Goal: Task Accomplishment & Management: Use online tool/utility

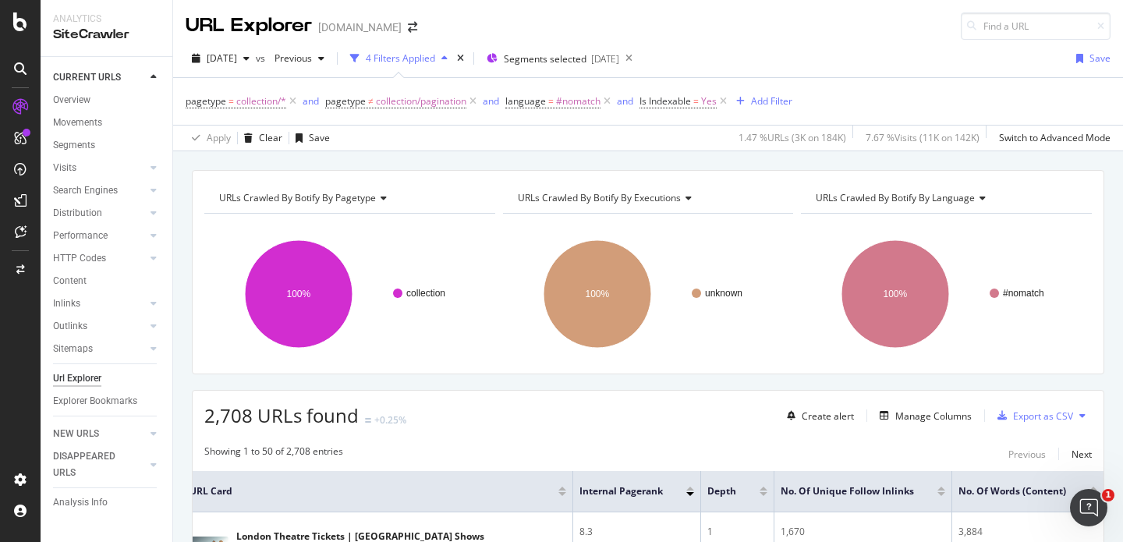
scroll to position [136, 0]
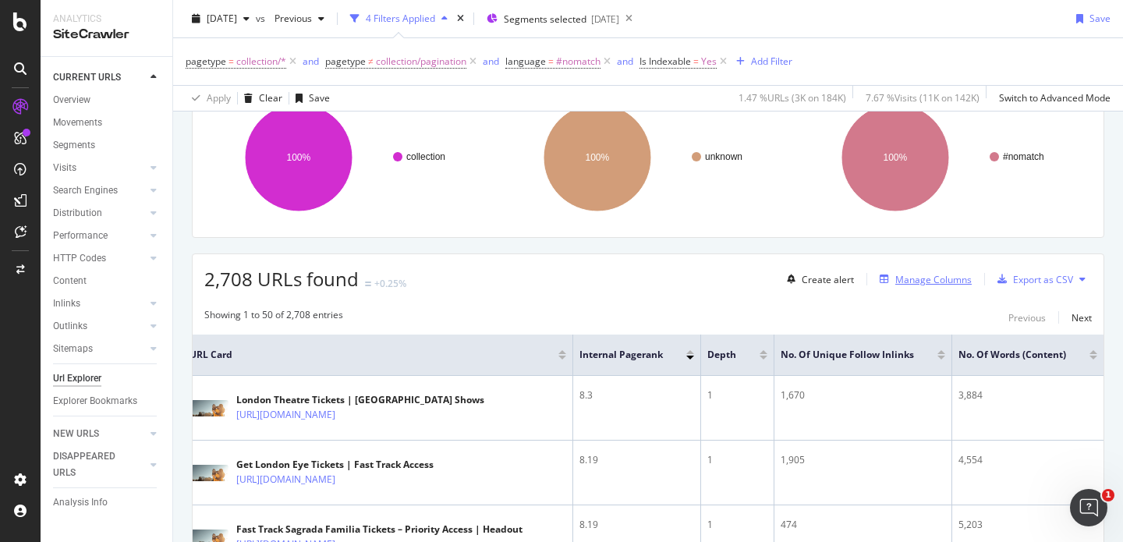
click at [941, 281] on div "Manage Columns" at bounding box center [933, 279] width 76 height 13
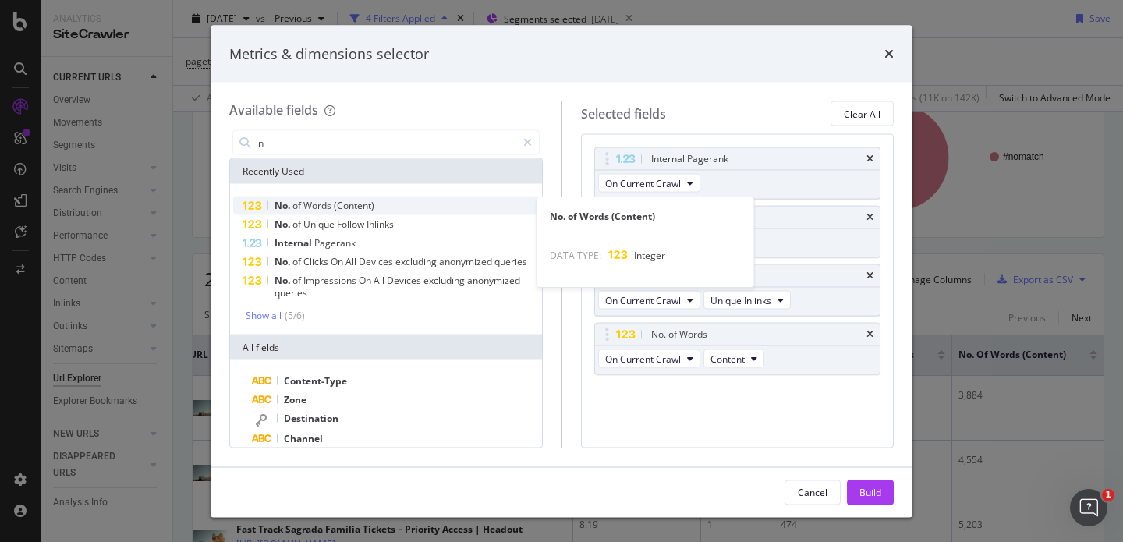
type input "n"
click at [399, 204] on div "No. of Words (Content)" at bounding box center [386, 206] width 306 height 19
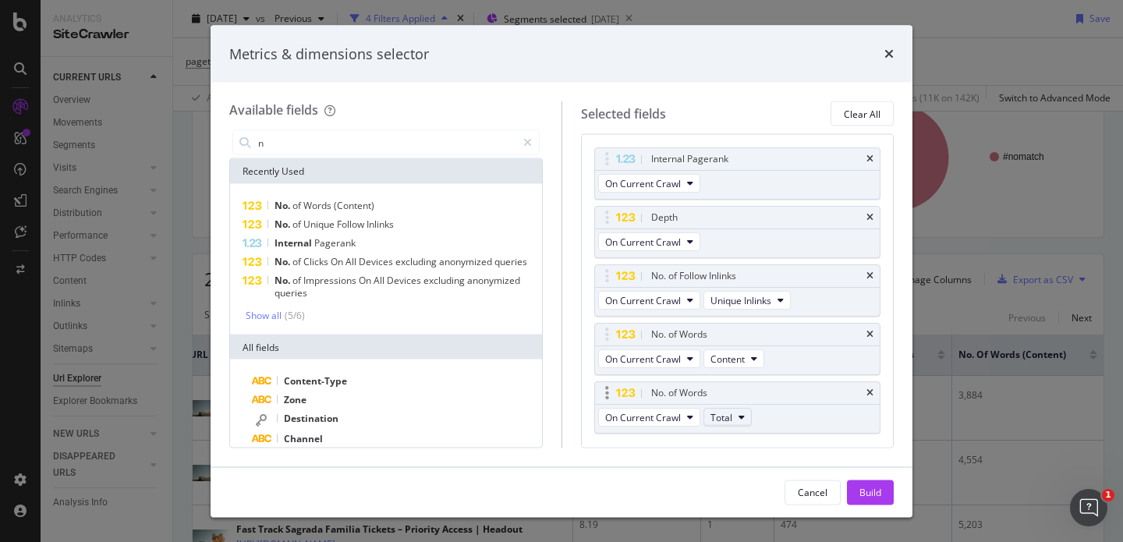
click at [725, 415] on span "Total" at bounding box center [722, 416] width 22 height 13
click at [743, 472] on span "Template" at bounding box center [737, 473] width 41 height 14
click at [523, 134] on div "modal" at bounding box center [527, 142] width 23 height 25
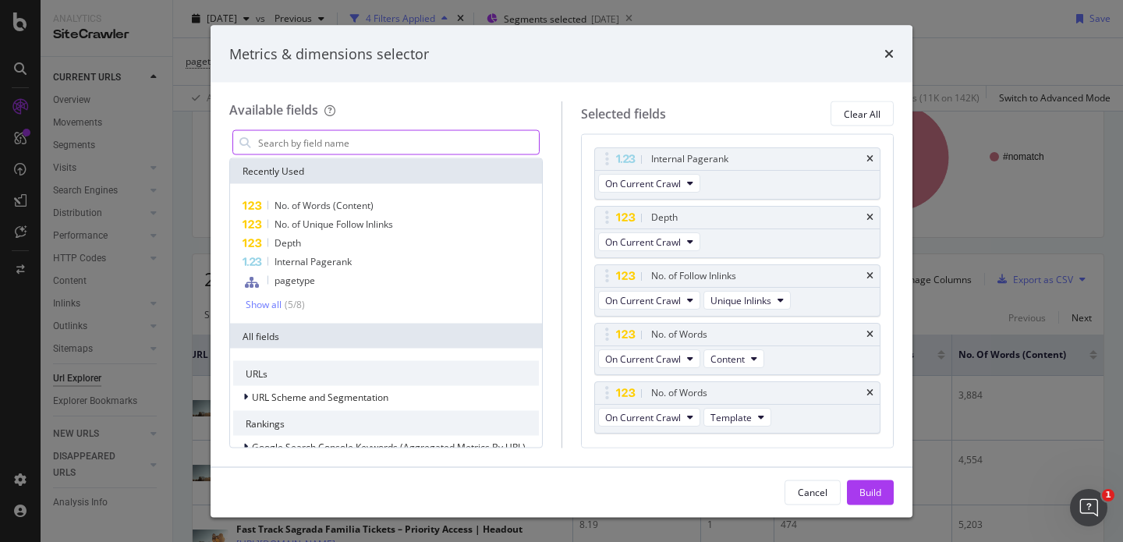
click at [509, 135] on input "modal" at bounding box center [398, 142] width 282 height 23
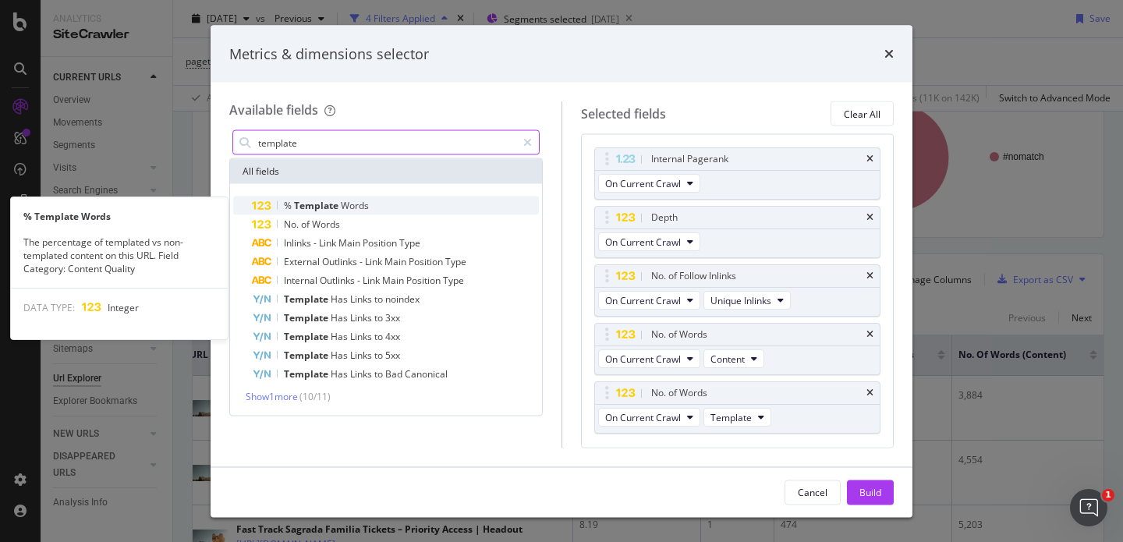
type input "template"
click at [452, 204] on div "% Template Words" at bounding box center [395, 206] width 287 height 19
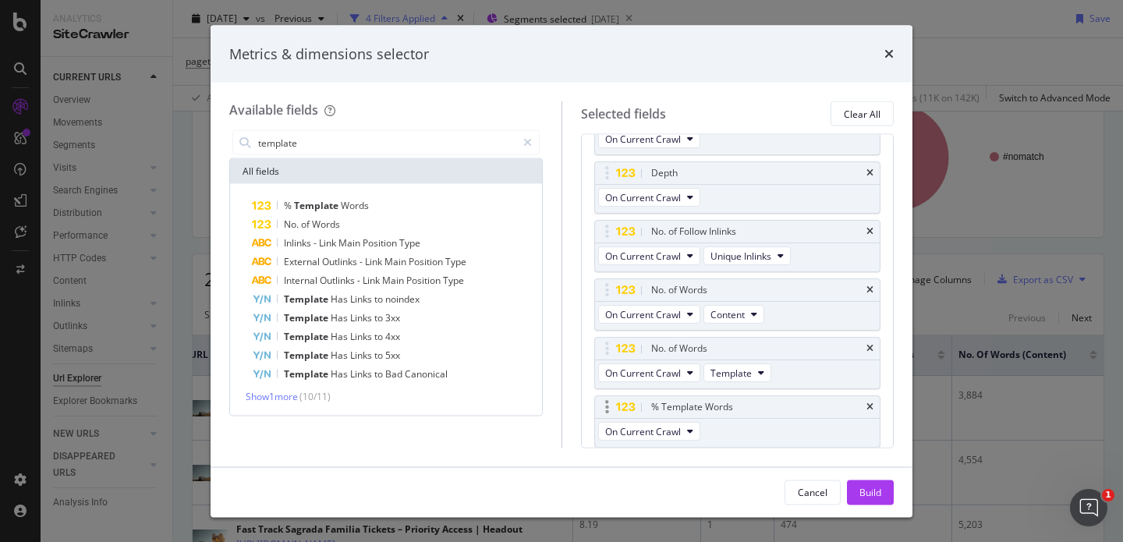
scroll to position [97, 0]
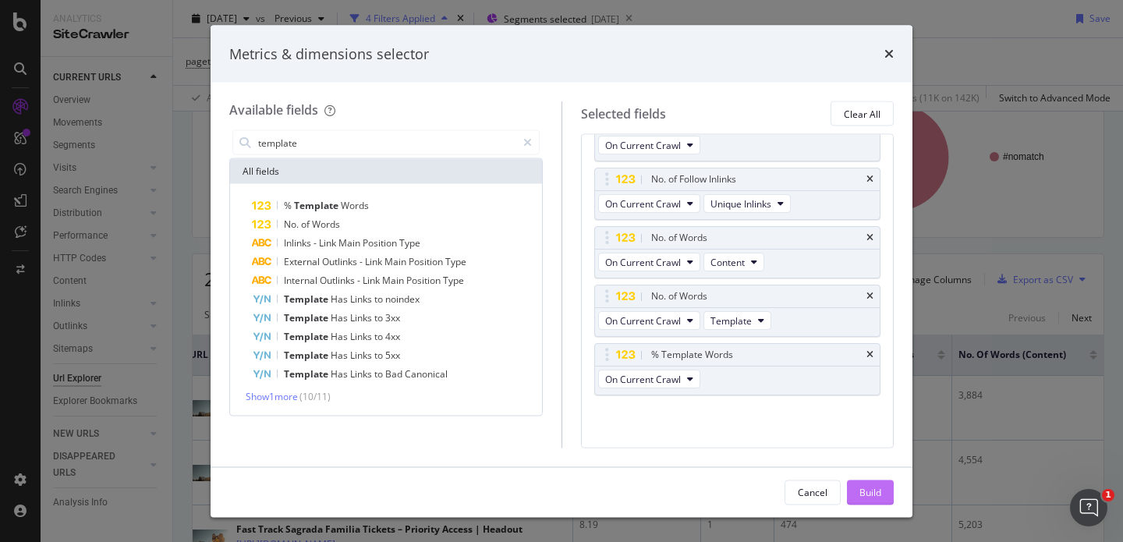
click at [867, 484] on div "Build" at bounding box center [871, 491] width 22 height 23
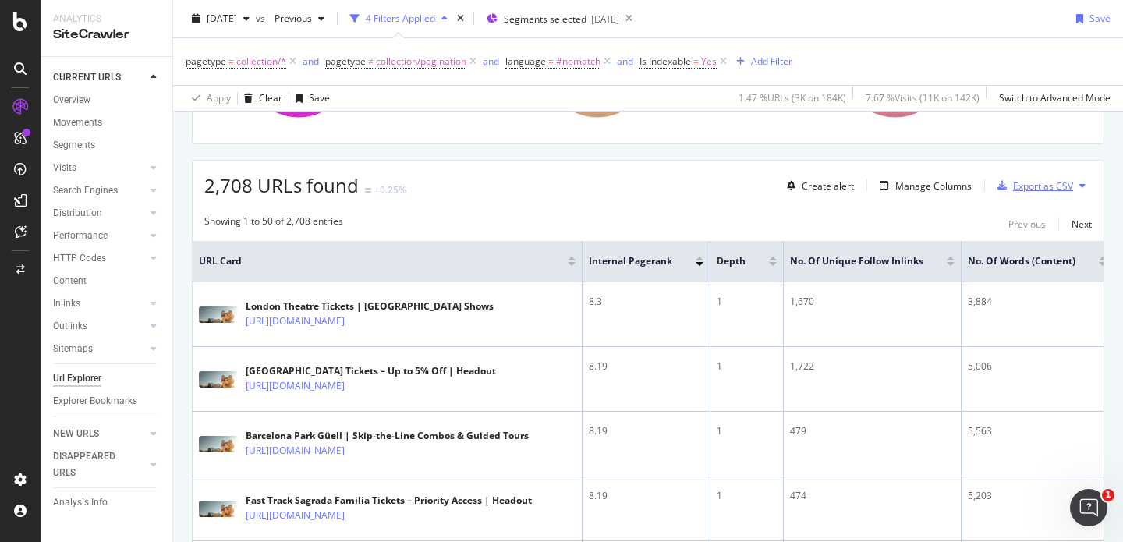
click at [1022, 193] on div "Export as CSV" at bounding box center [1032, 185] width 82 height 23
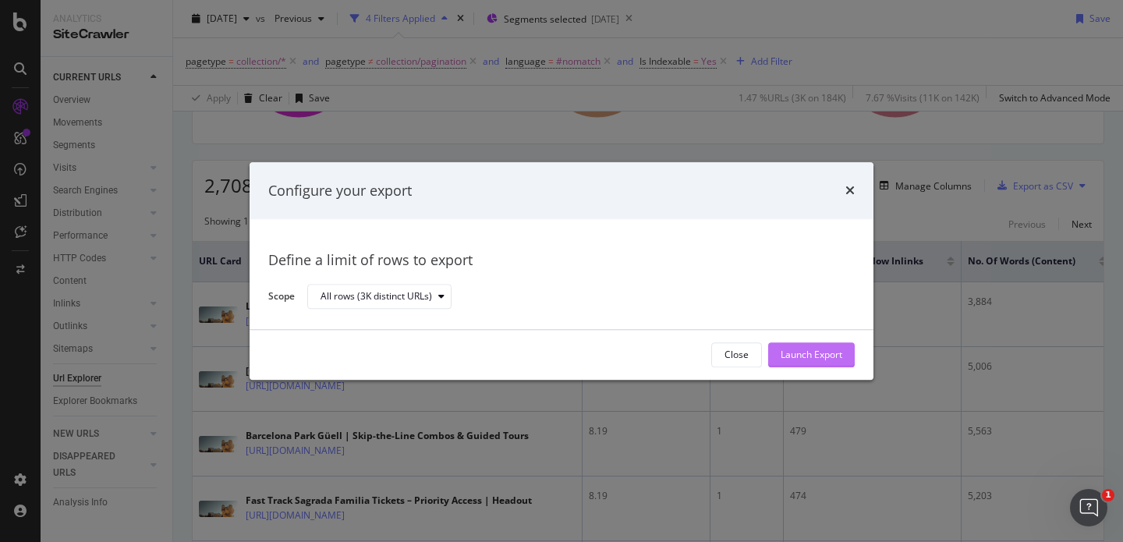
click at [781, 359] on div "Launch Export" at bounding box center [812, 355] width 62 height 13
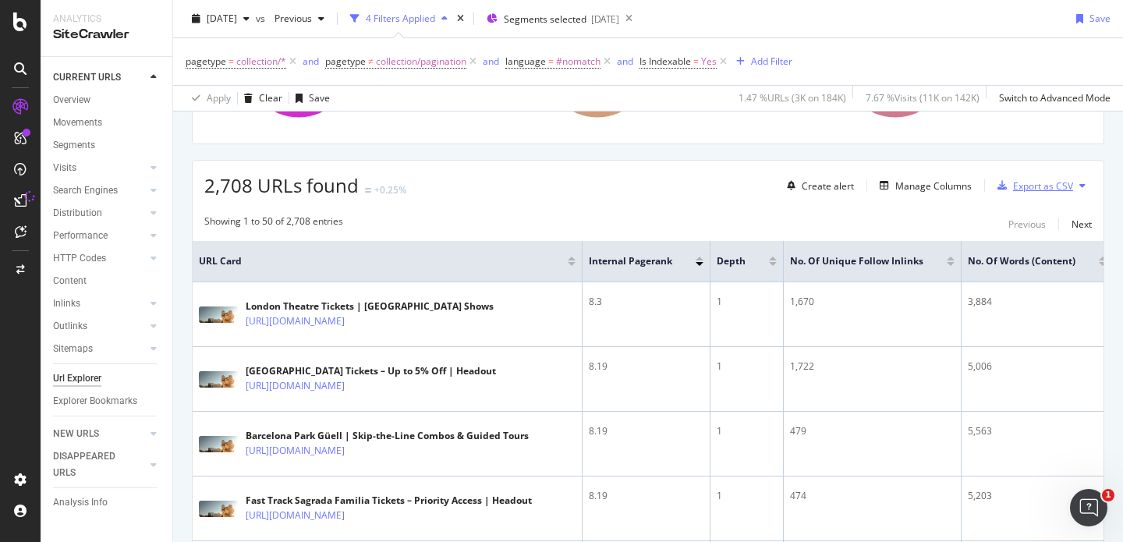
click at [1021, 185] on div "Export as CSV" at bounding box center [1043, 185] width 60 height 13
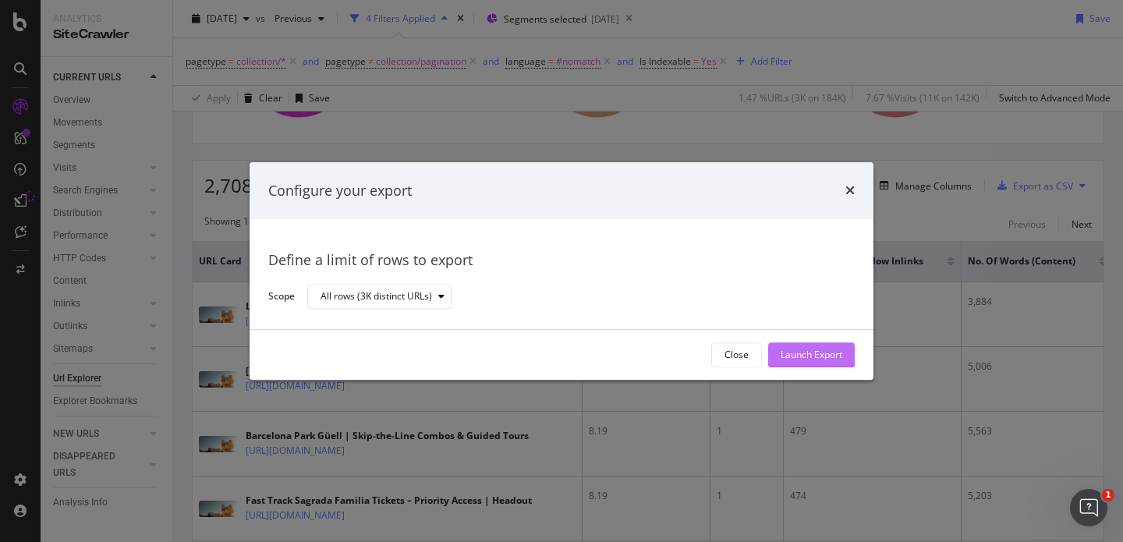
click at [813, 355] on div "Launch Export" at bounding box center [812, 355] width 62 height 13
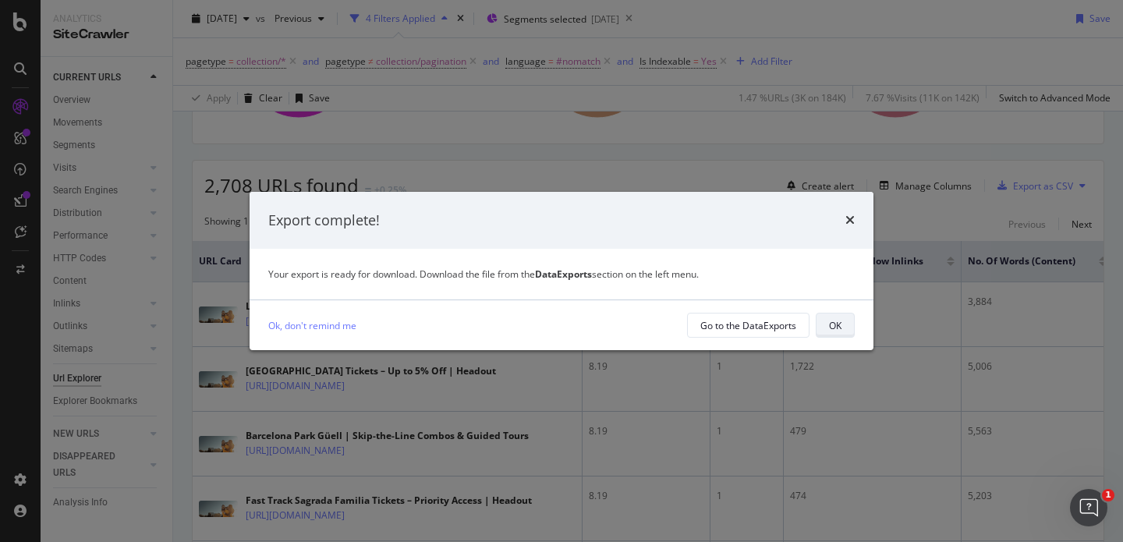
click at [829, 321] on div "OK" at bounding box center [835, 325] width 12 height 13
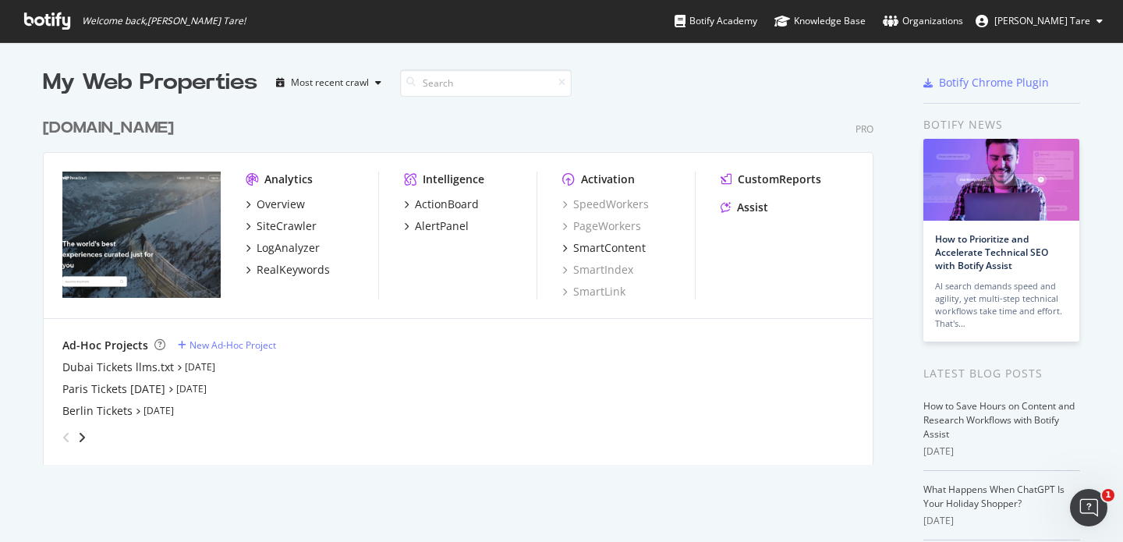
scroll to position [530, 1100]
click at [289, 207] on div "Overview" at bounding box center [281, 205] width 48 height 16
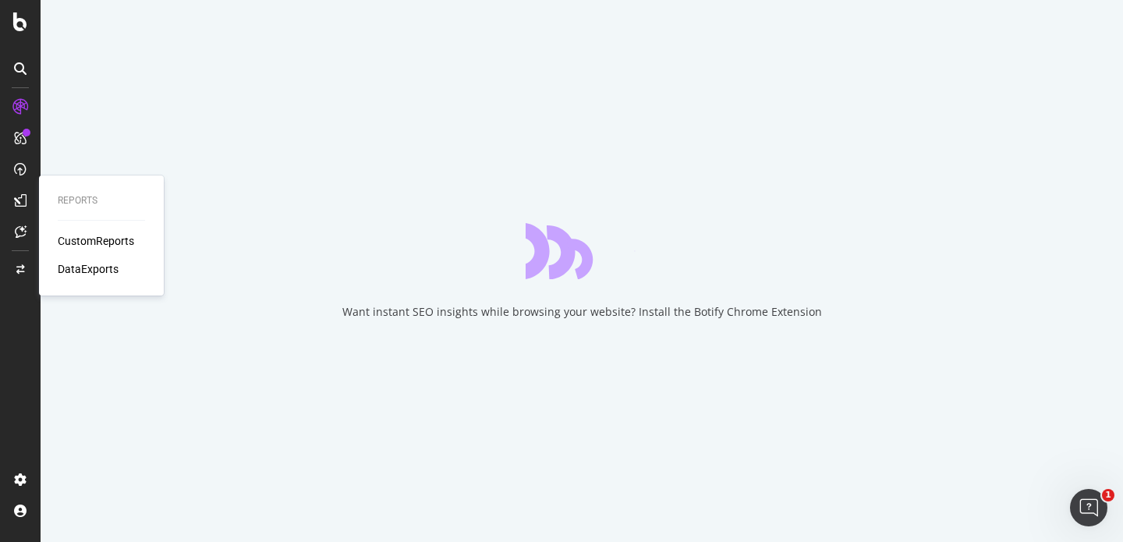
click at [97, 270] on div "DataExports" at bounding box center [88, 269] width 61 height 16
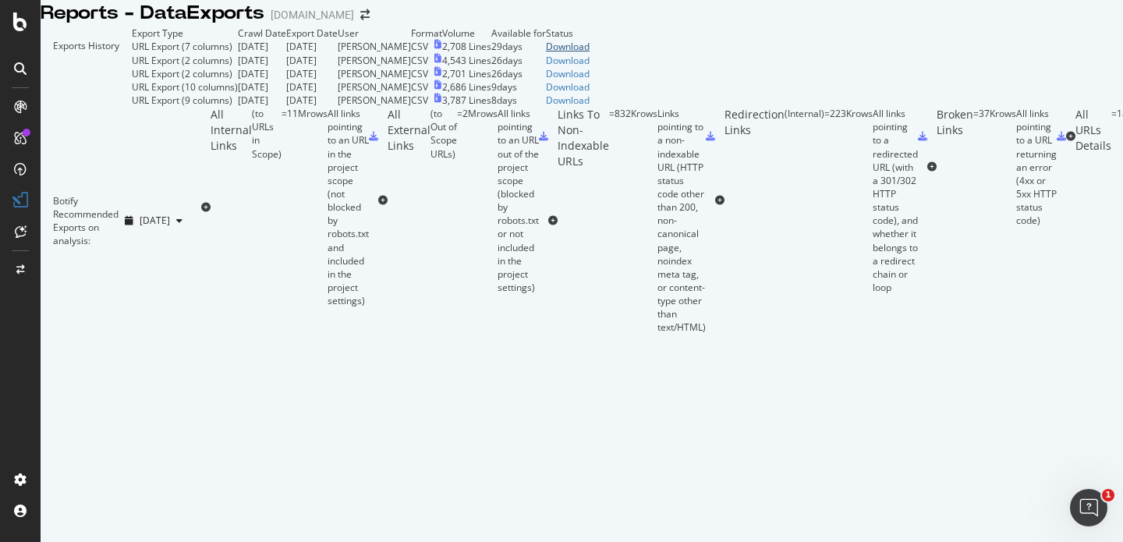
click at [590, 53] on div "Download" at bounding box center [568, 46] width 44 height 13
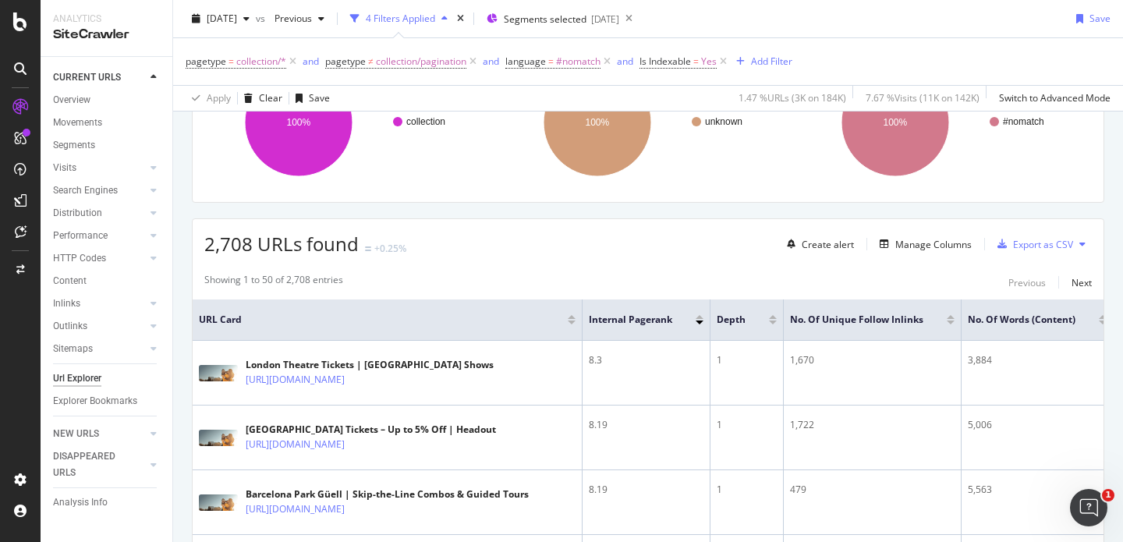
scroll to position [171, 0]
click at [685, 321] on icon at bounding box center [682, 320] width 12 height 12
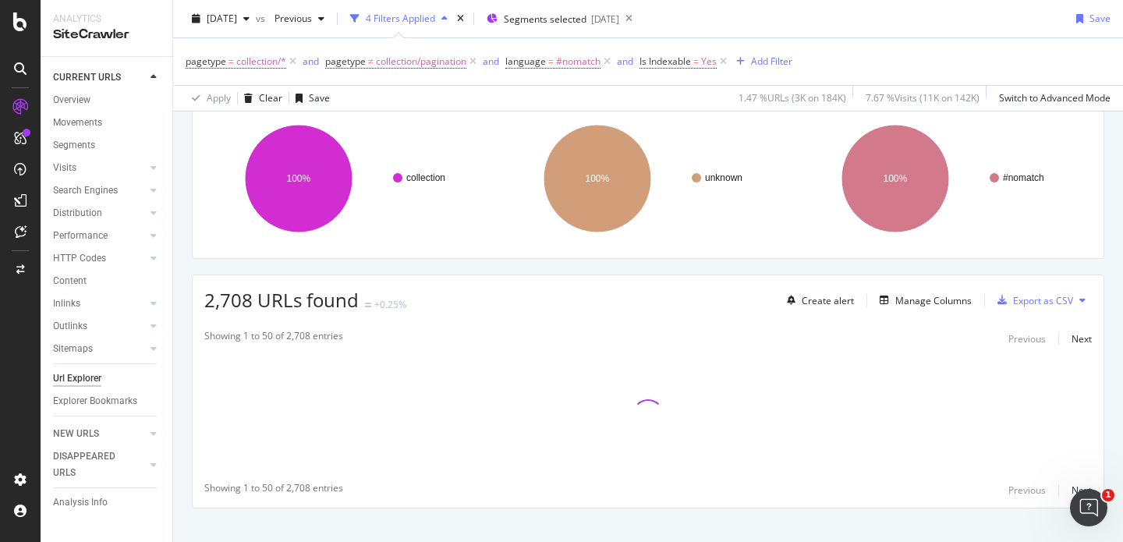
scroll to position [112, 0]
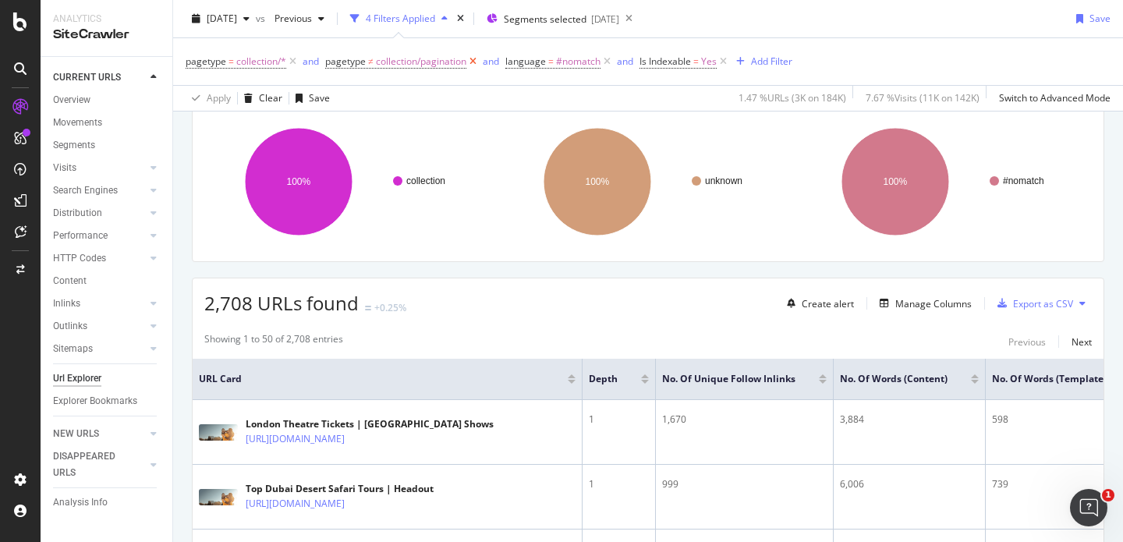
click at [477, 59] on icon at bounding box center [472, 62] width 13 height 16
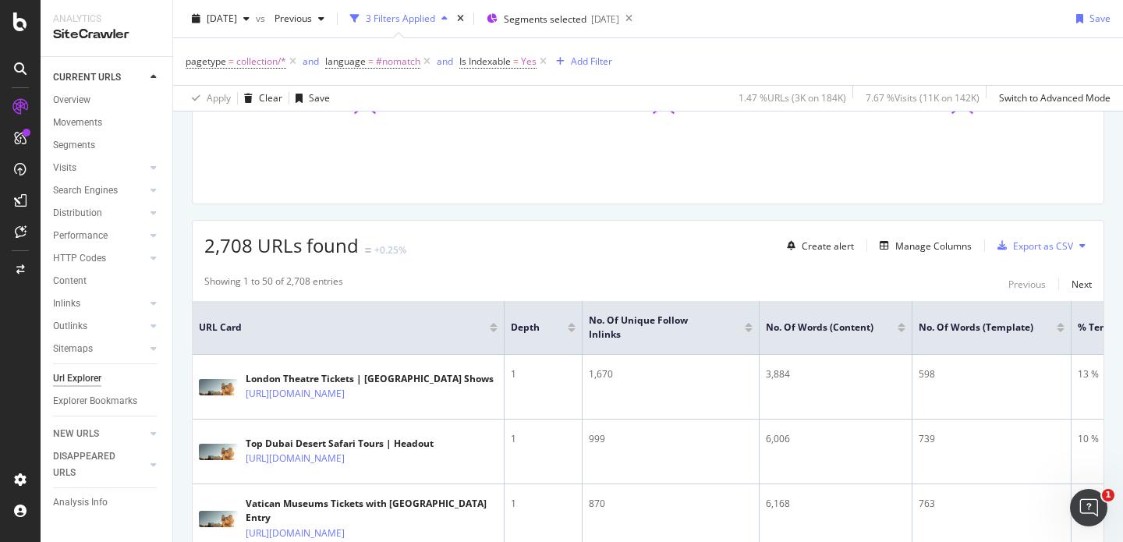
scroll to position [169, 0]
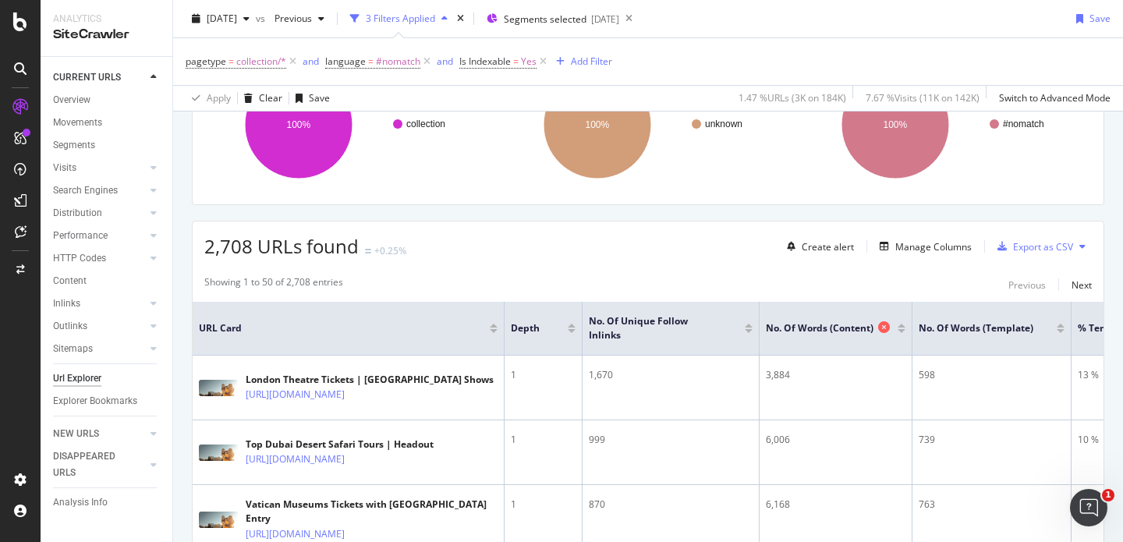
click at [884, 321] on icon at bounding box center [884, 327] width 12 height 12
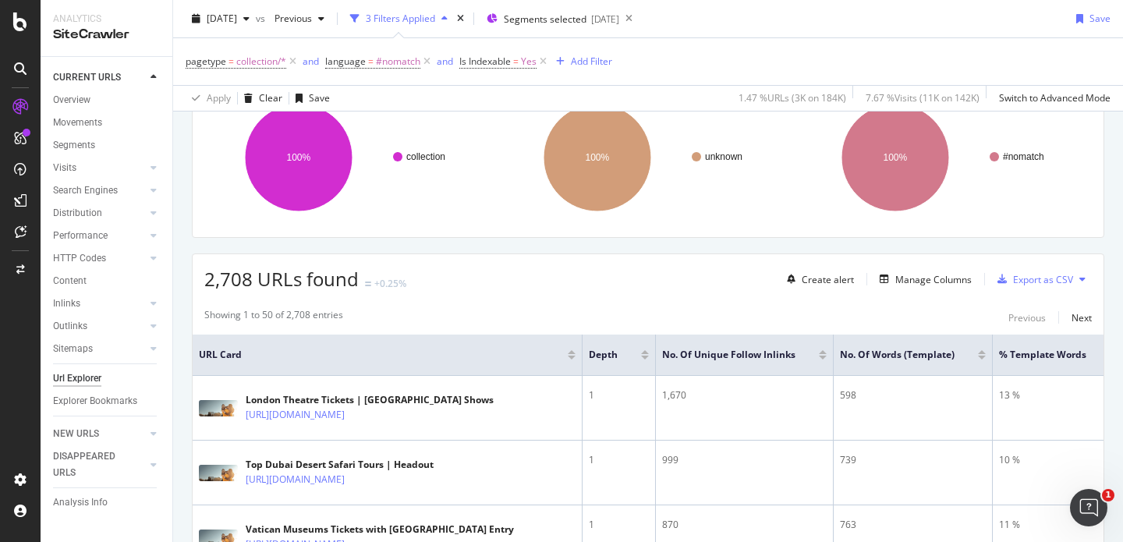
scroll to position [169, 0]
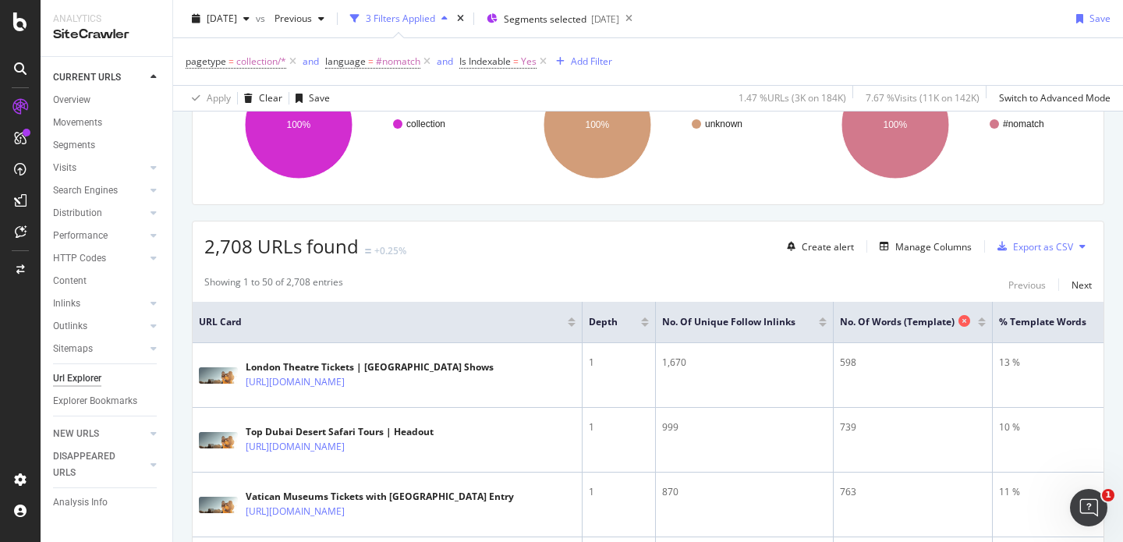
click at [966, 321] on icon at bounding box center [965, 321] width 12 height 12
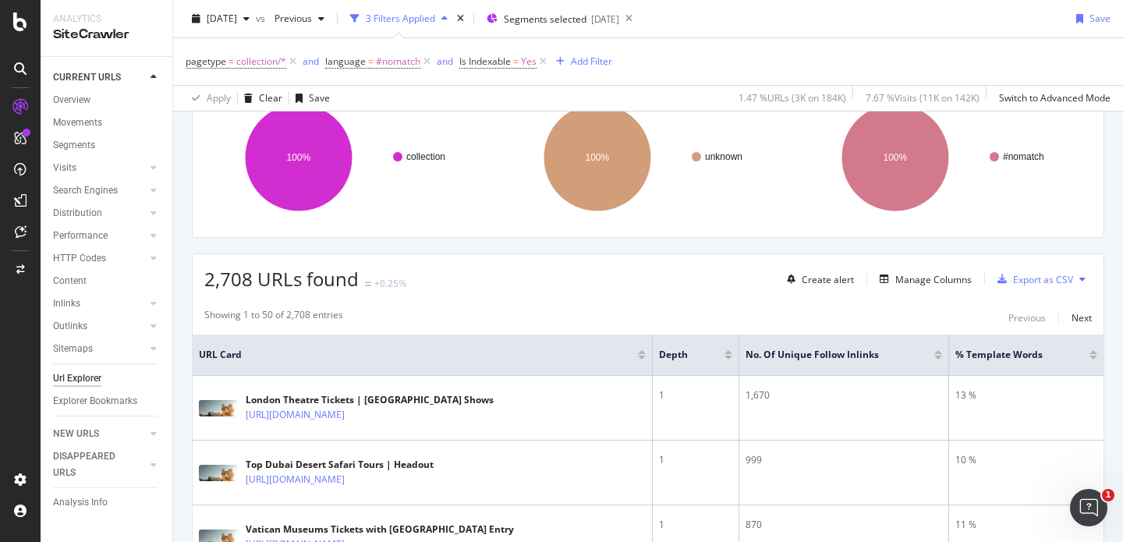
scroll to position [169, 0]
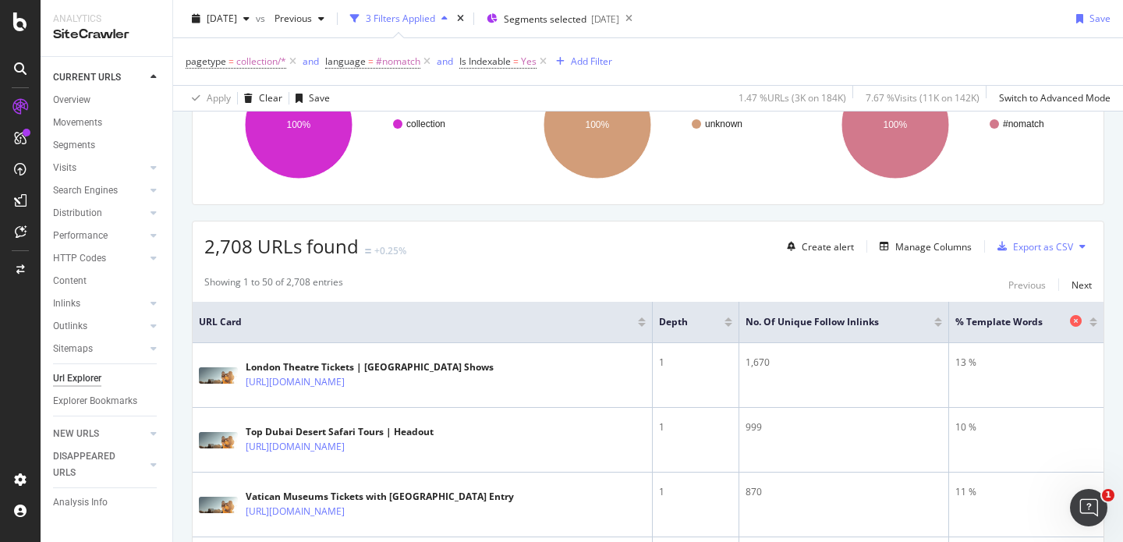
click at [1070, 318] on icon at bounding box center [1076, 321] width 12 height 12
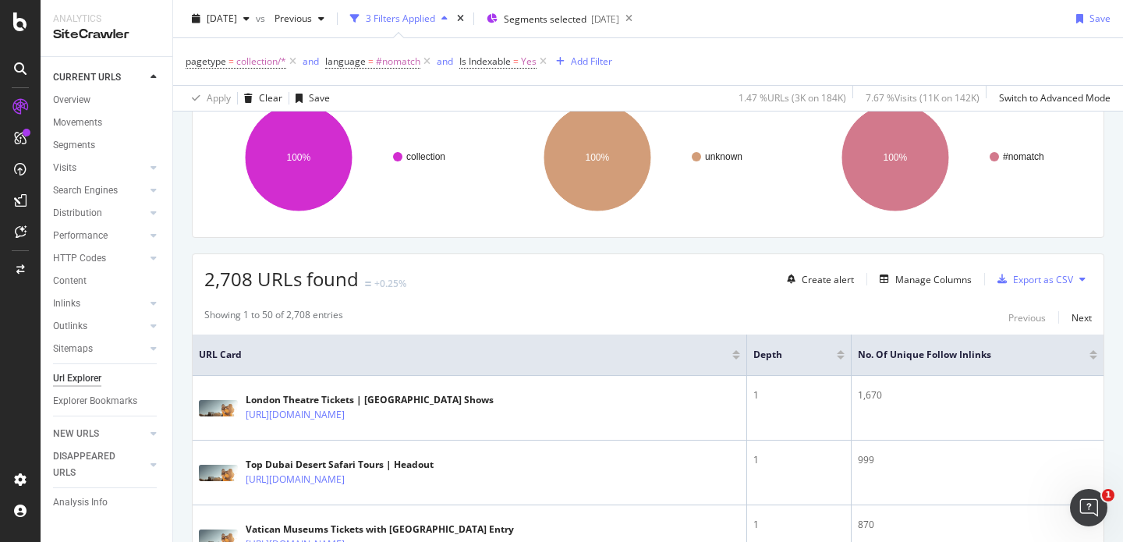
scroll to position [169, 0]
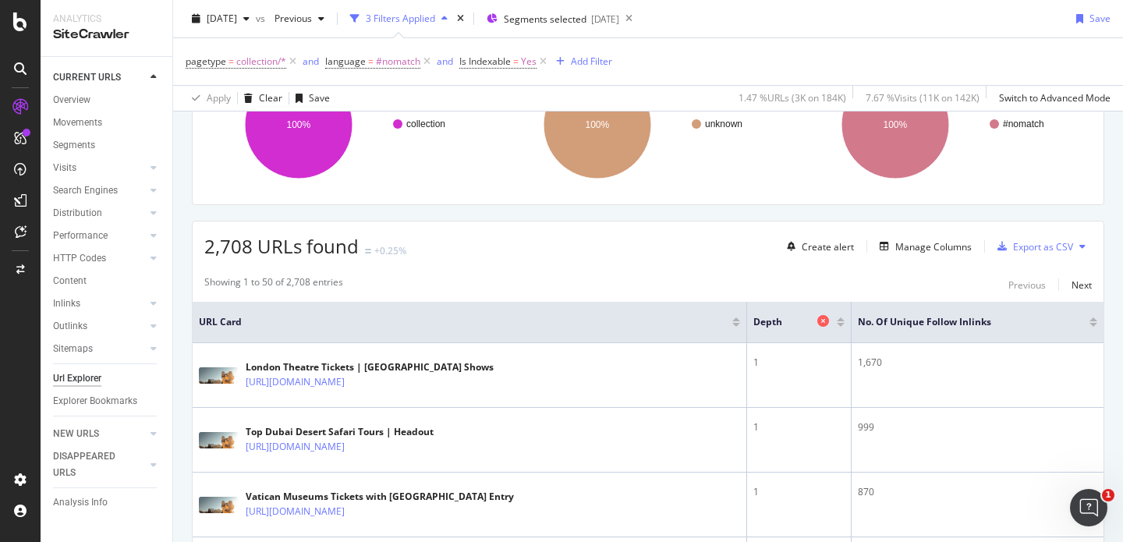
click at [819, 324] on icon at bounding box center [823, 321] width 12 height 12
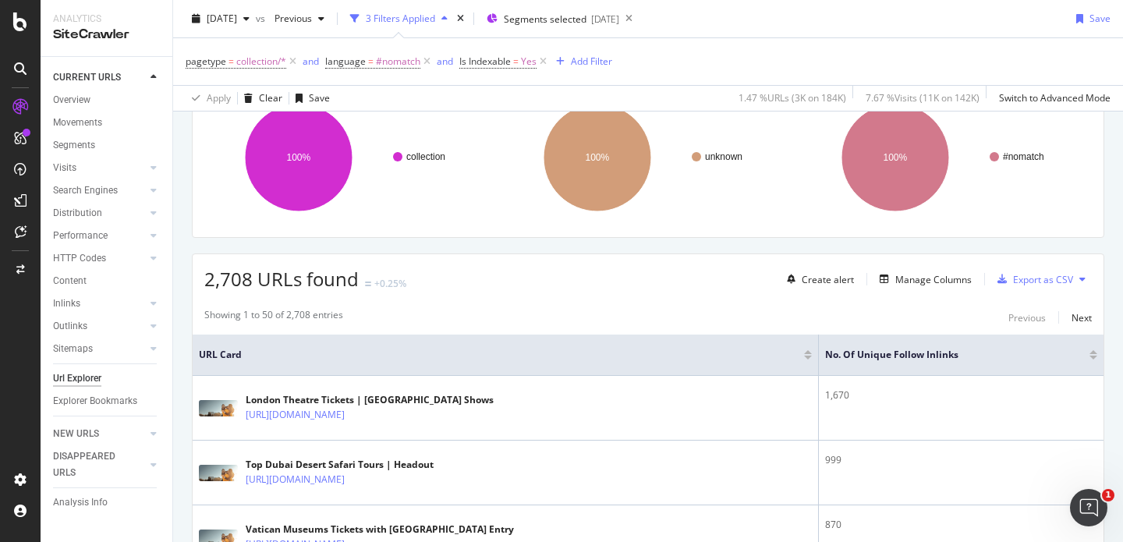
scroll to position [169, 0]
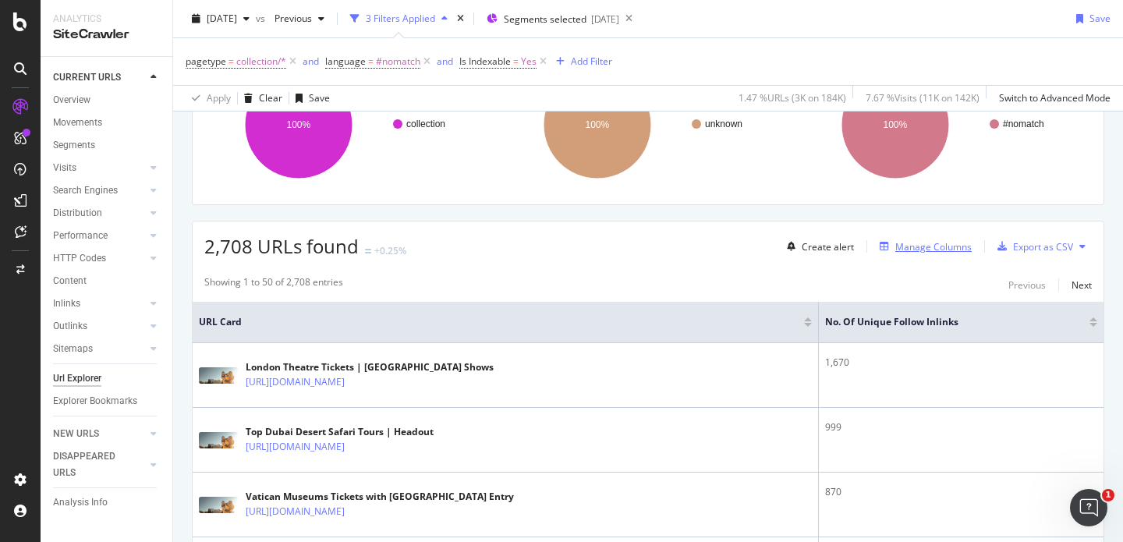
click at [902, 246] on div "Manage Columns" at bounding box center [933, 246] width 76 height 13
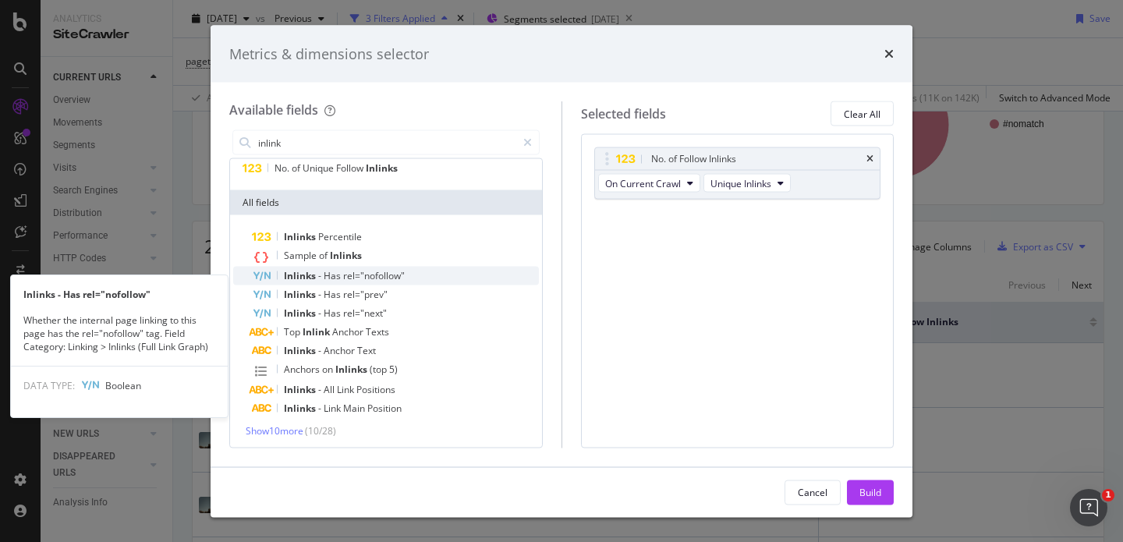
scroll to position [40, 0]
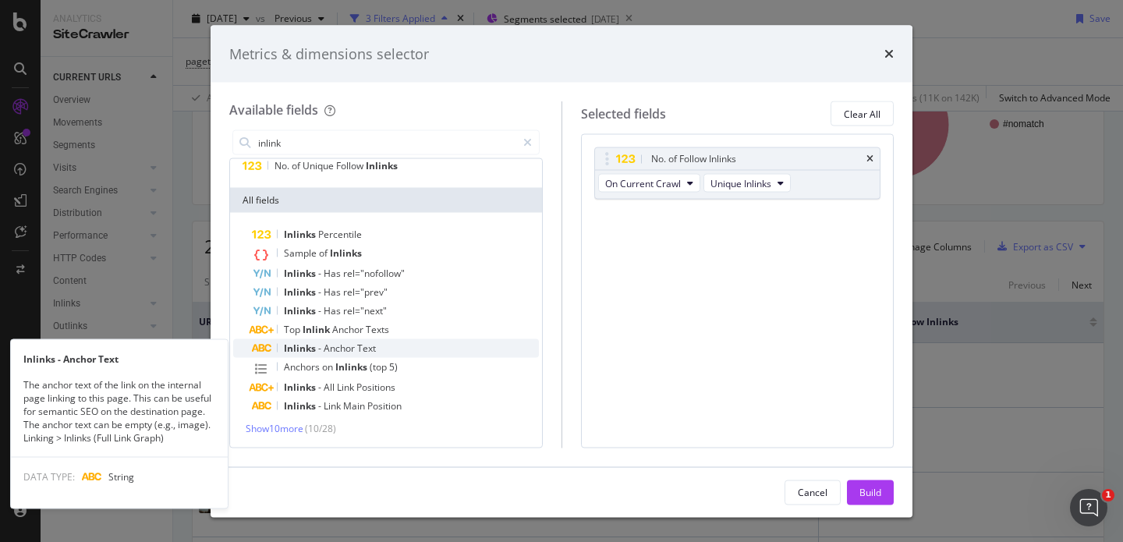
type input "inlink"
click at [390, 349] on div "Inlinks - Anchor Text" at bounding box center [395, 348] width 287 height 19
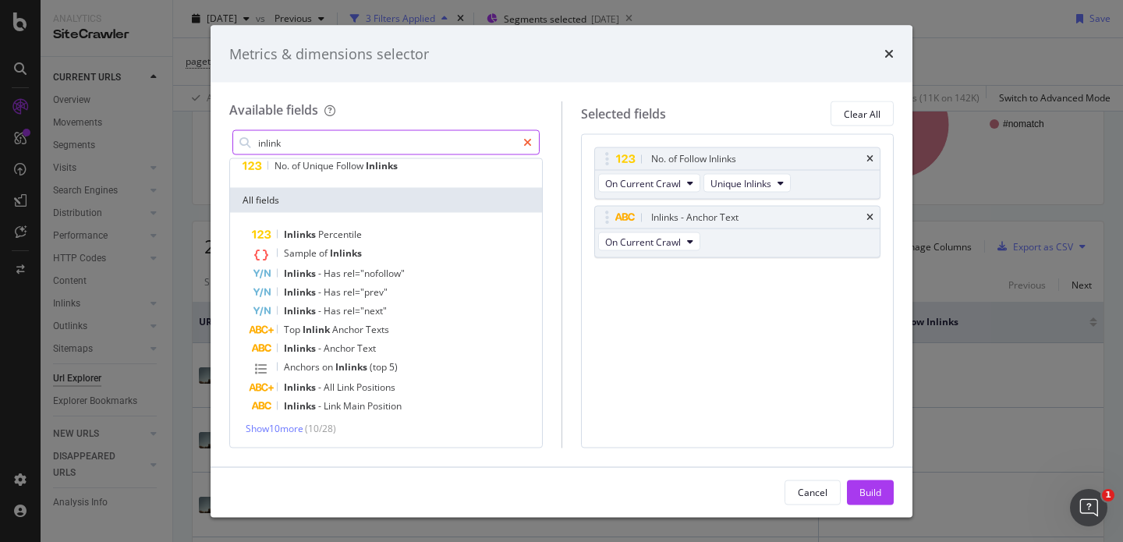
click at [526, 144] on icon "modal" at bounding box center [527, 142] width 9 height 11
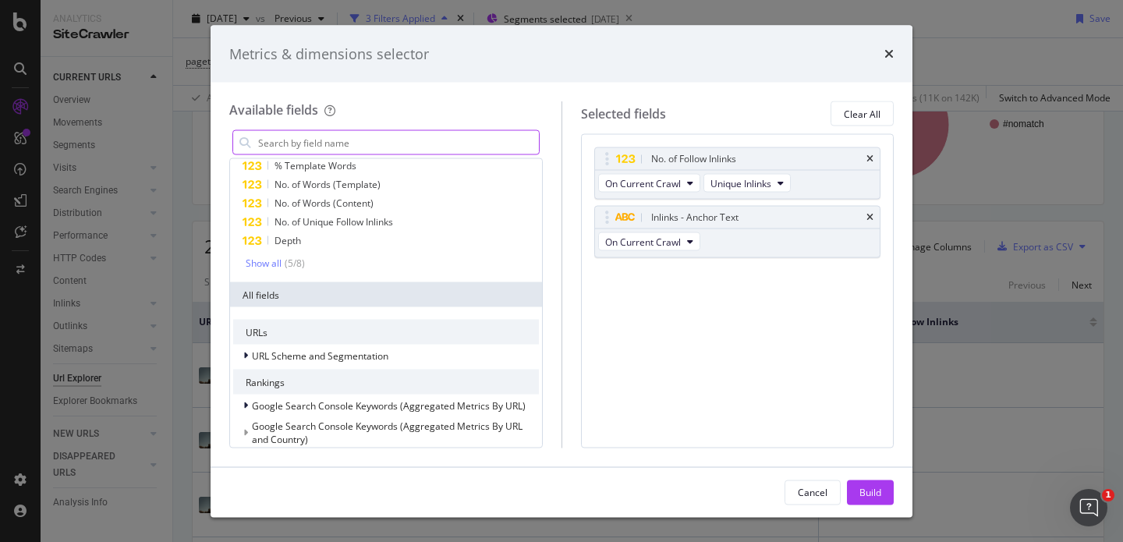
click at [515, 145] on input "modal" at bounding box center [398, 142] width 282 height 23
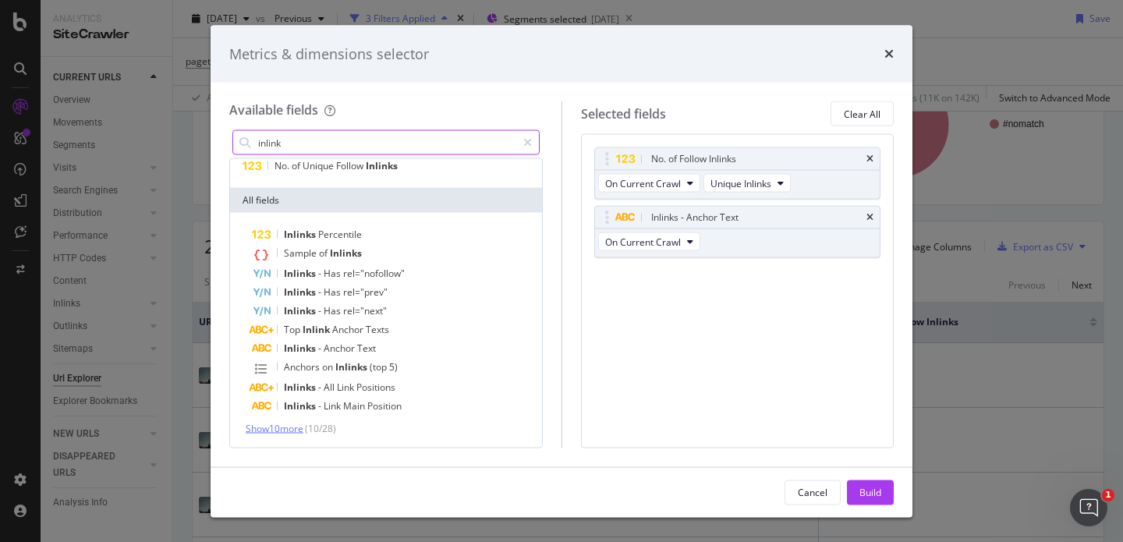
type input "inlink"
click at [289, 431] on span "Show 10 more" at bounding box center [275, 428] width 58 height 13
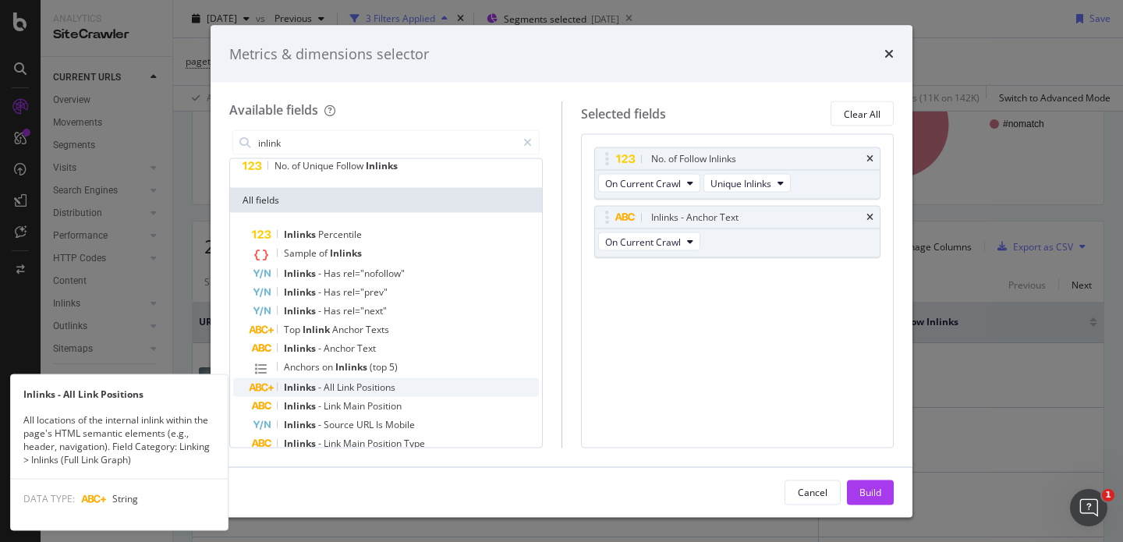
scroll to position [229, 0]
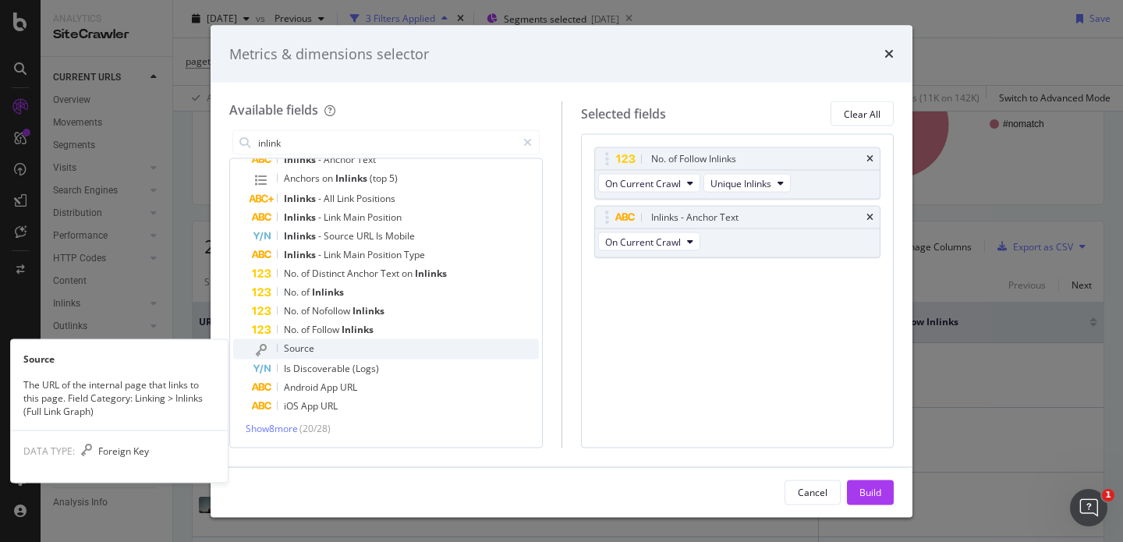
click at [320, 349] on div "Source" at bounding box center [395, 349] width 287 height 20
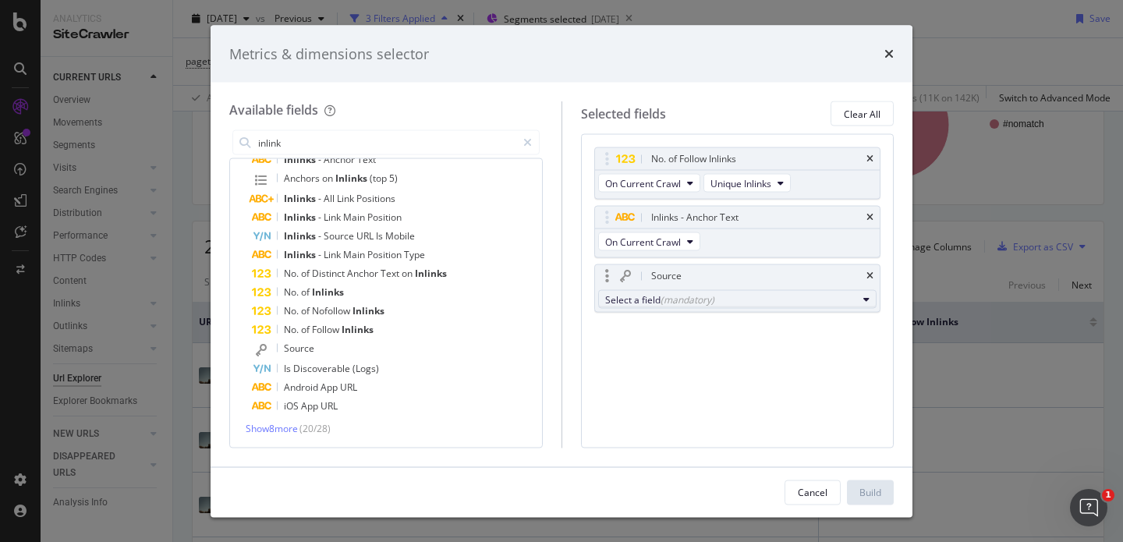
click at [657, 299] on div "Select a field (mandatory)" at bounding box center [731, 298] width 253 height 13
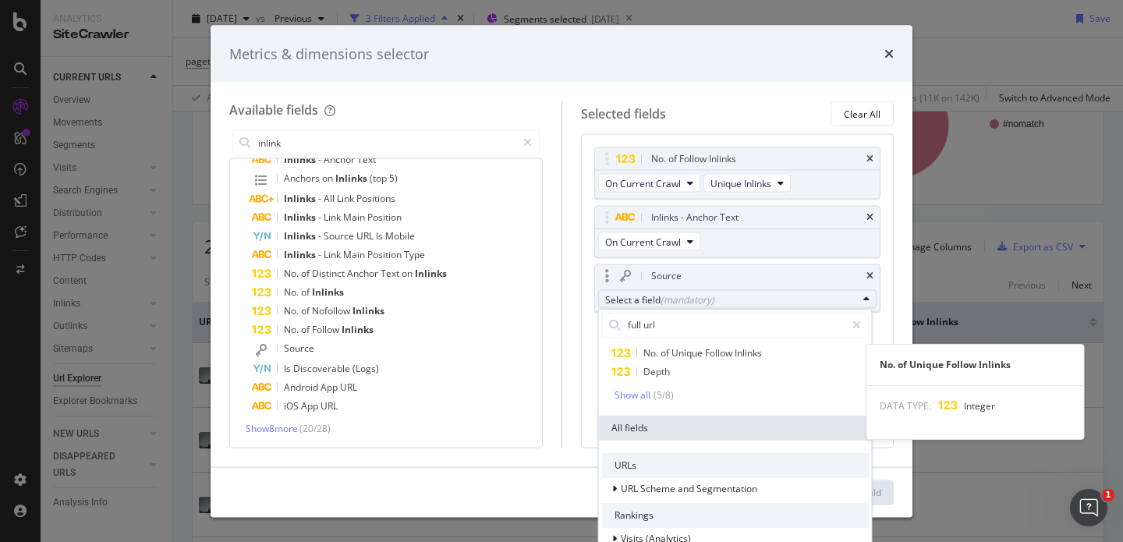
scroll to position [0, 0]
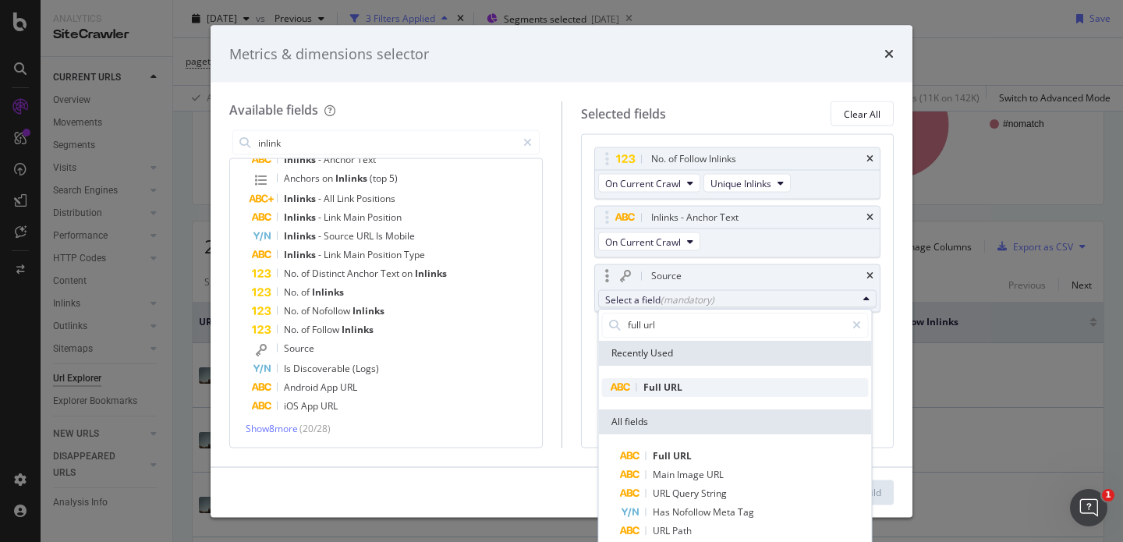
type input "full url"
click at [650, 381] on span "Full" at bounding box center [653, 387] width 20 height 13
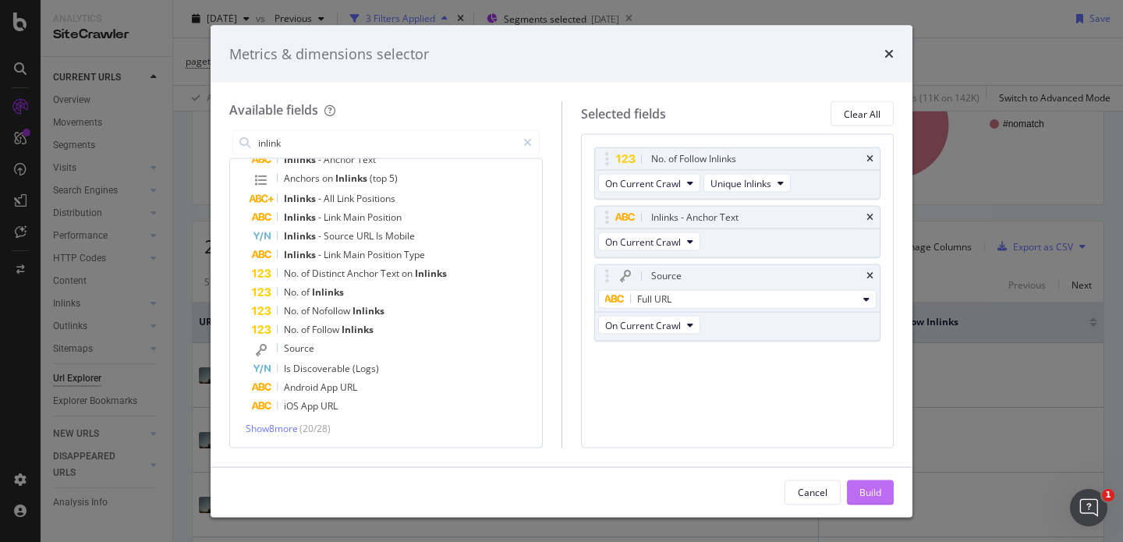
click at [875, 487] on div "Build" at bounding box center [871, 491] width 22 height 13
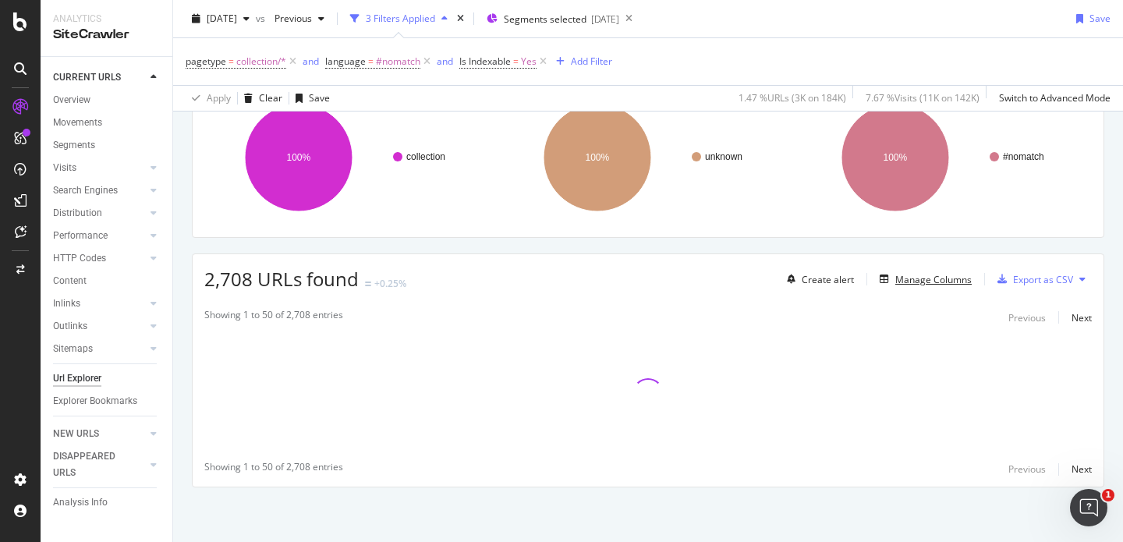
scroll to position [136, 0]
click at [587, 65] on div "Add Filter" at bounding box center [591, 61] width 41 height 13
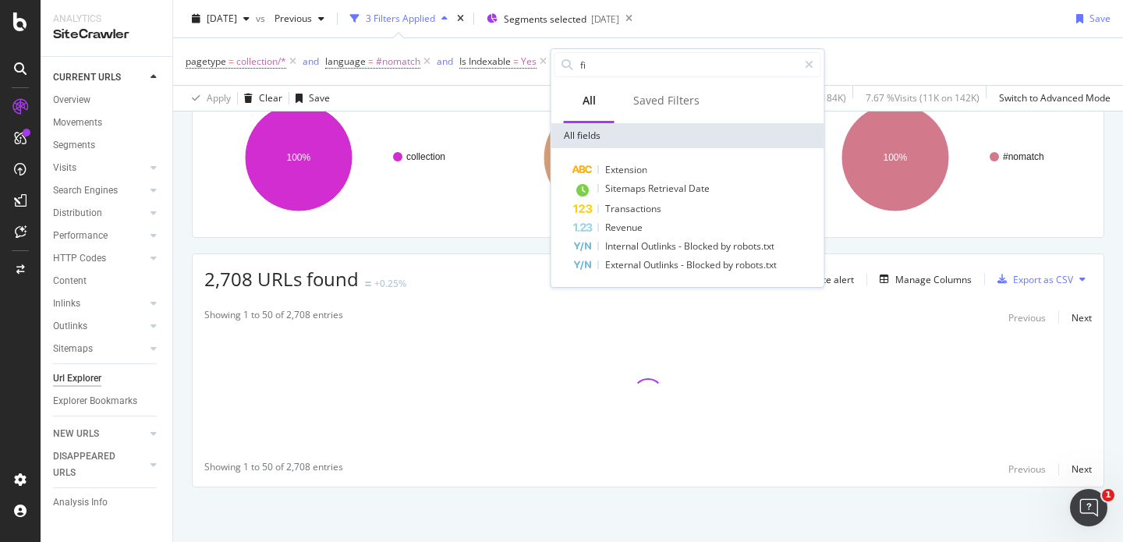
type input "f"
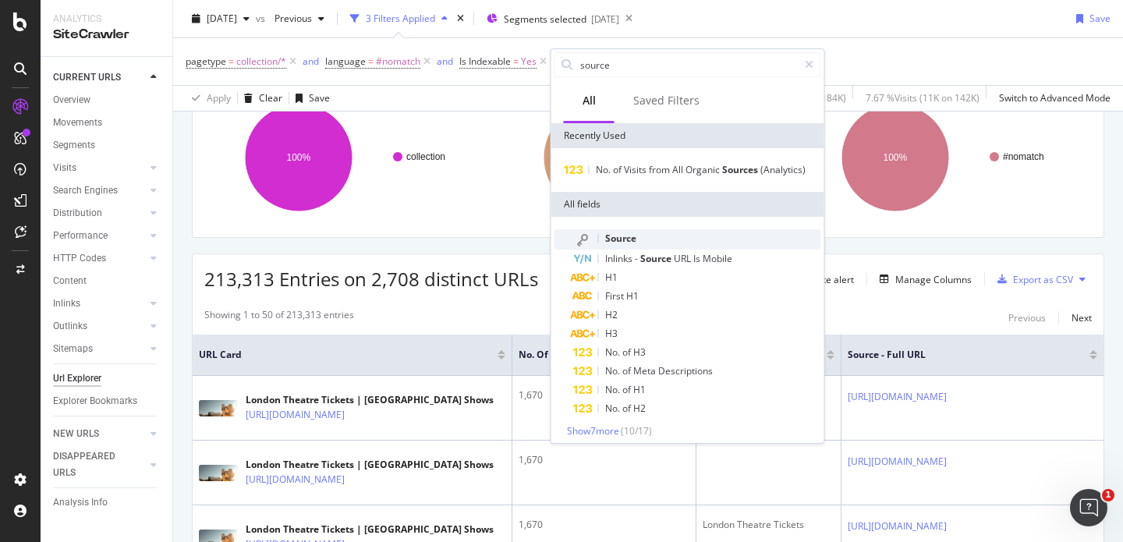
type input "source"
click at [622, 237] on span "Source" at bounding box center [620, 238] width 31 height 13
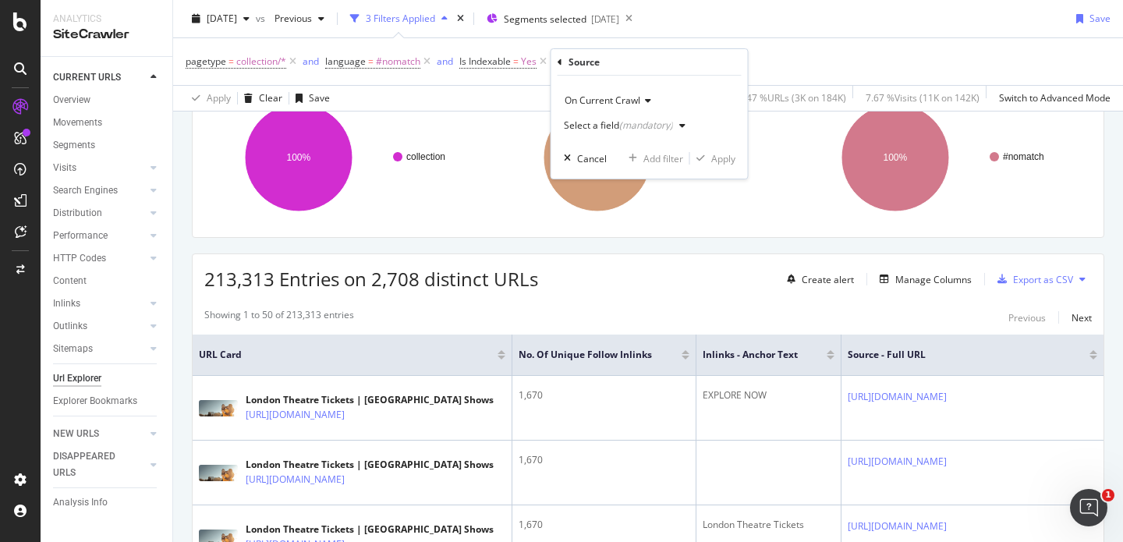
click at [632, 120] on div "Select a field (mandatory)" at bounding box center [628, 125] width 128 height 23
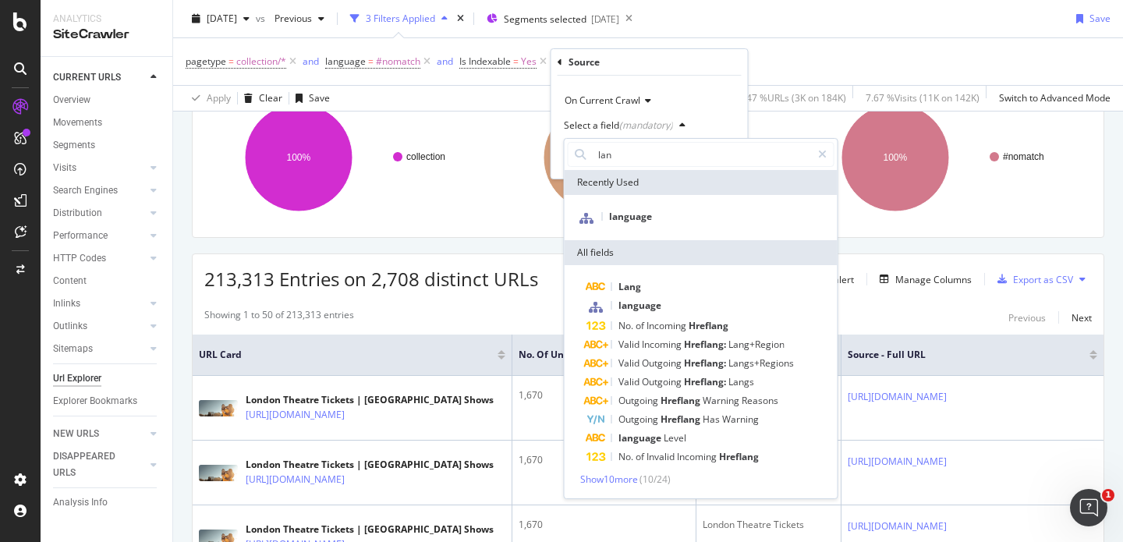
type input "lan"
click at [624, 206] on div "language" at bounding box center [701, 217] width 273 height 45
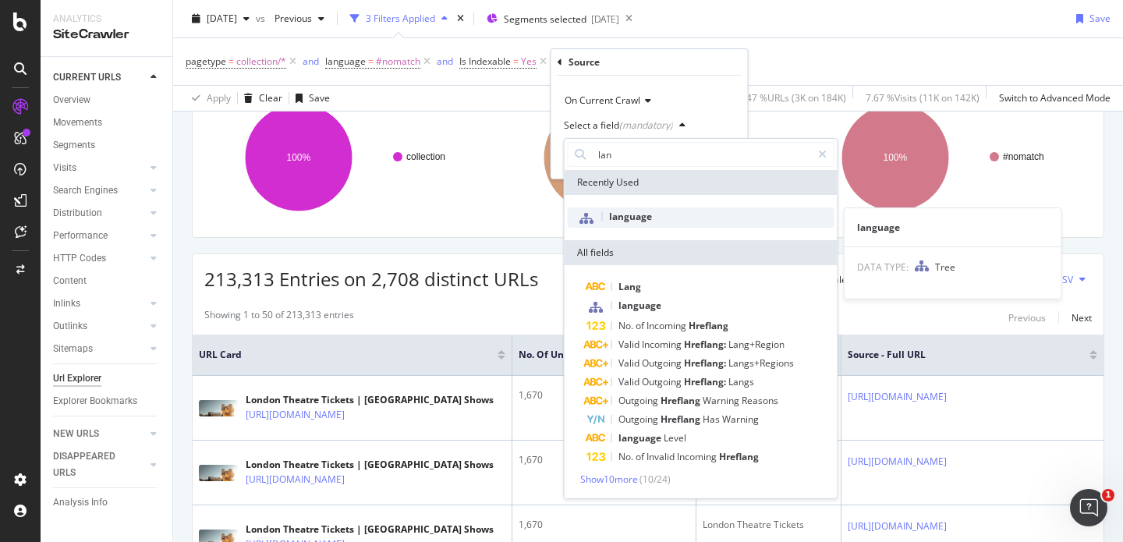
click at [624, 220] on span "language" at bounding box center [630, 216] width 43 height 13
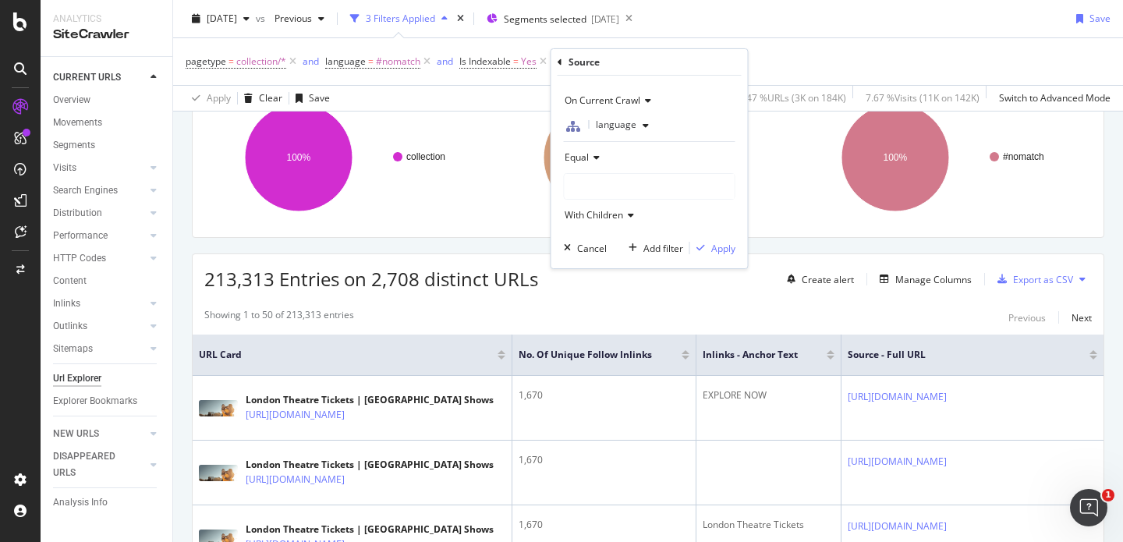
click at [602, 180] on div at bounding box center [650, 186] width 170 height 25
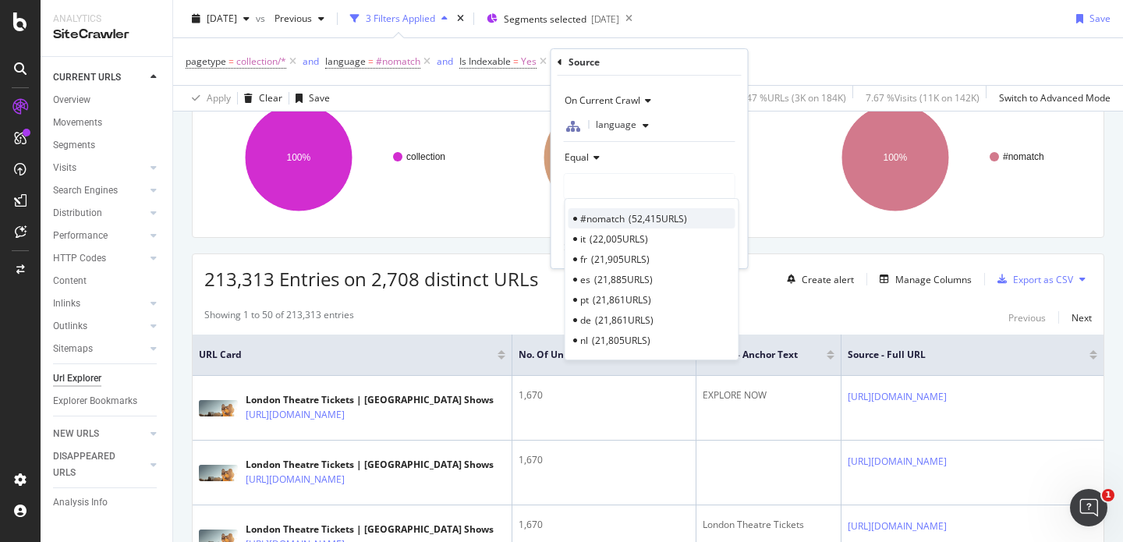
click at [601, 227] on div "#nomatch 52,415 URLS" at bounding box center [652, 218] width 167 height 20
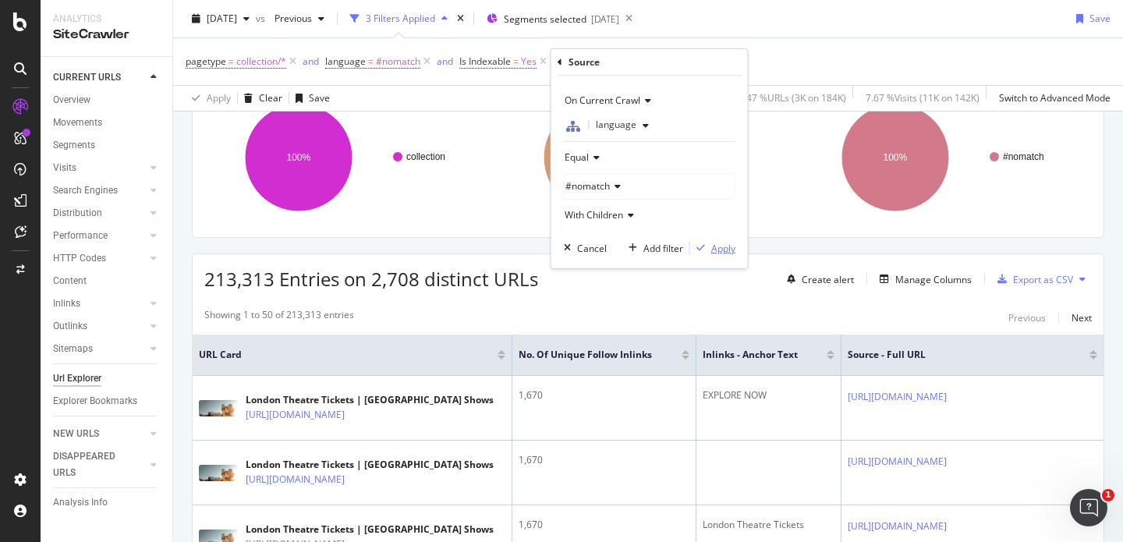
click at [708, 249] on div "button" at bounding box center [700, 247] width 21 height 9
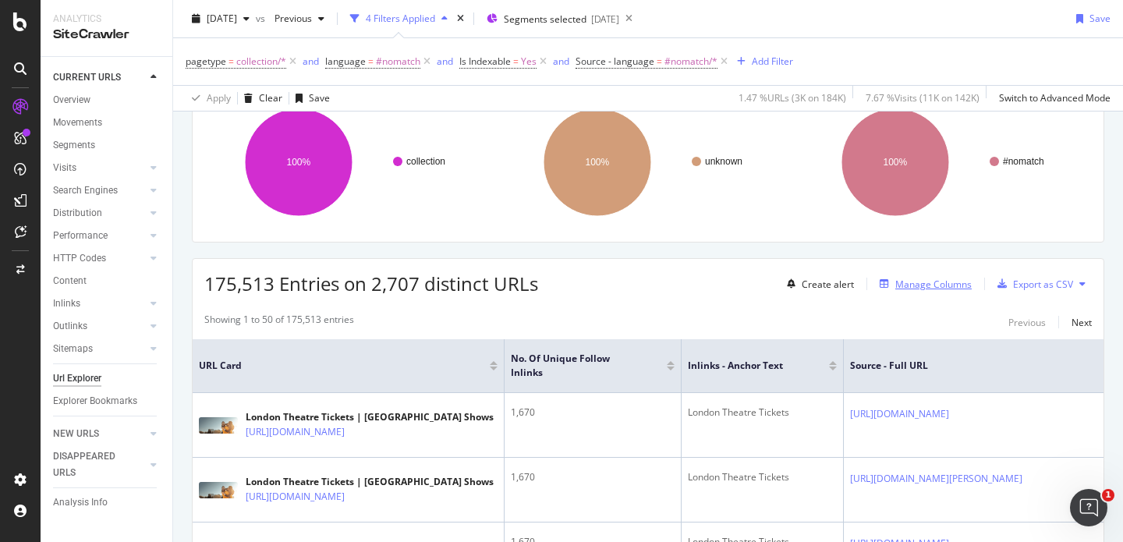
click at [919, 288] on div "Manage Columns" at bounding box center [933, 284] width 76 height 13
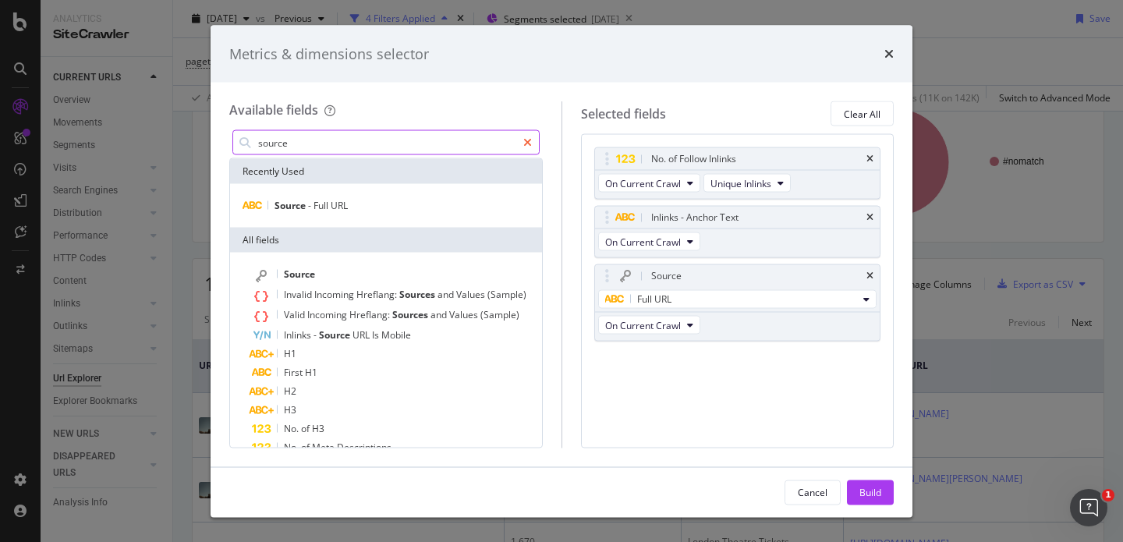
type input "source"
click at [525, 143] on icon "modal" at bounding box center [527, 142] width 9 height 11
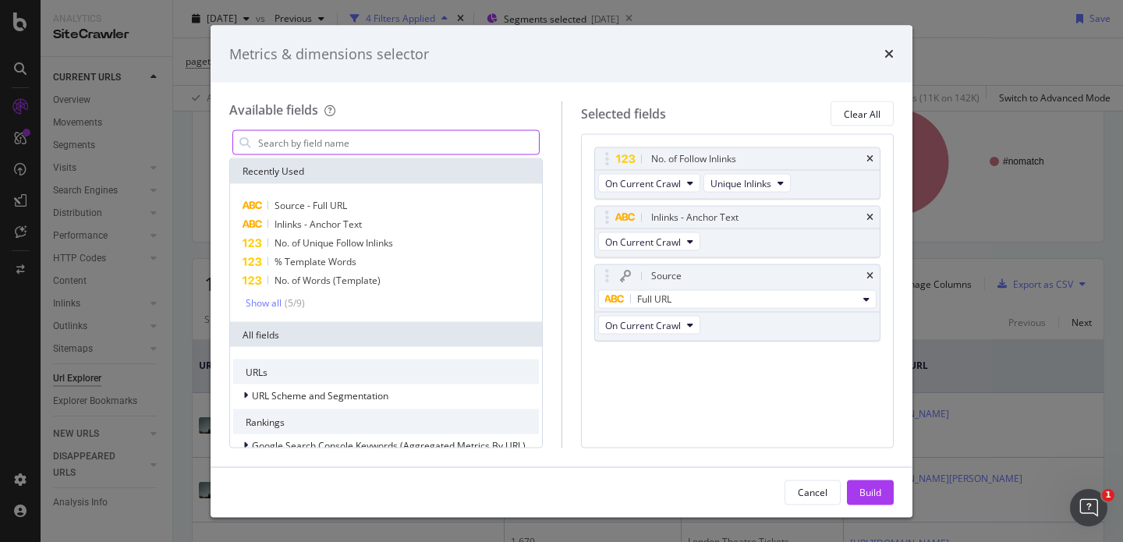
click at [508, 146] on input "modal" at bounding box center [398, 142] width 282 height 23
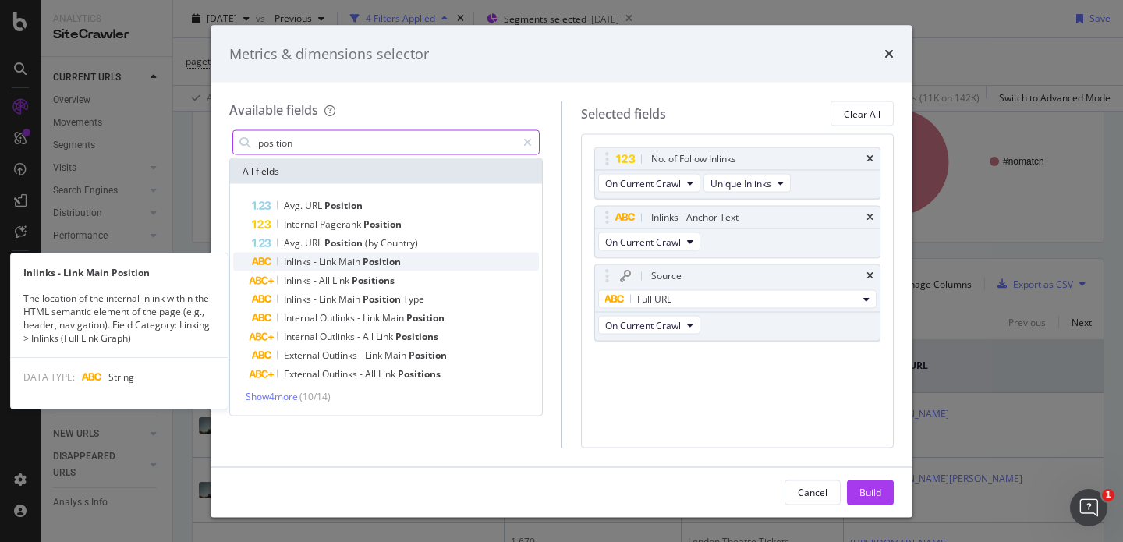
type input "position"
click at [420, 261] on div "Inlinks - Link Main Position" at bounding box center [395, 262] width 287 height 19
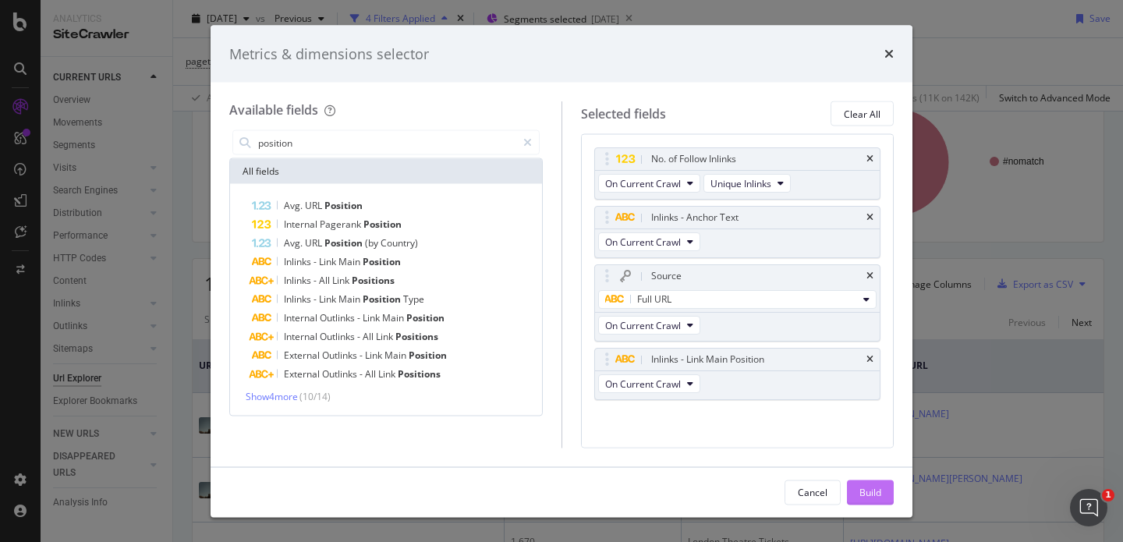
click at [881, 503] on button "Build" at bounding box center [870, 492] width 47 height 25
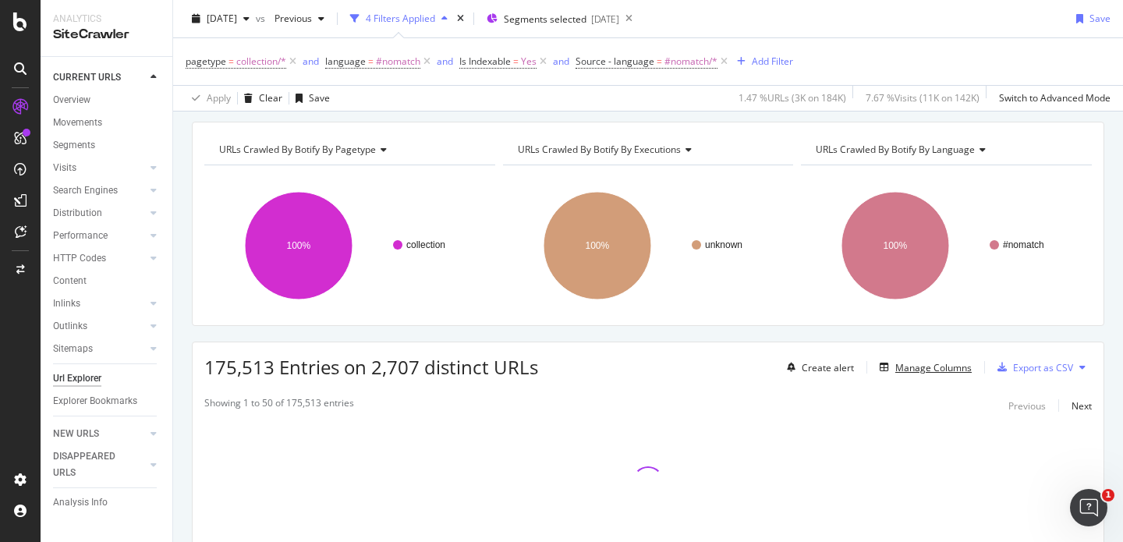
scroll to position [30, 0]
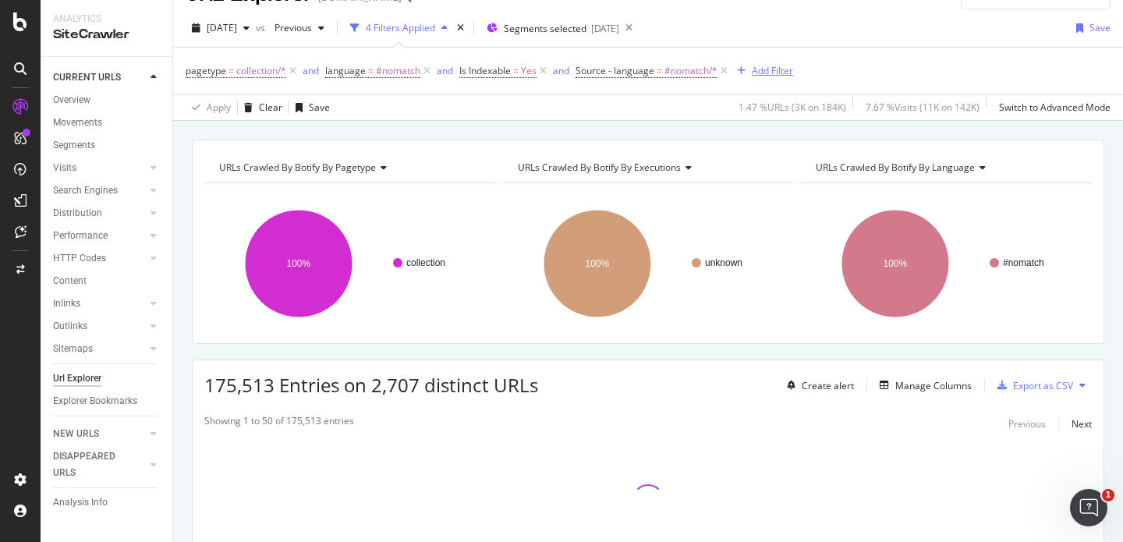
click at [745, 67] on div "button" at bounding box center [741, 70] width 21 height 9
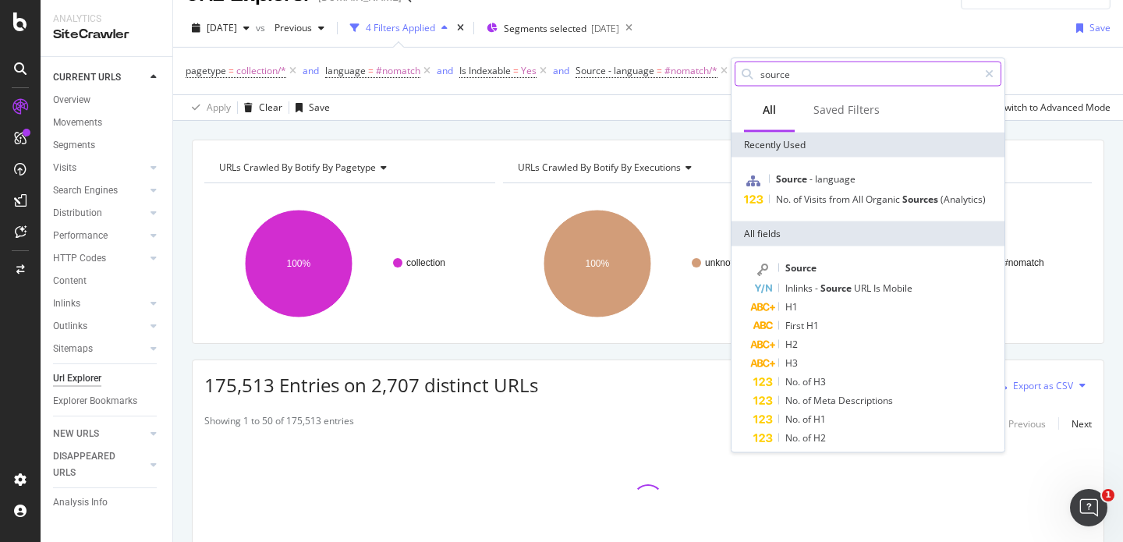
click at [778, 76] on input "source" at bounding box center [868, 73] width 219 height 23
drag, startPoint x: 793, startPoint y: 76, endPoint x: 745, endPoint y: 75, distance: 48.4
click at [745, 75] on div "source" at bounding box center [868, 74] width 267 height 25
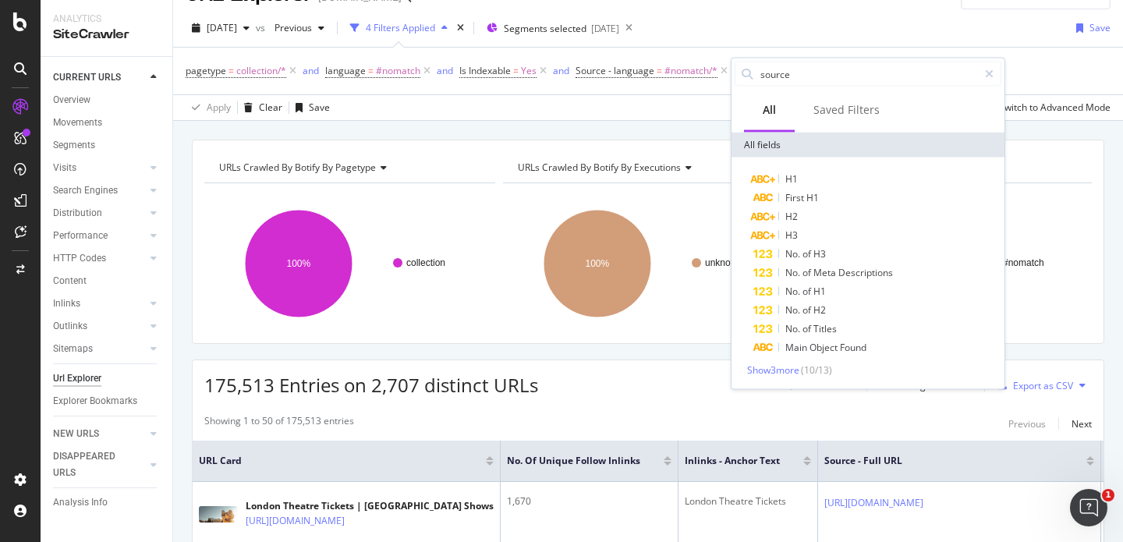
type input "source"
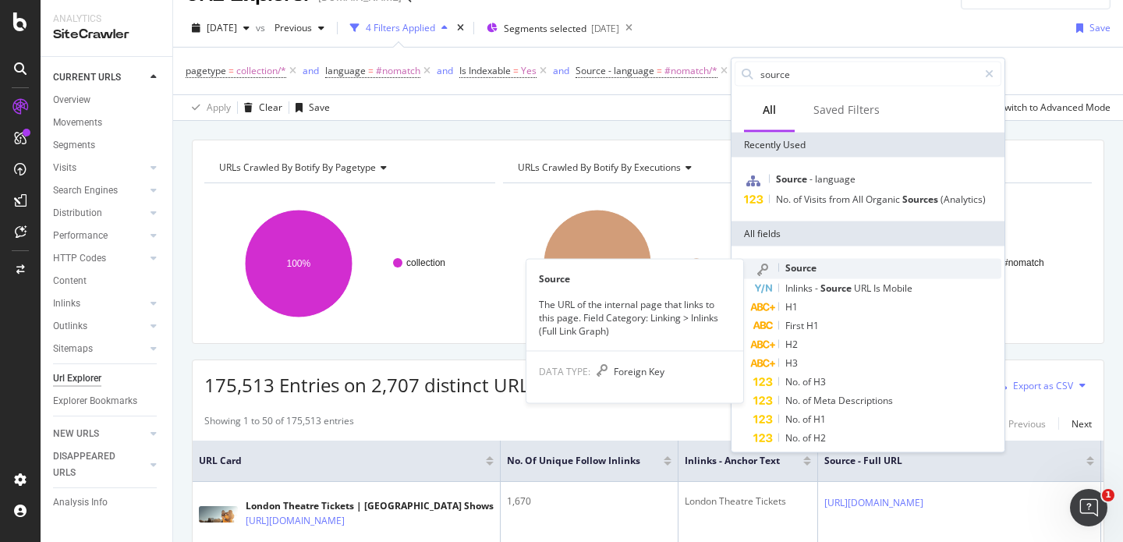
click at [798, 270] on span "Source" at bounding box center [800, 267] width 31 height 13
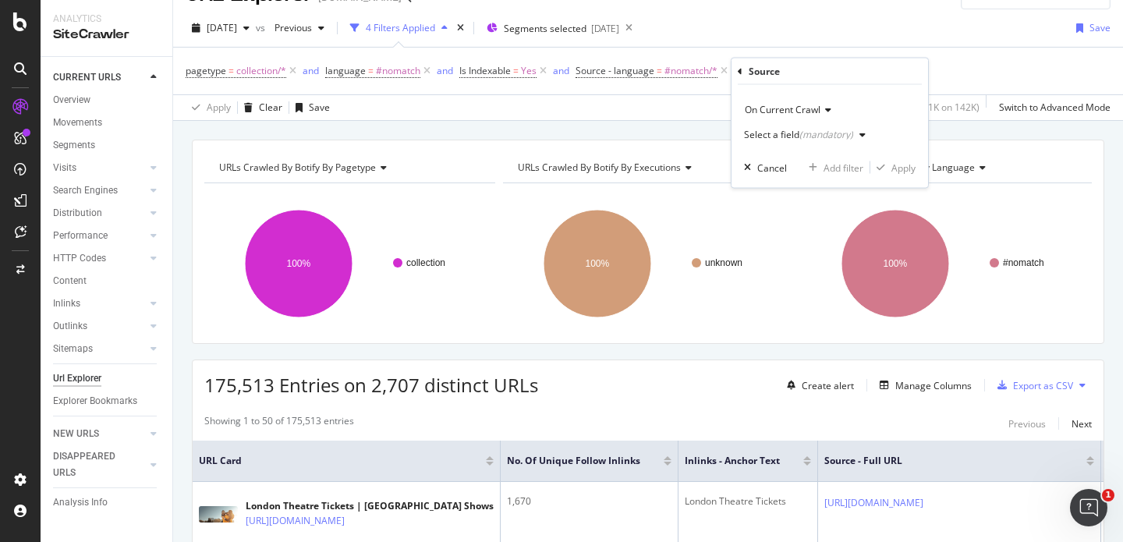
click at [795, 136] on div "Select a field (mandatory)" at bounding box center [798, 134] width 109 height 9
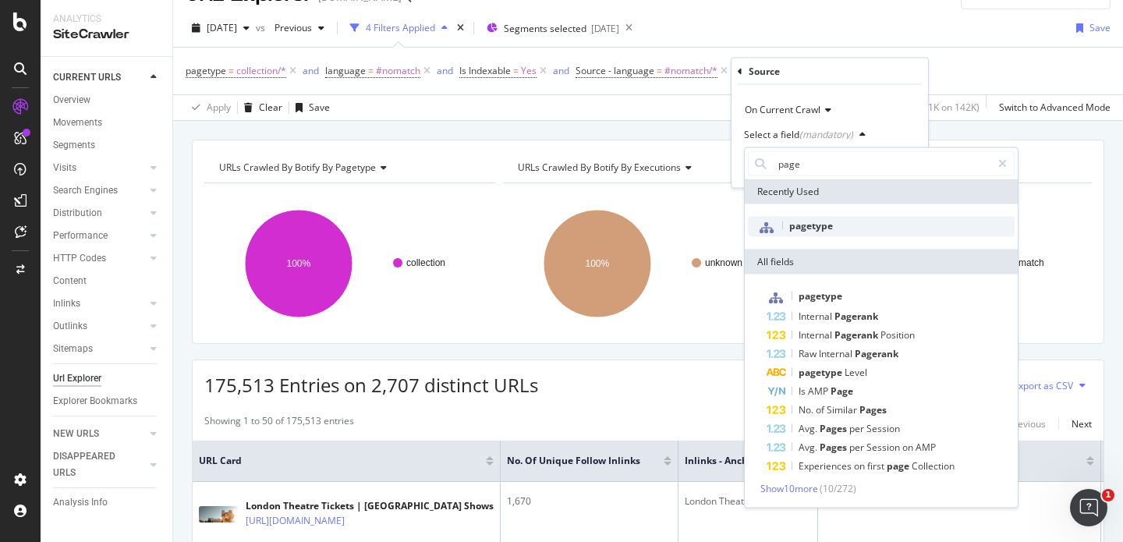
type input "page"
click at [799, 226] on span "pagetype" at bounding box center [811, 225] width 44 height 13
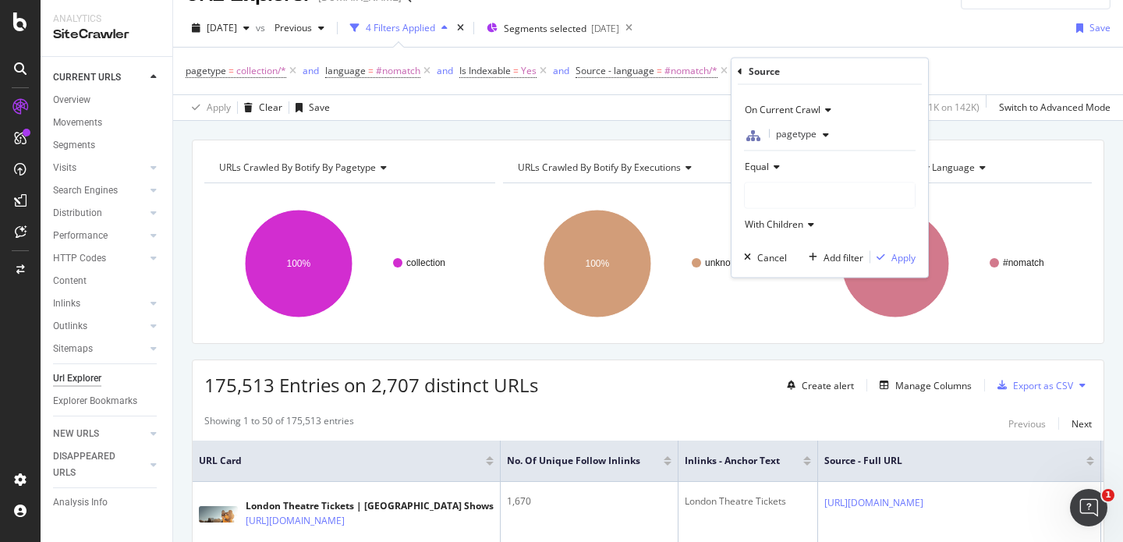
click at [773, 165] on icon at bounding box center [774, 166] width 11 height 9
click at [777, 225] on span "Not Equal" at bounding box center [773, 218] width 42 height 13
click at [797, 206] on div at bounding box center [830, 195] width 170 height 25
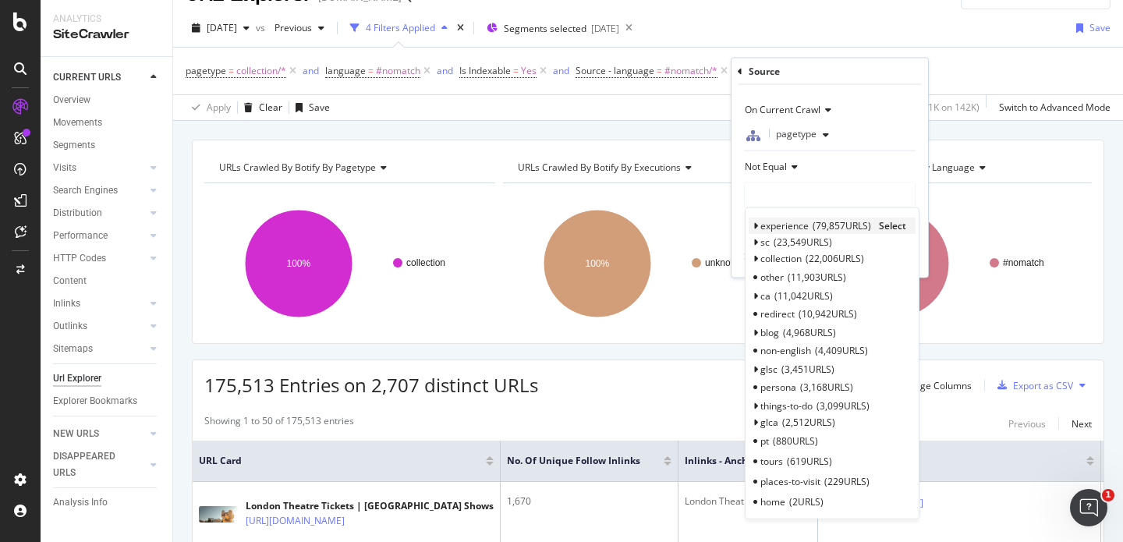
click at [757, 225] on icon at bounding box center [755, 226] width 5 height 9
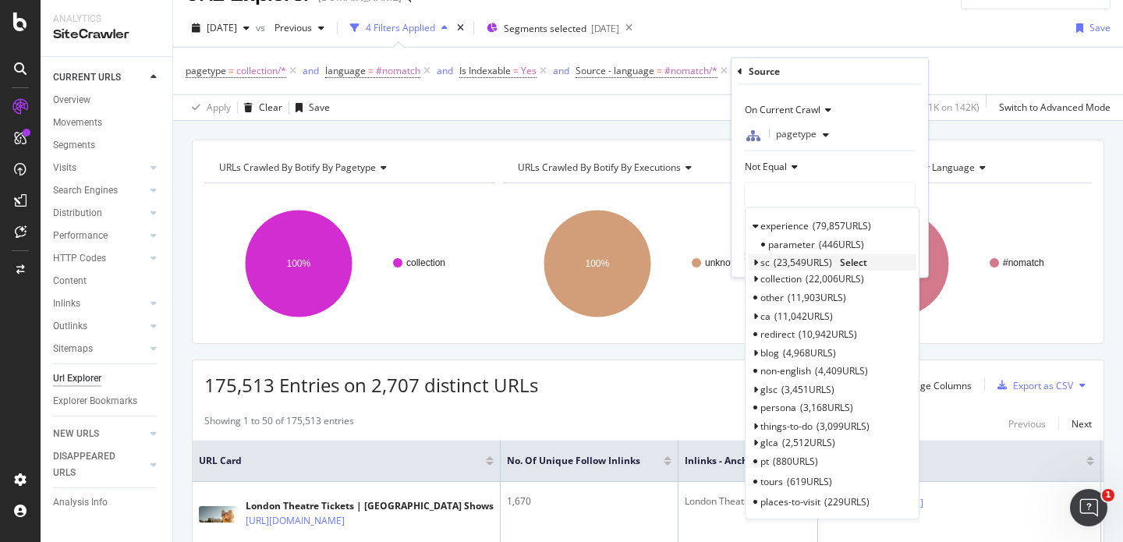
click at [757, 261] on icon at bounding box center [755, 262] width 5 height 9
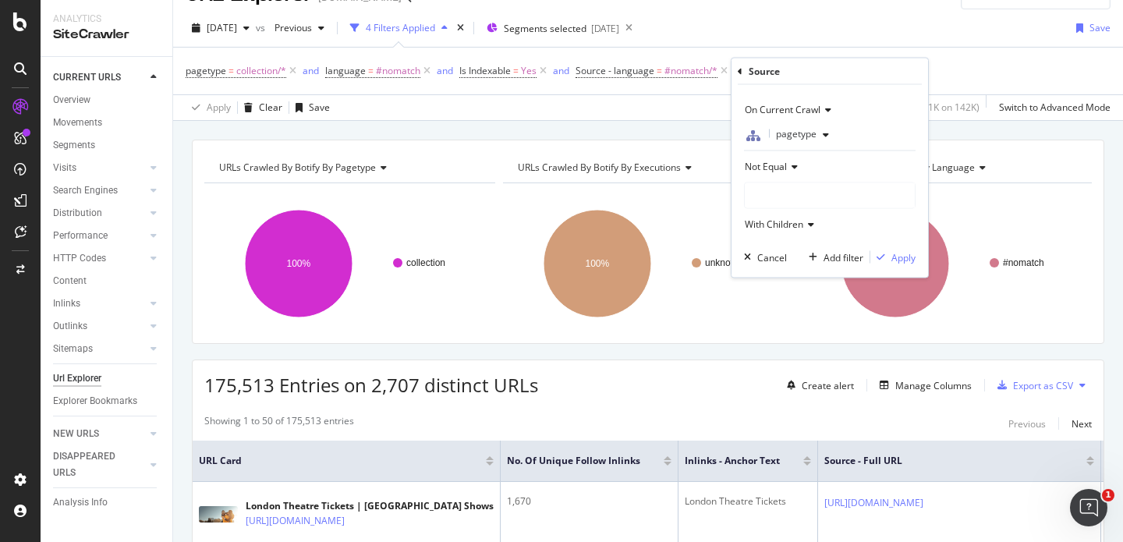
click at [792, 172] on div "Not Equal" at bounding box center [830, 166] width 172 height 25
click at [777, 225] on span "Not Equal" at bounding box center [775, 218] width 46 height 13
click at [777, 193] on div at bounding box center [830, 195] width 170 height 25
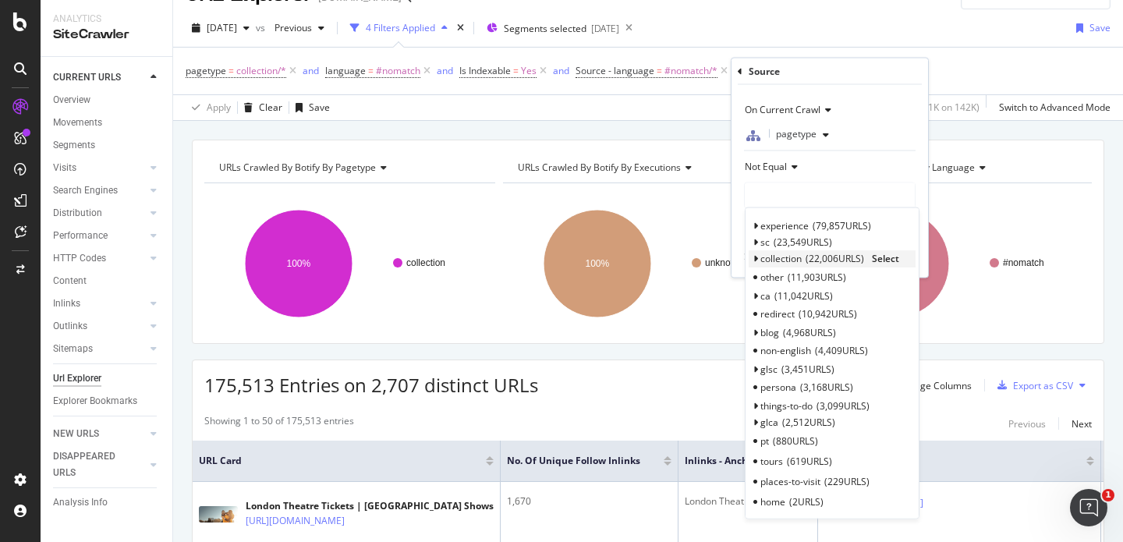
click at [757, 255] on icon at bounding box center [755, 258] width 5 height 9
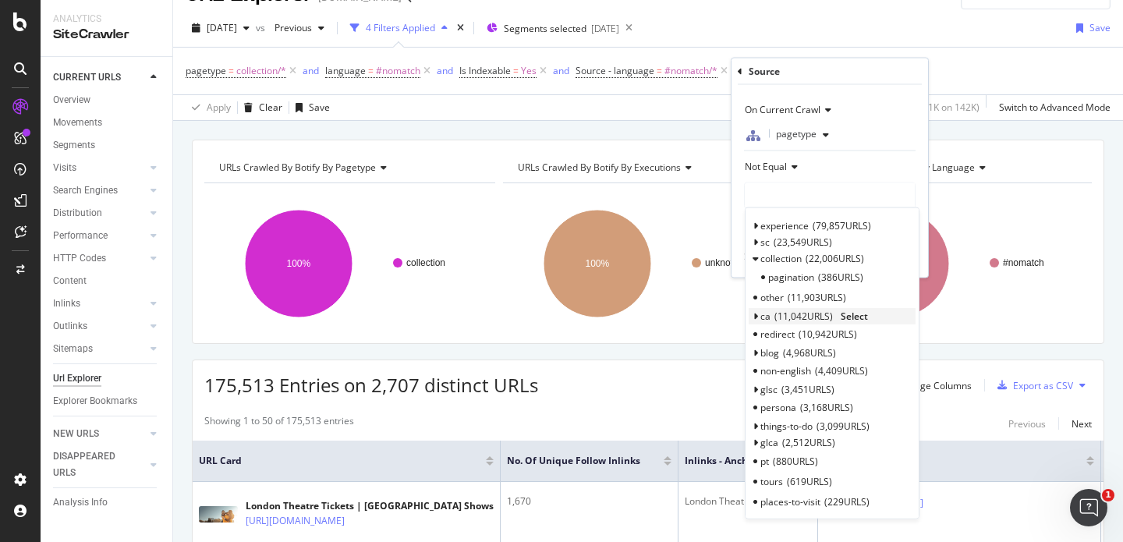
click at [755, 313] on icon at bounding box center [755, 315] width 5 height 9
click at [757, 368] on icon at bounding box center [755, 372] width 5 height 9
click at [1018, 69] on div "pagetype = collection/* and language = #nomatch and Is Indexable = Yes and Sour…" at bounding box center [648, 71] width 925 height 47
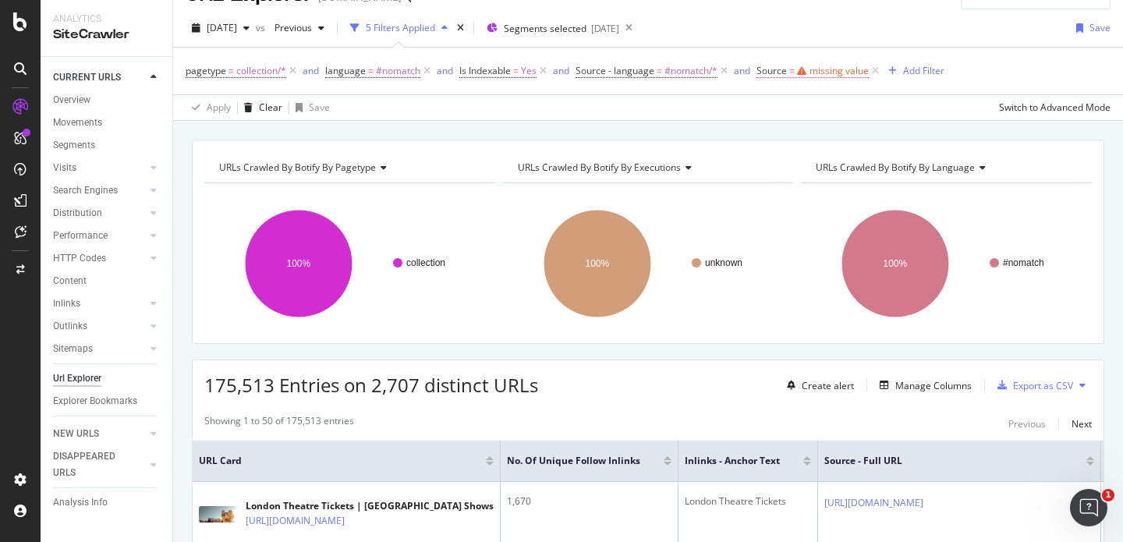
click at [863, 64] on div "missing value" at bounding box center [839, 70] width 59 height 13
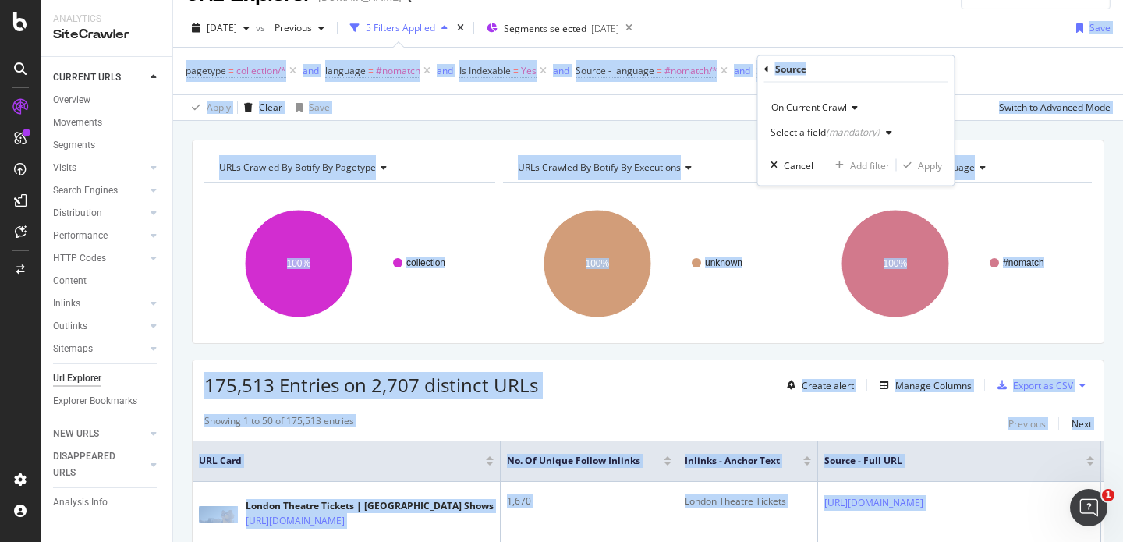
drag, startPoint x: 872, startPoint y: 68, endPoint x: 871, endPoint y: 38, distance: 29.6
click at [871, 38] on body "Analytics SiteCrawler CURRENT URLS Overview Movements Segments Visits Analysis …" at bounding box center [561, 271] width 1123 height 542
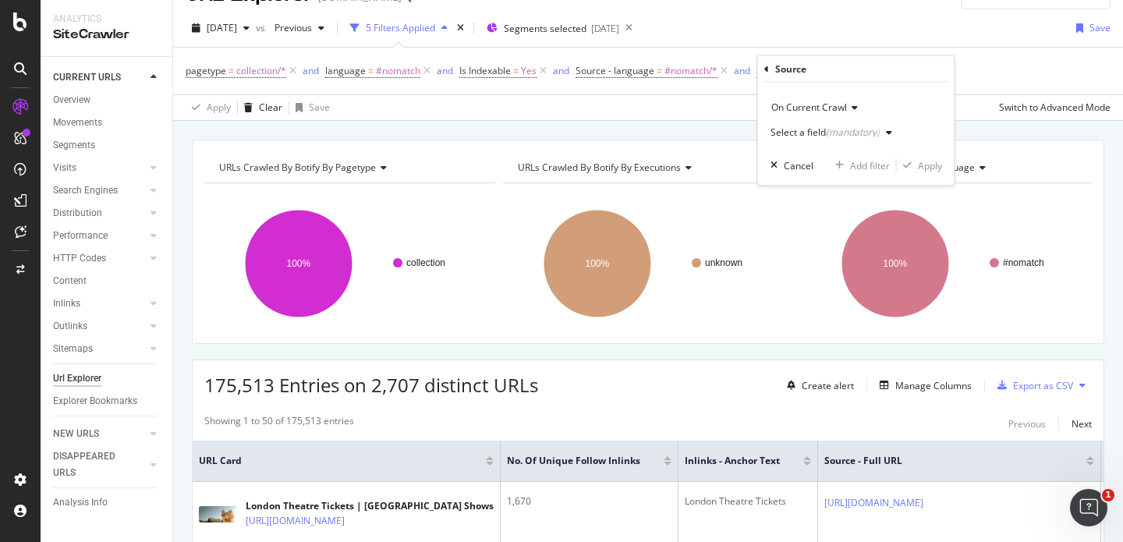
click at [871, 38] on div "2025 Sep. 7th vs Previous 5 Filters Applied Segments selected 2025-04-30 Save" at bounding box center [648, 31] width 950 height 31
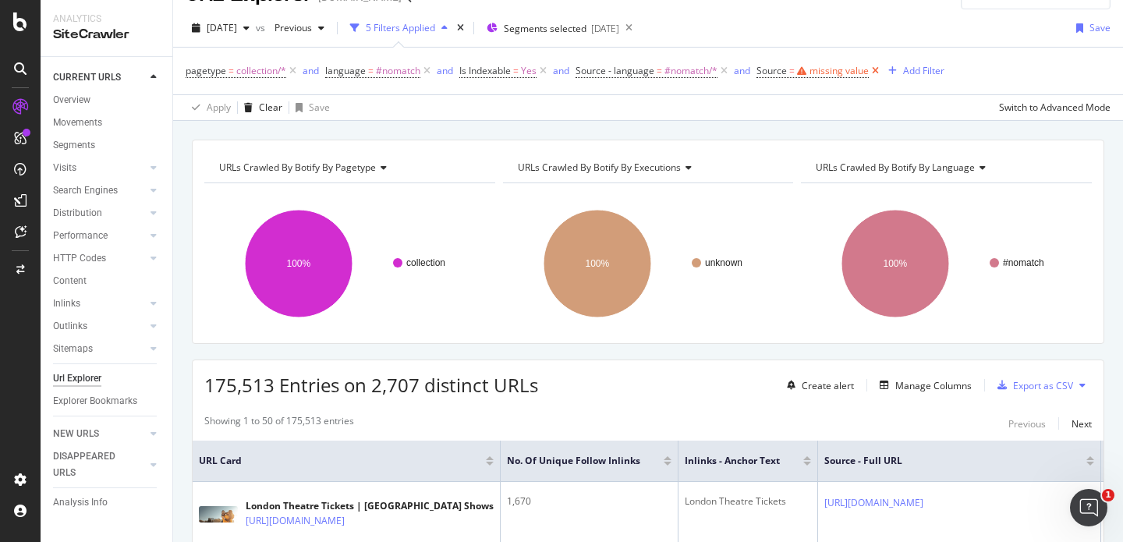
click at [876, 73] on icon at bounding box center [875, 71] width 13 height 16
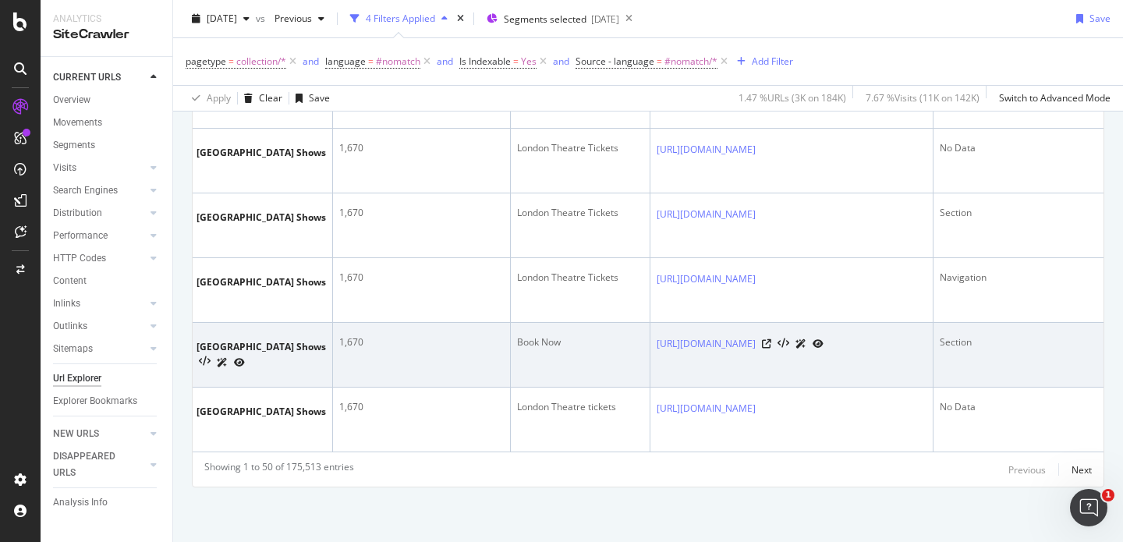
scroll to position [0, 349]
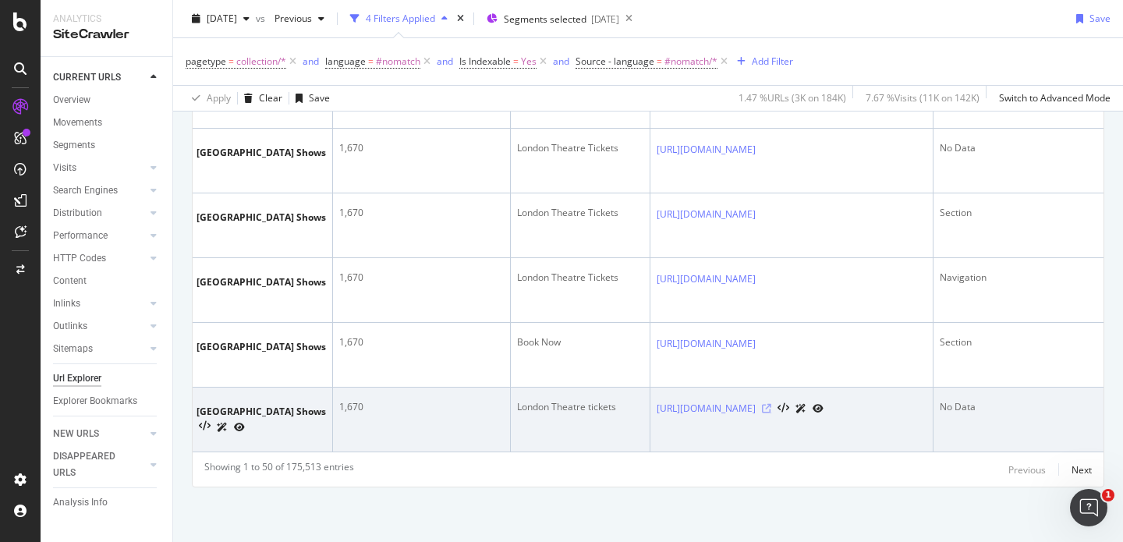
click at [771, 404] on icon at bounding box center [766, 408] width 9 height 9
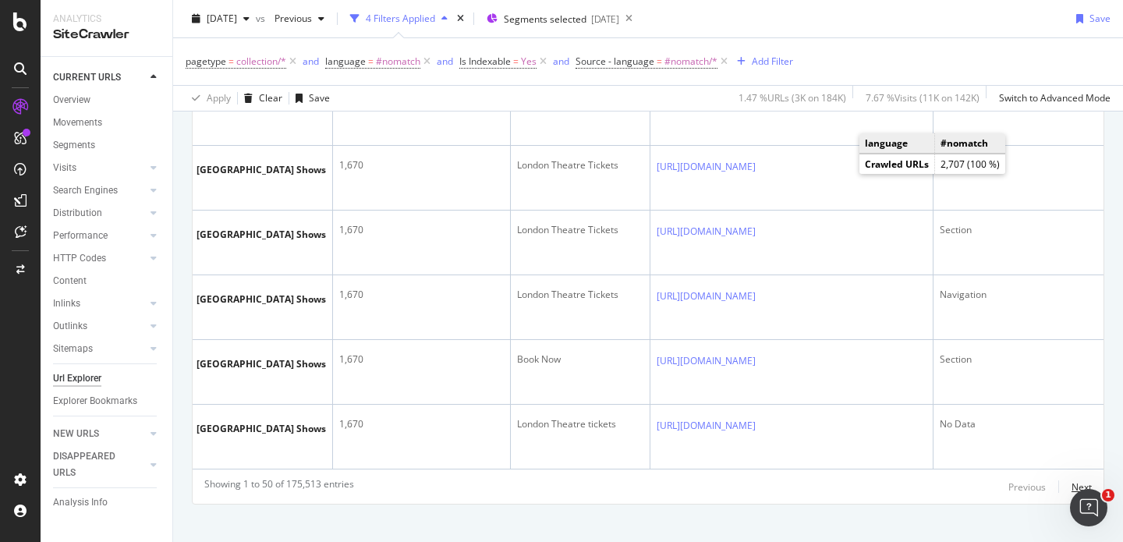
scroll to position [3317, 0]
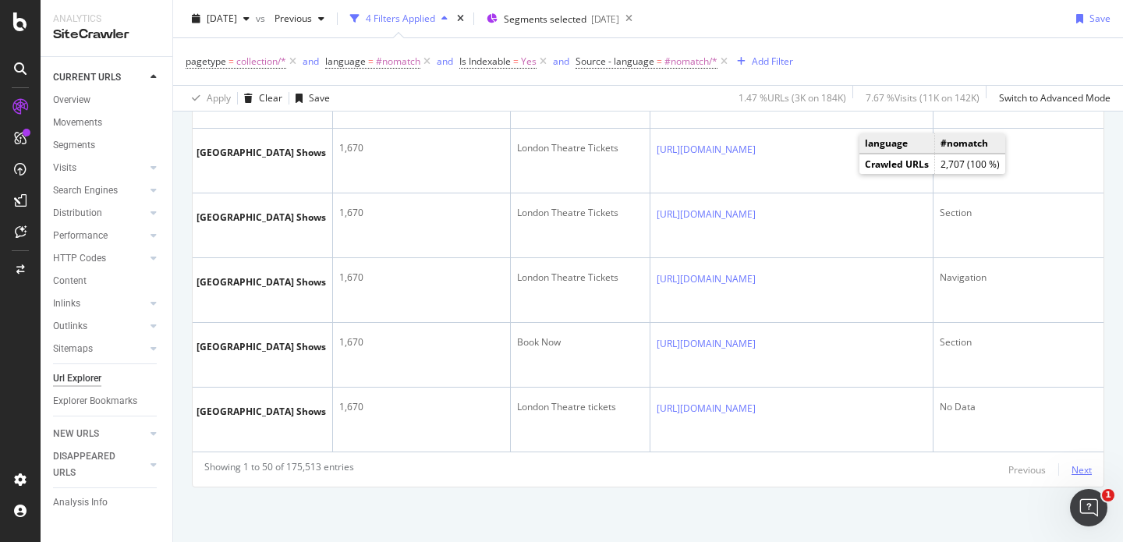
click at [1072, 474] on div "Next" at bounding box center [1082, 469] width 20 height 13
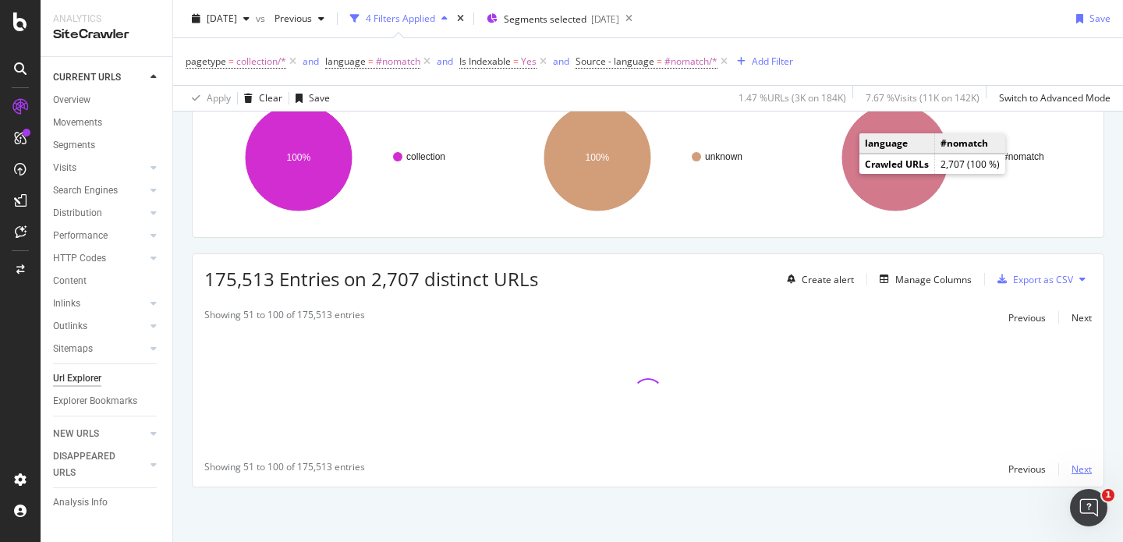
scroll to position [136, 0]
click at [787, 65] on div "Add Filter" at bounding box center [772, 61] width 41 height 13
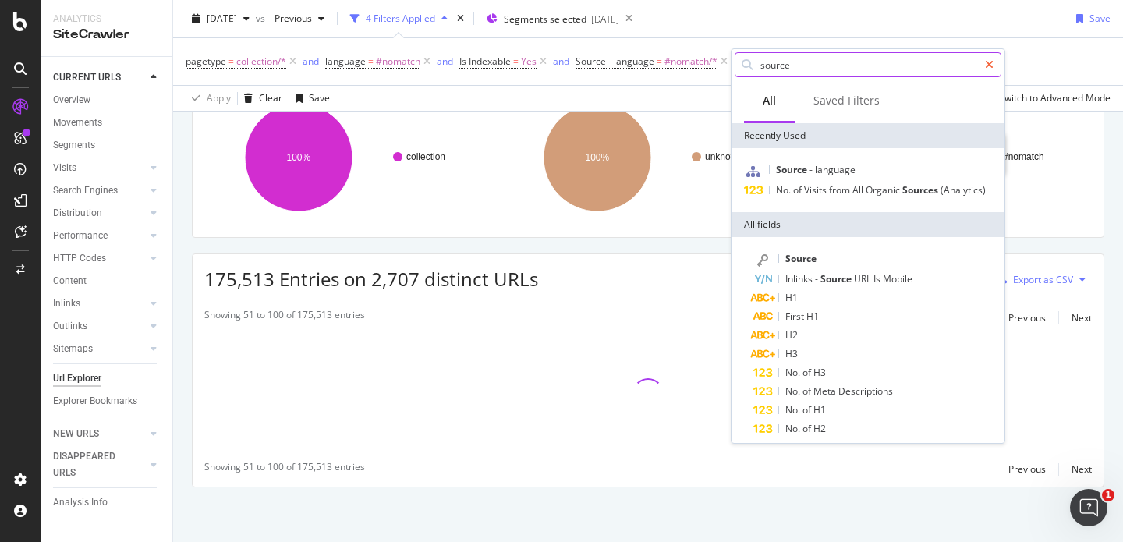
click at [988, 65] on icon at bounding box center [989, 64] width 9 height 11
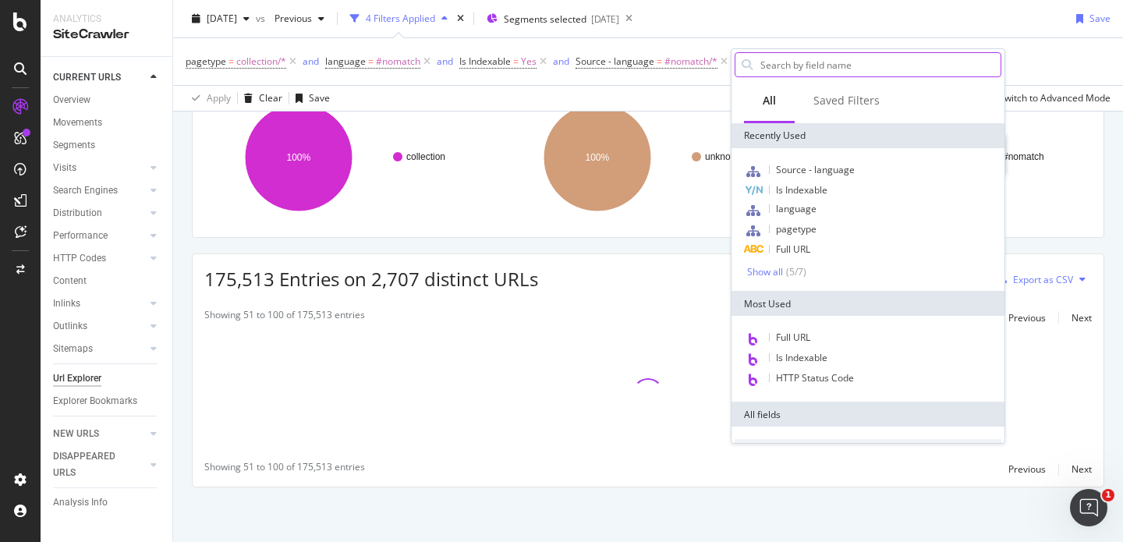
click at [1052, 135] on rect "A chart." at bounding box center [944, 158] width 287 height 136
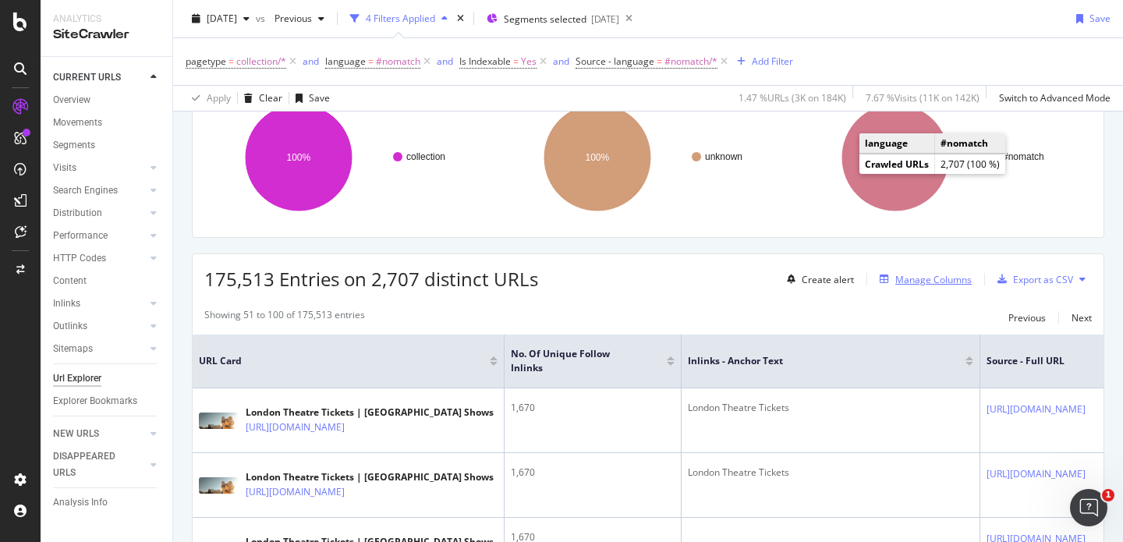
click at [934, 275] on div "Manage Columns" at bounding box center [933, 279] width 76 height 13
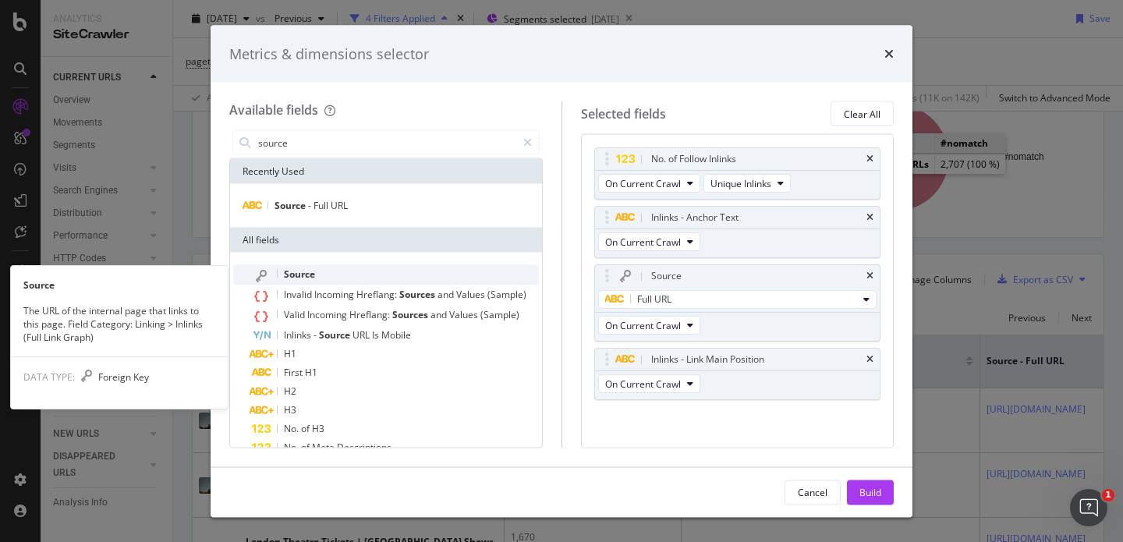
type input "source"
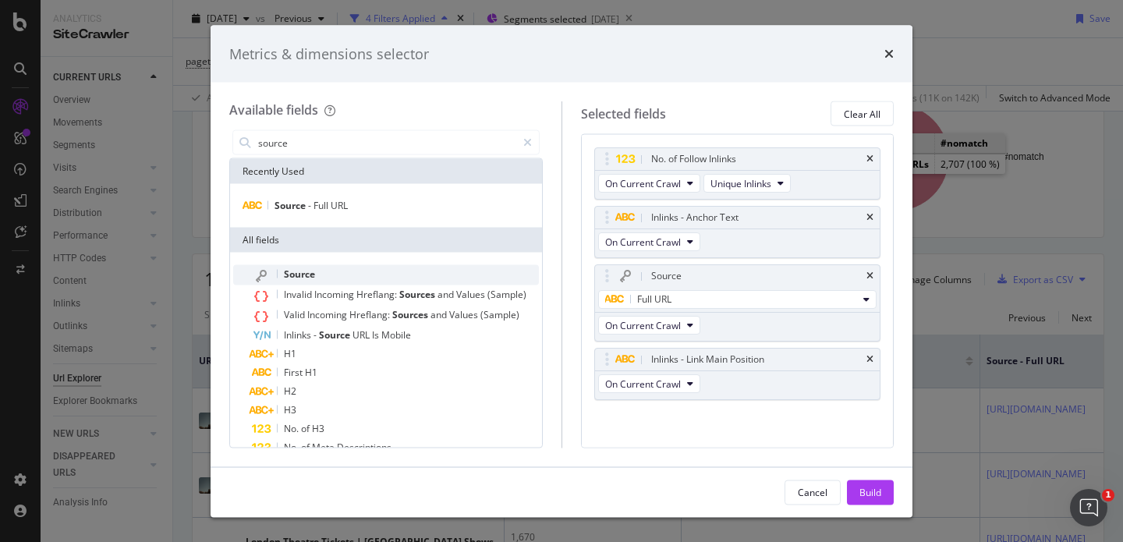
click at [350, 267] on div "Source" at bounding box center [395, 275] width 287 height 20
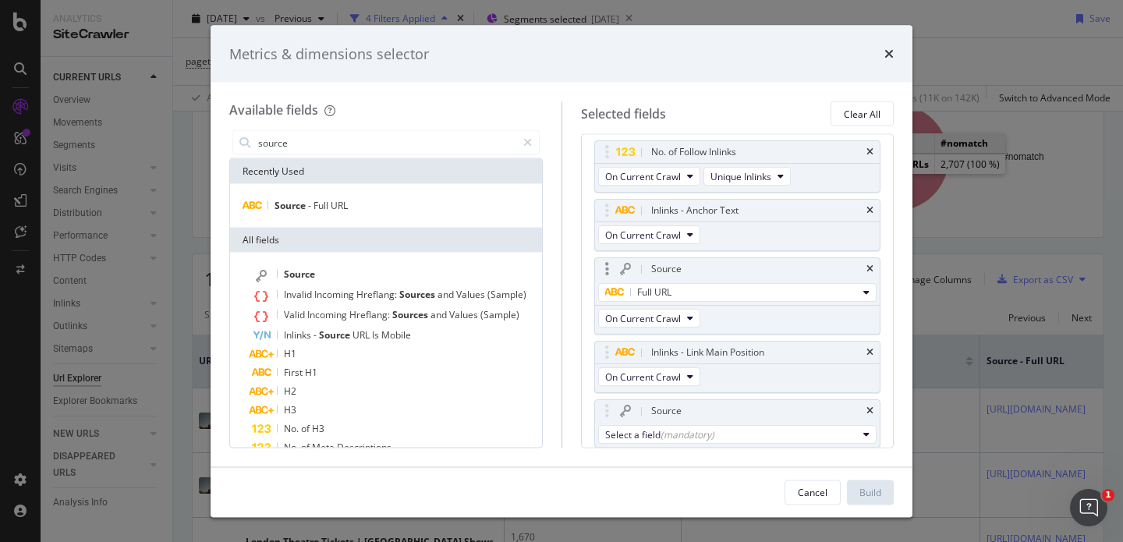
scroll to position [59, 0]
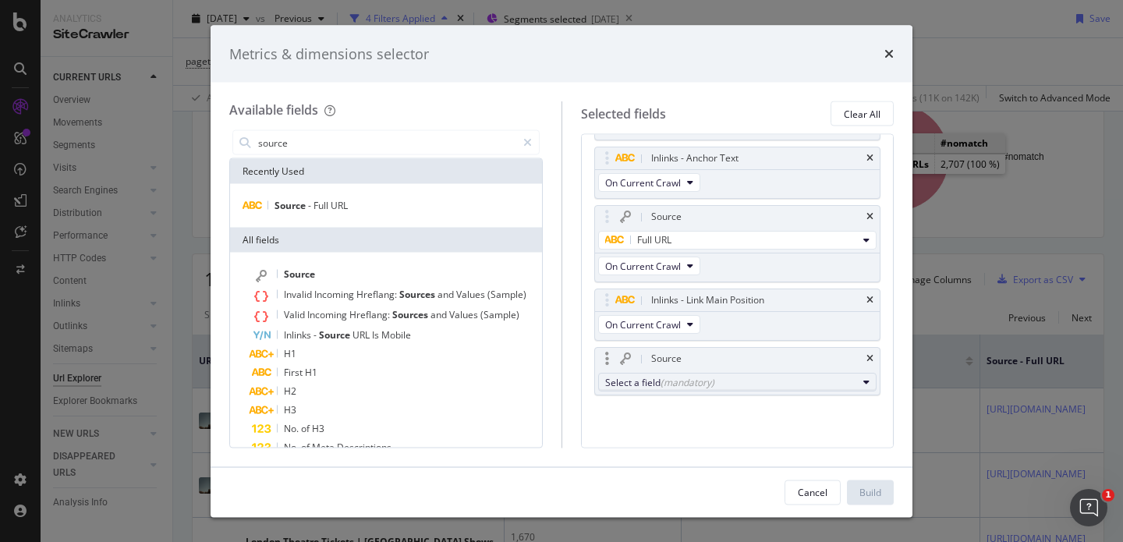
click at [714, 382] on div "Select a field (mandatory)" at bounding box center [731, 381] width 253 height 13
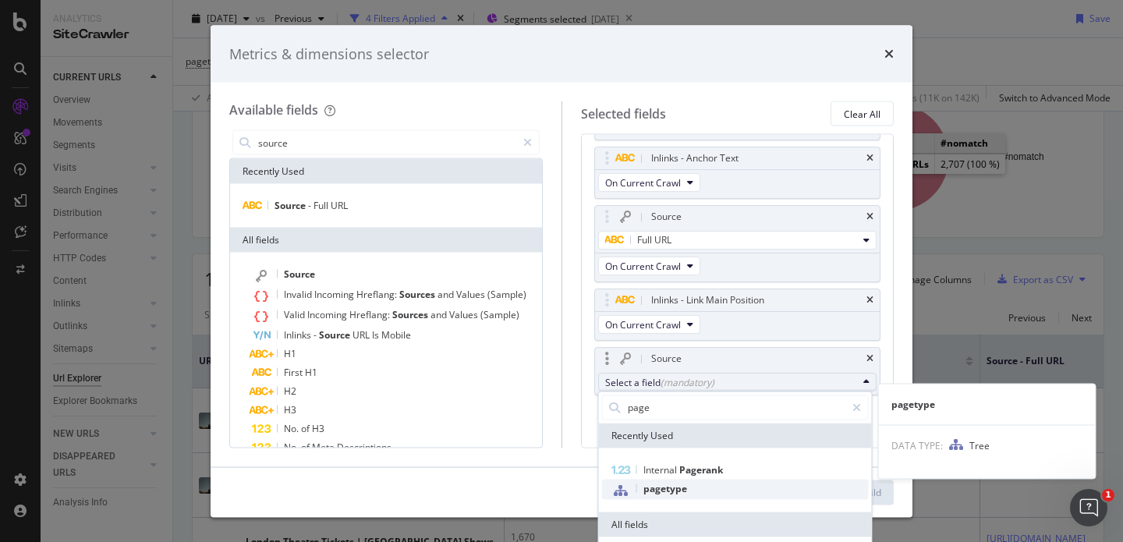
type input "page"
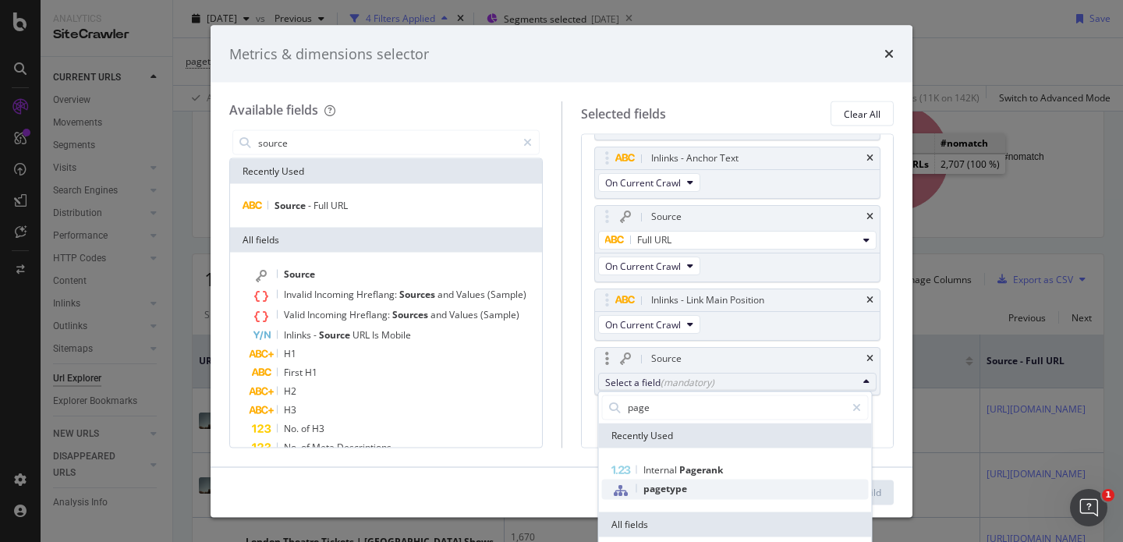
click at [650, 491] on span "pagetype" at bounding box center [665, 487] width 44 height 13
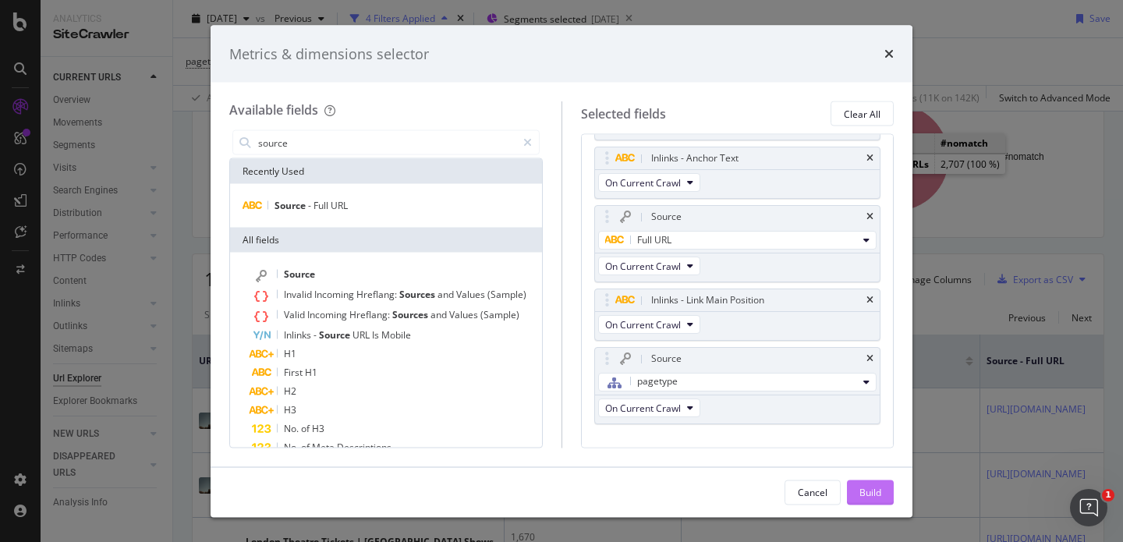
click at [863, 496] on div "Build" at bounding box center [871, 491] width 22 height 13
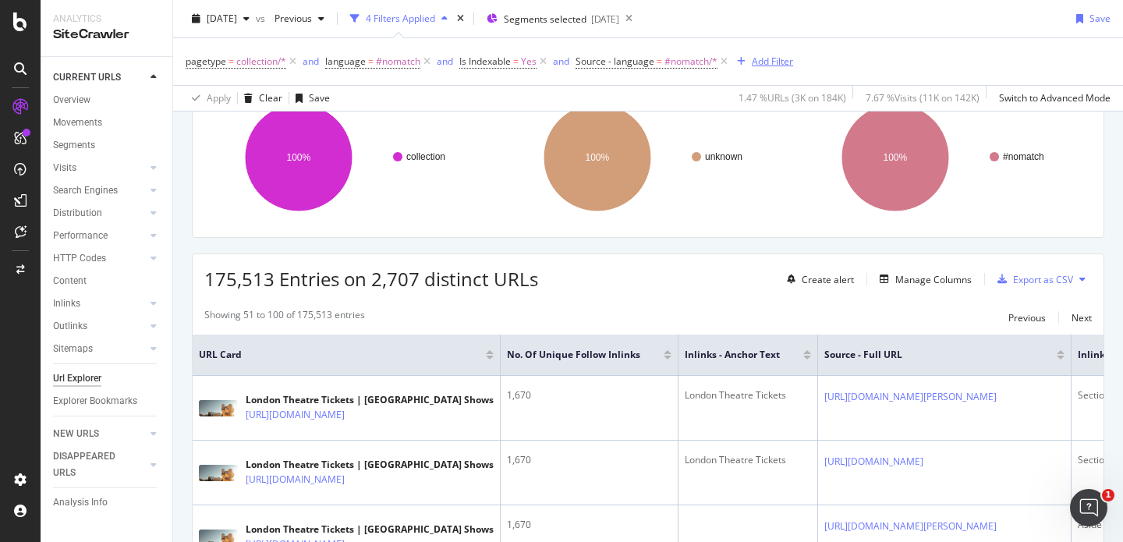
click at [767, 58] on div "Add Filter" at bounding box center [772, 61] width 41 height 13
click at [1023, 62] on div "pagetype = collection/* and language = #nomatch and Is Indexable = Yes and Sour…" at bounding box center [648, 61] width 925 height 47
click at [942, 284] on div "Manage Columns" at bounding box center [933, 279] width 76 height 13
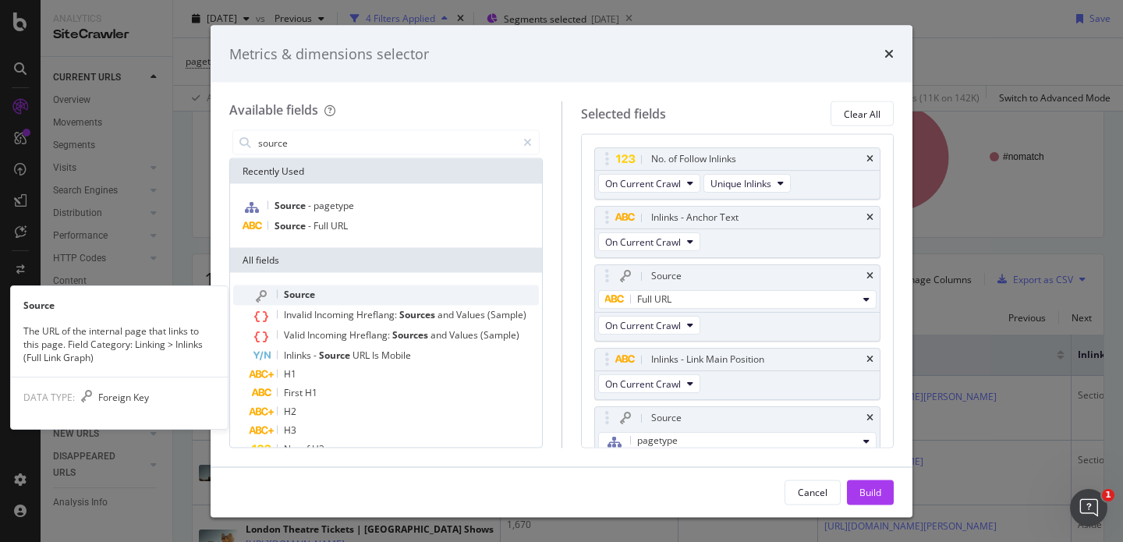
type input "source"
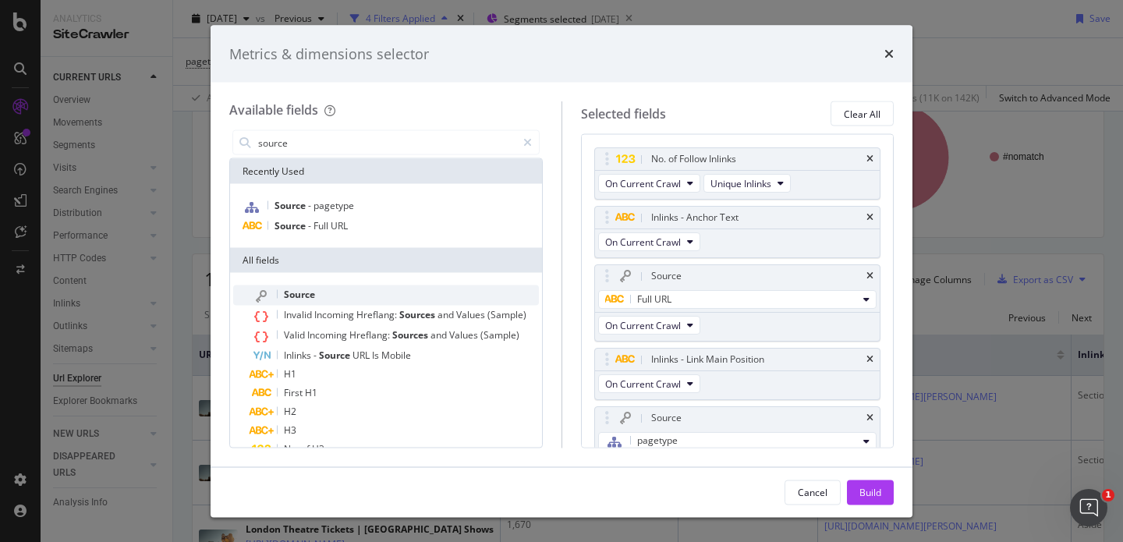
click at [459, 300] on div "Source" at bounding box center [395, 295] width 287 height 20
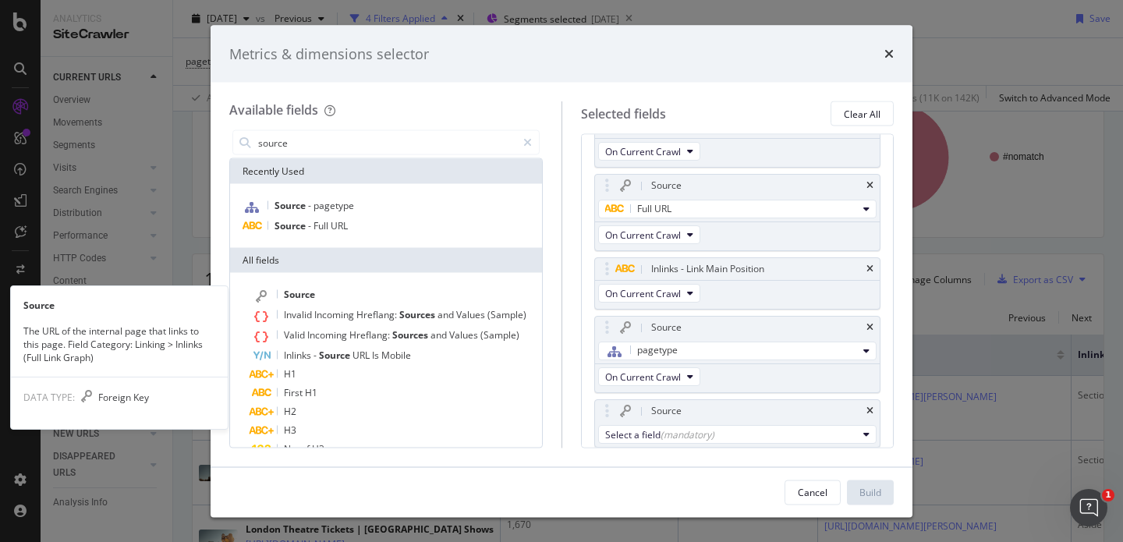
scroll to position [90, 0]
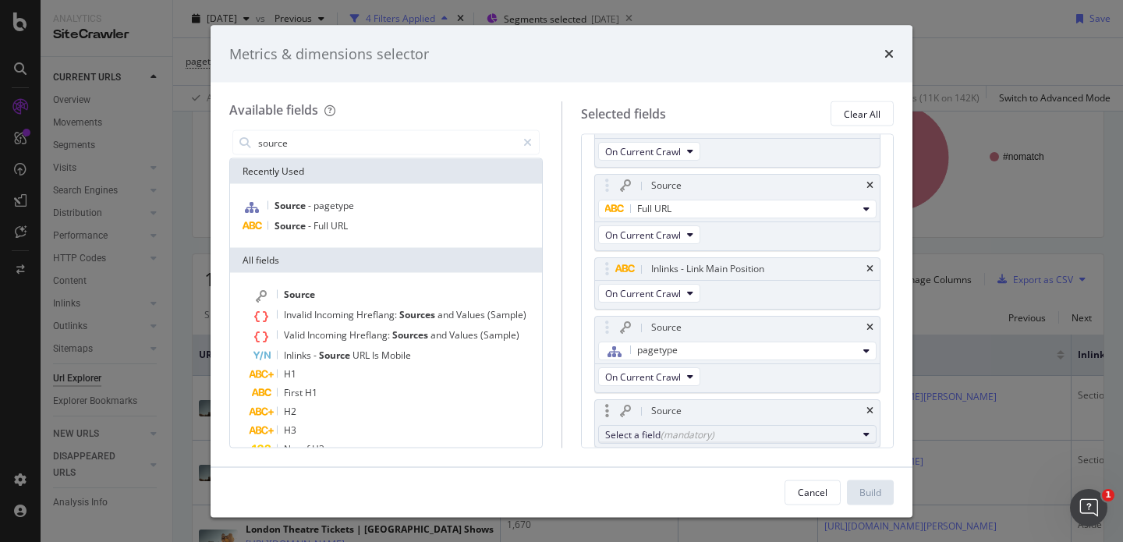
click at [647, 433] on div "Select a field (mandatory)" at bounding box center [731, 433] width 253 height 13
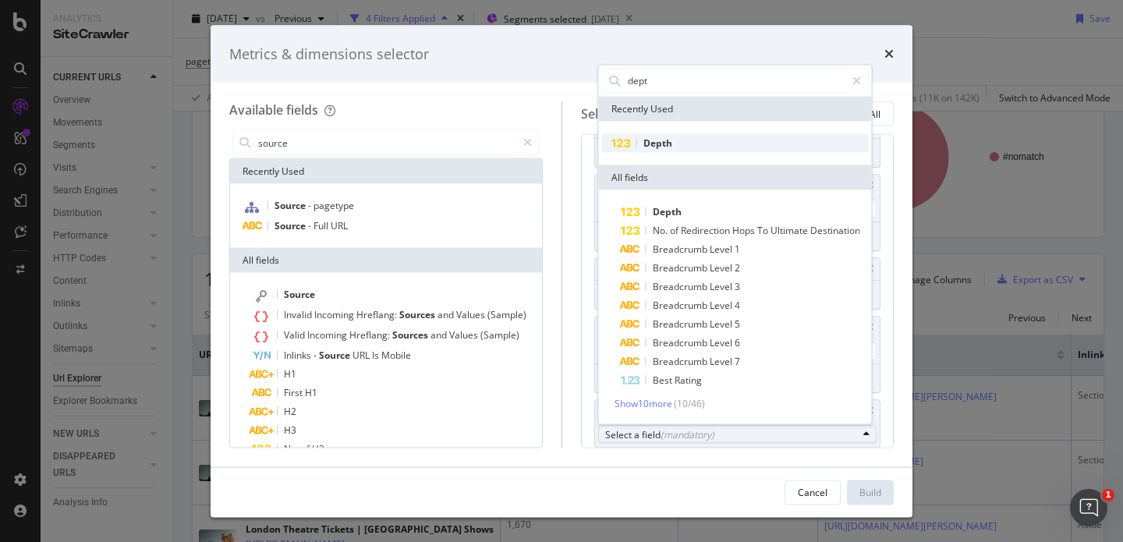
type input "dept"
click at [651, 141] on span "Depth" at bounding box center [657, 142] width 29 height 13
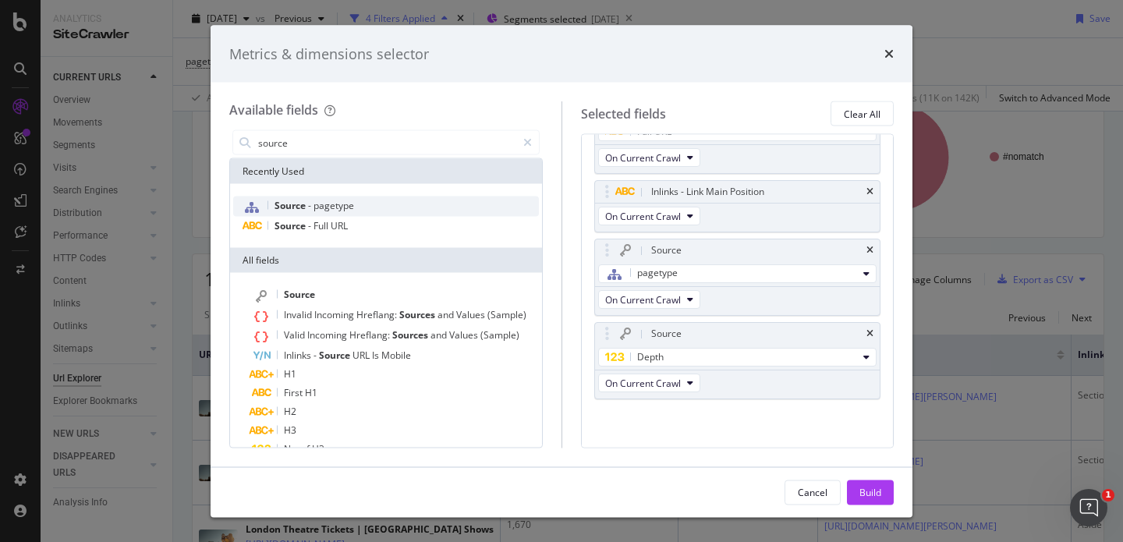
scroll to position [172, 0]
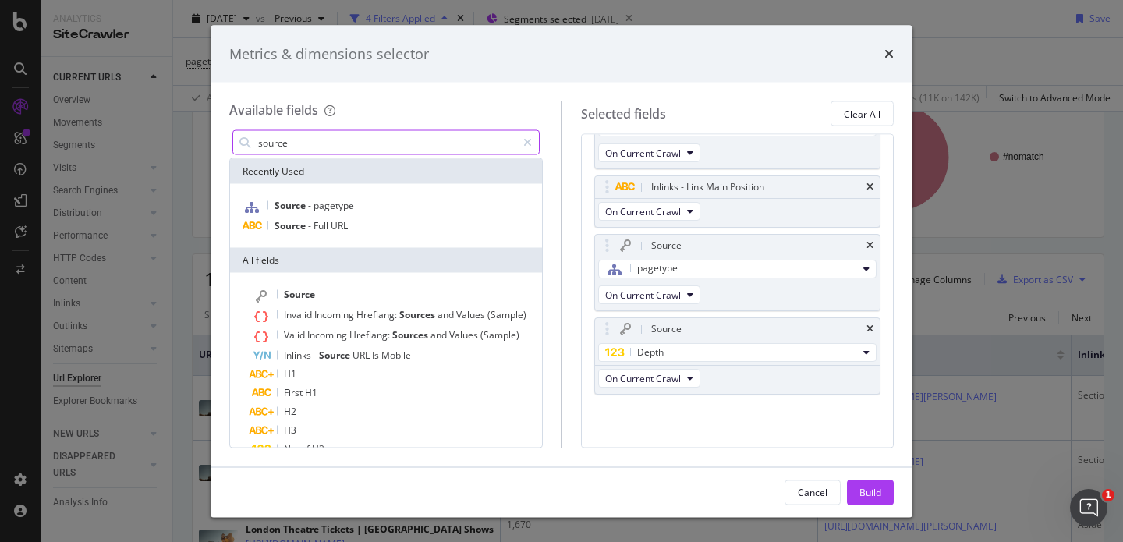
click at [448, 151] on input "source" at bounding box center [387, 142] width 260 height 23
click at [443, 152] on input "source" at bounding box center [387, 142] width 260 height 23
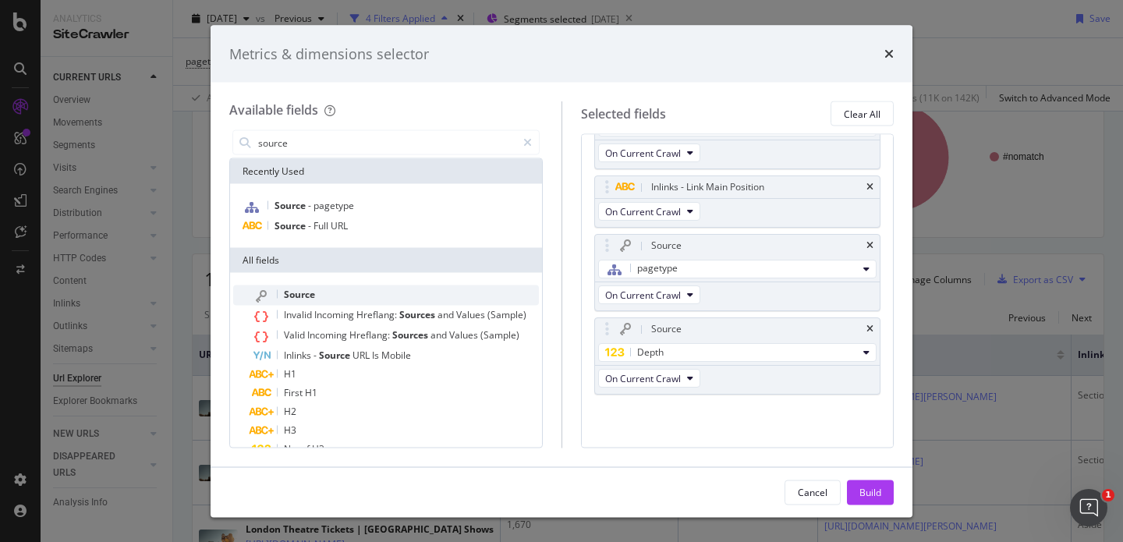
click at [356, 296] on div "Source" at bounding box center [395, 295] width 287 height 20
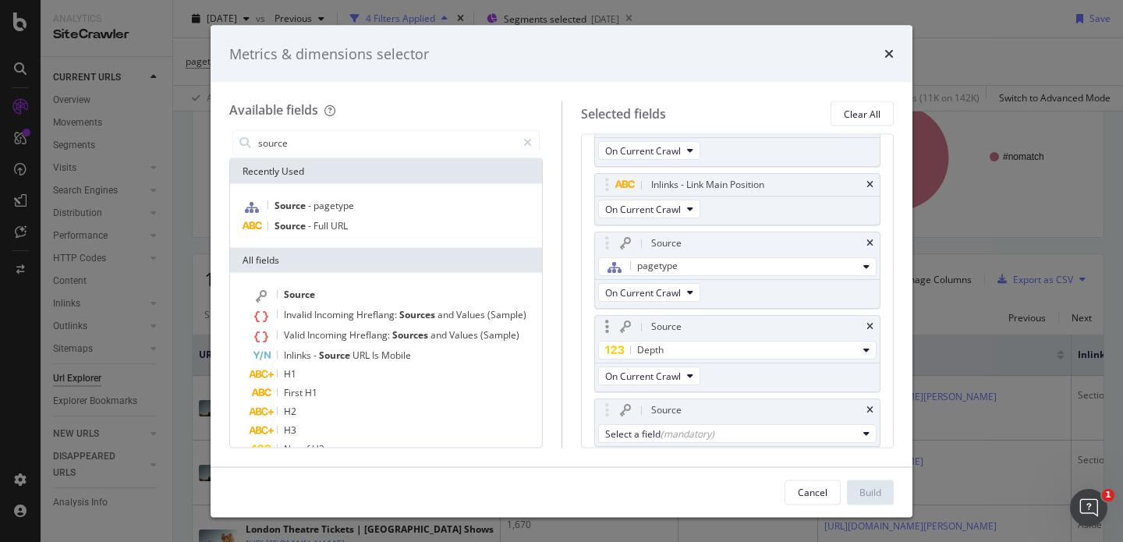
scroll to position [226, 0]
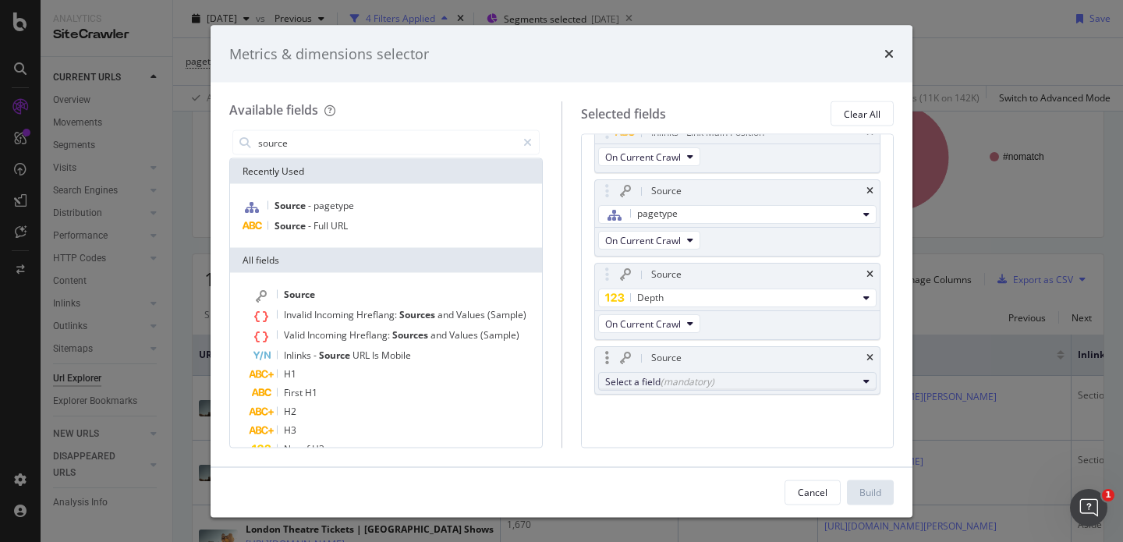
click at [718, 379] on div "Select a field (mandatory)" at bounding box center [731, 381] width 253 height 13
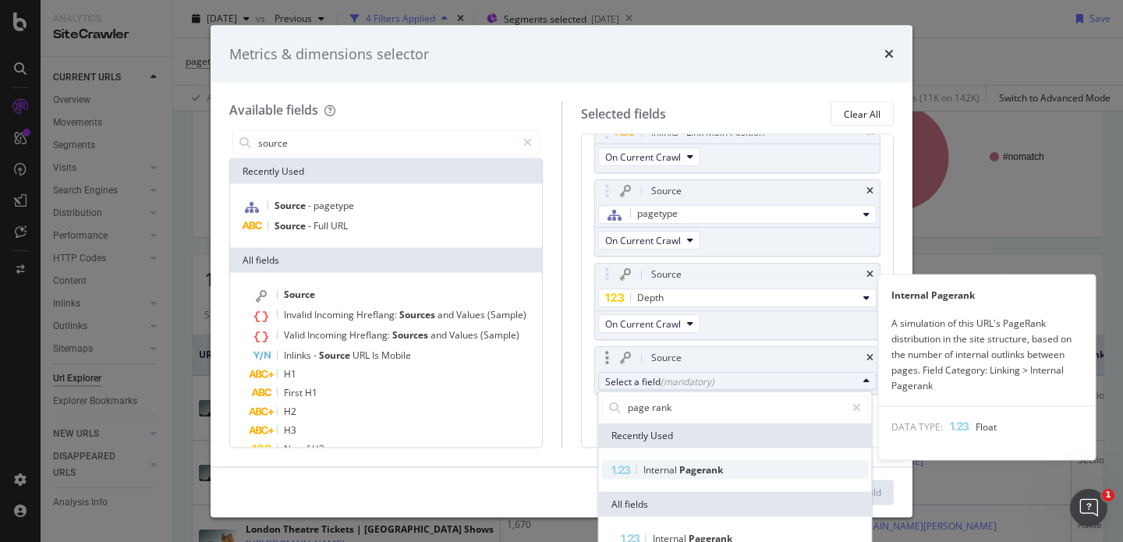
type input "page rank"
click at [698, 465] on span "Pagerank" at bounding box center [701, 469] width 44 height 13
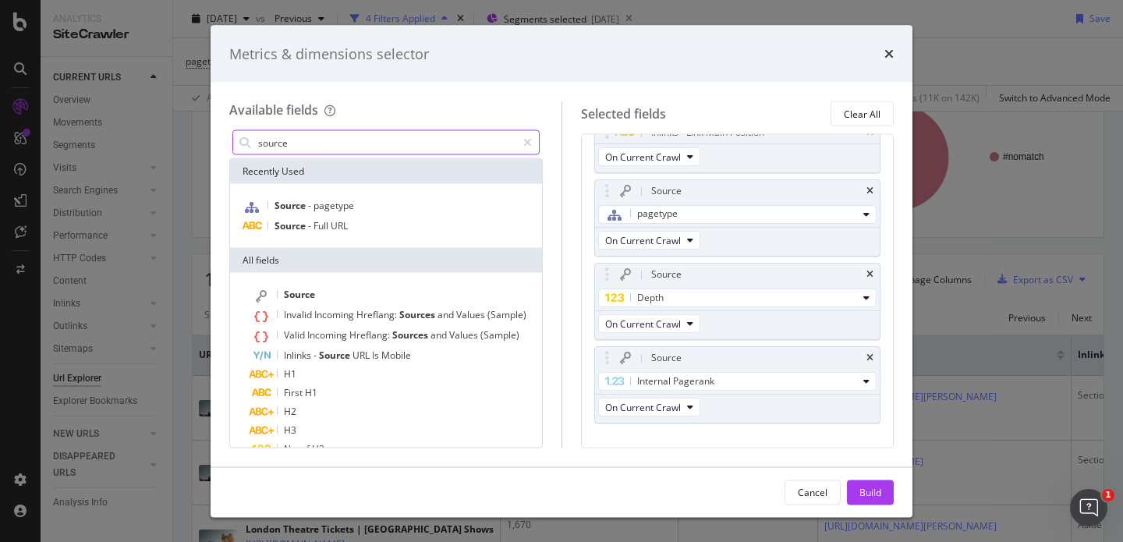
click at [497, 147] on input "source" at bounding box center [387, 142] width 260 height 23
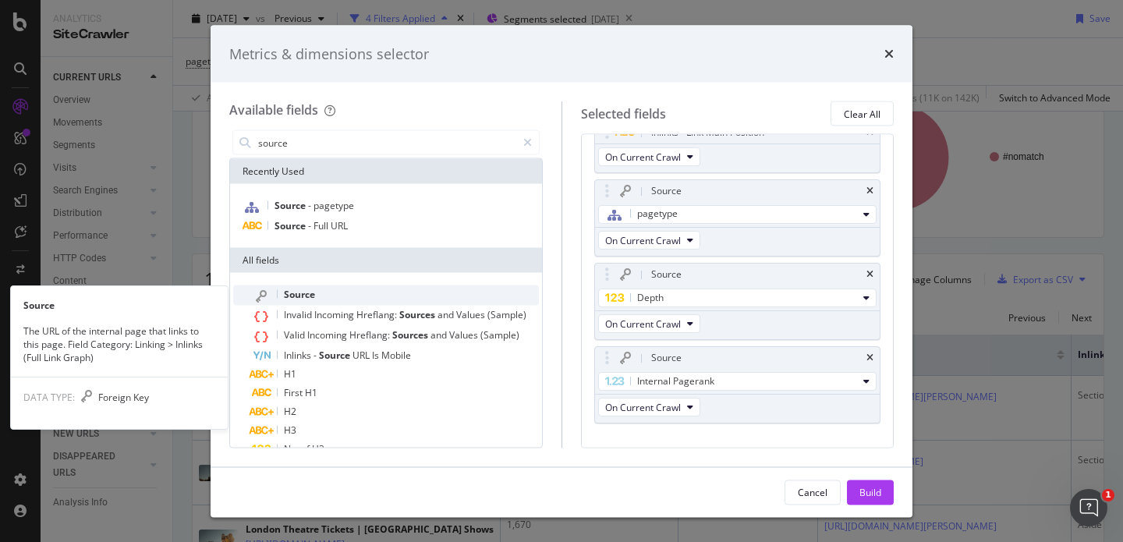
click at [385, 285] on div "Source Source The URL of the internal page that links to this page. Field Categ…" at bounding box center [386, 391] width 312 height 236
click at [389, 296] on div "Source" at bounding box center [395, 295] width 287 height 20
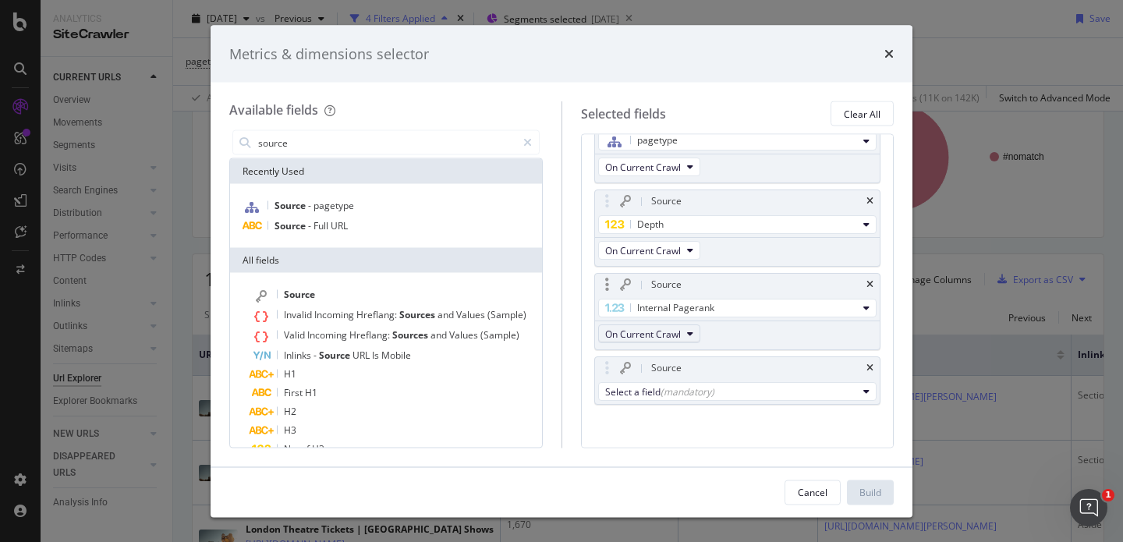
scroll to position [310, 0]
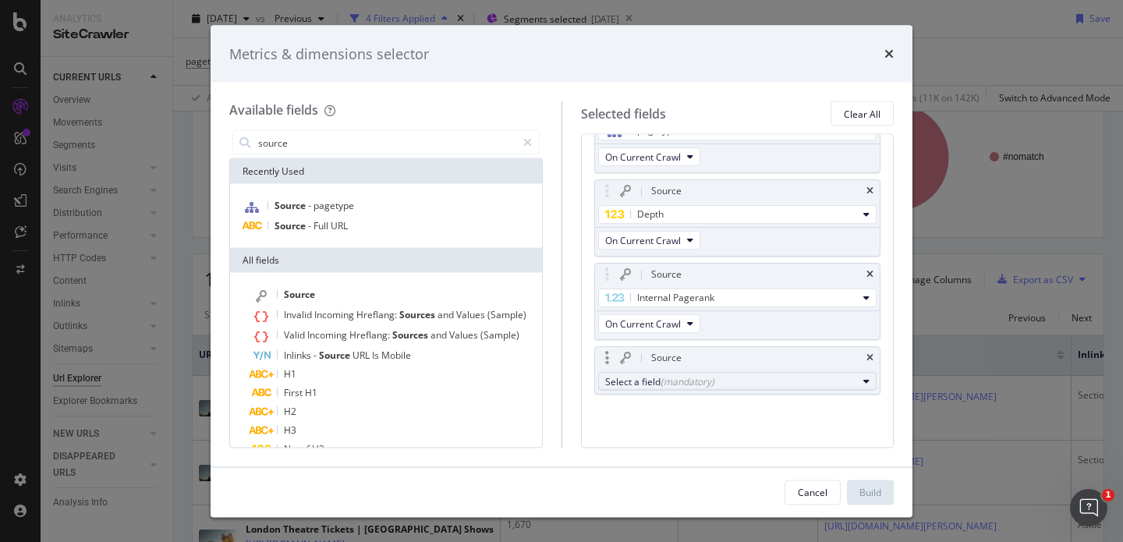
click at [663, 390] on button "Select a field (mandatory)" at bounding box center [737, 382] width 279 height 19
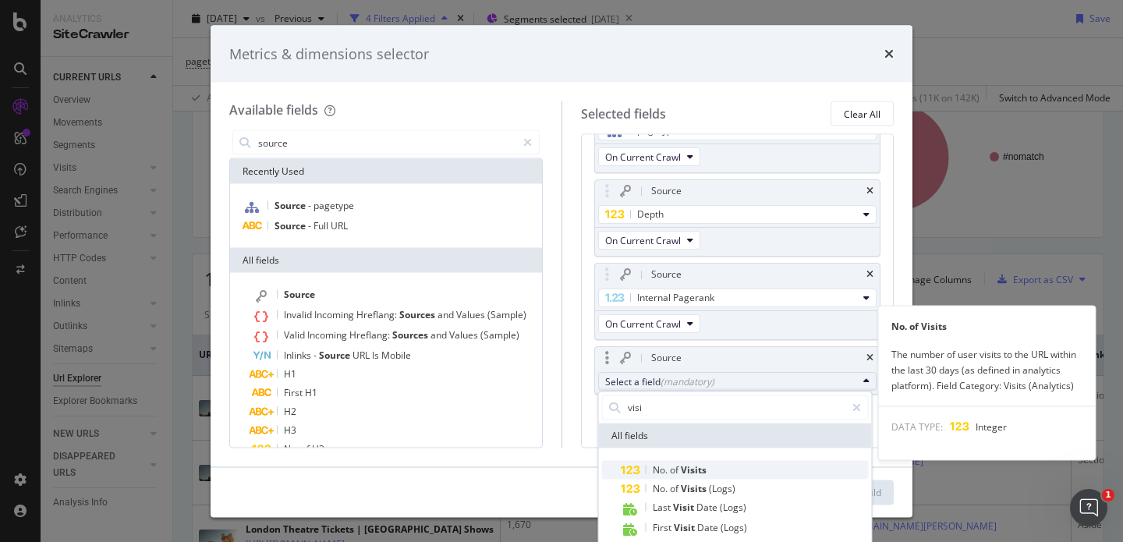
type input "visi"
click at [688, 470] on span "Visits" at bounding box center [694, 469] width 26 height 13
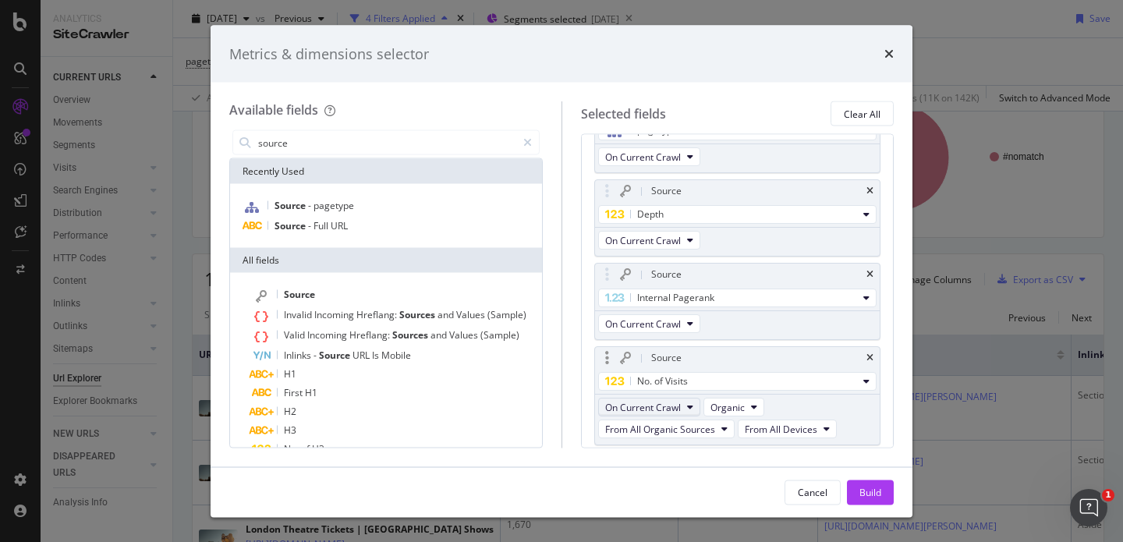
click at [689, 409] on icon "modal" at bounding box center [690, 407] width 6 height 9
click at [887, 494] on button "Build" at bounding box center [870, 492] width 47 height 25
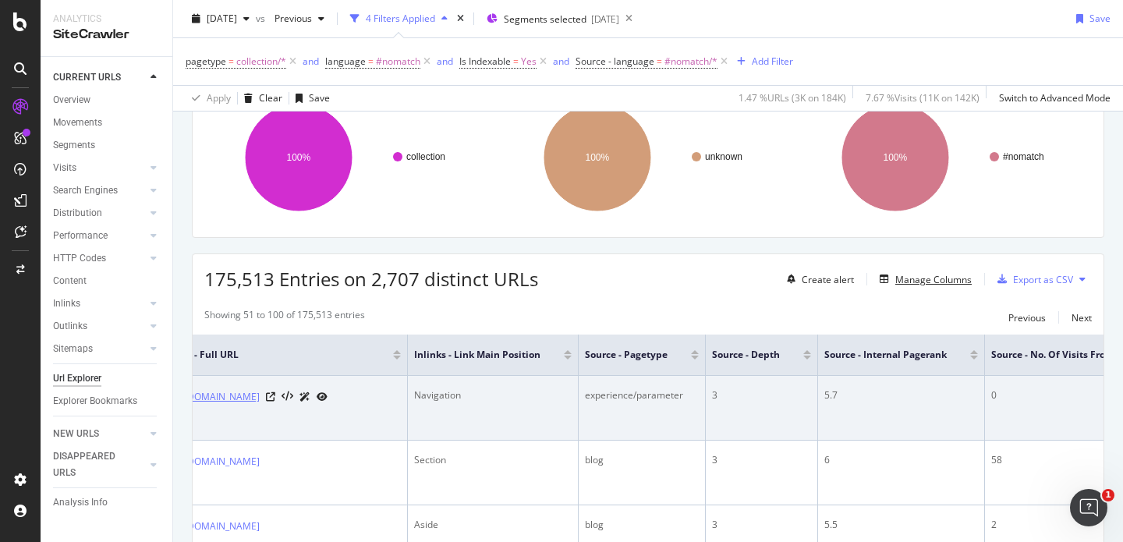
scroll to position [0, 1069]
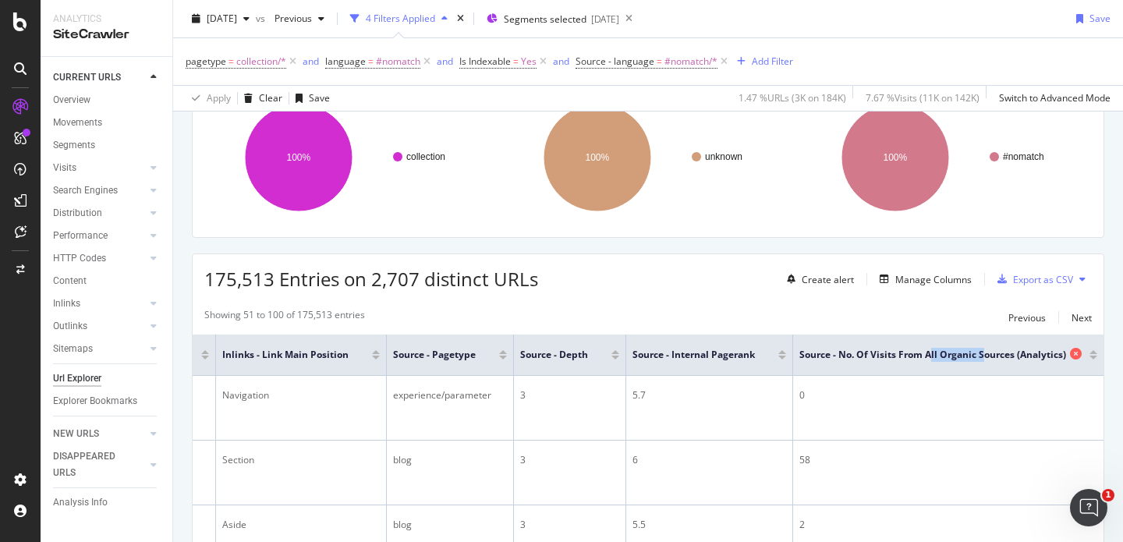
drag, startPoint x: 920, startPoint y: 356, endPoint x: 971, endPoint y: 359, distance: 50.8
click at [971, 359] on span "Source - No. of Visits from All Organic Sources (Analytics)" at bounding box center [932, 355] width 267 height 14
click at [971, 358] on span "Source - No. of Visits from All Organic Sources (Analytics)" at bounding box center [932, 355] width 267 height 14
drag, startPoint x: 967, startPoint y: 356, endPoint x: 1003, endPoint y: 355, distance: 35.9
click at [1003, 355] on span "Source - No. of Visits from All Organic Sources (Analytics)" at bounding box center [932, 355] width 267 height 14
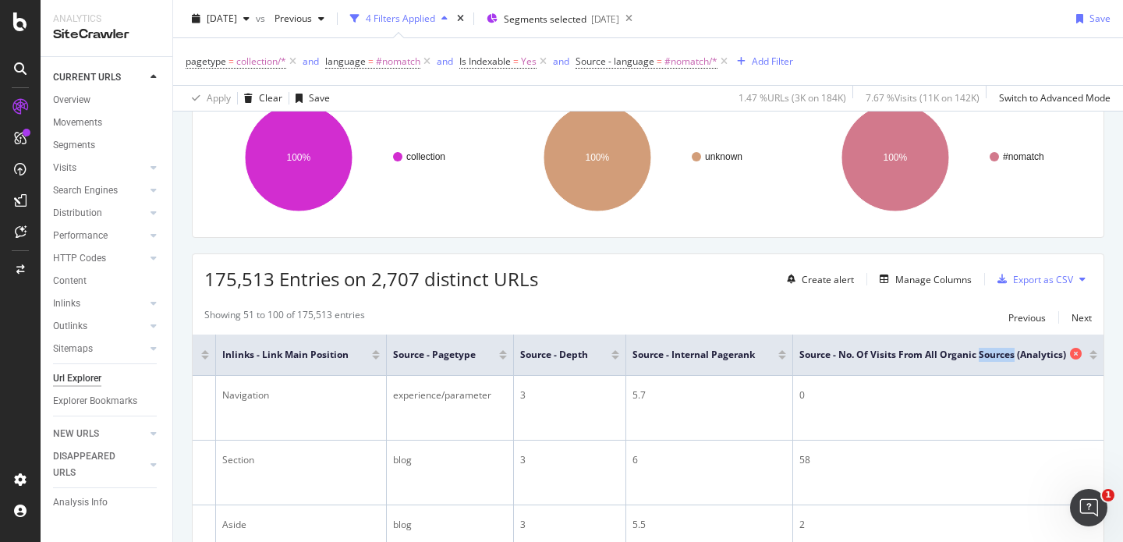
click at [1003, 355] on span "Source - No. of Visits from All Organic Sources (Analytics)" at bounding box center [932, 355] width 267 height 14
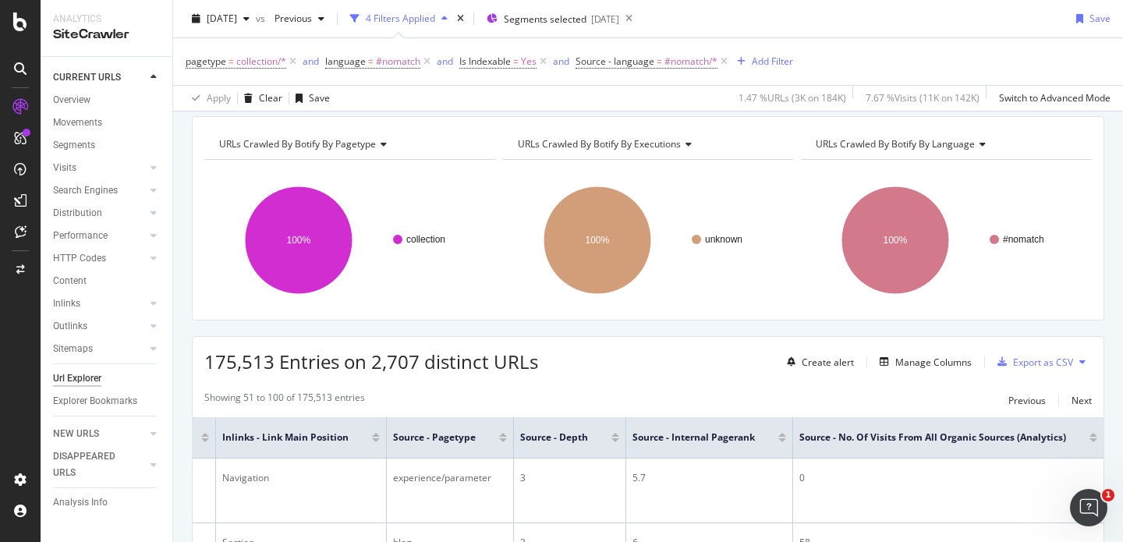
scroll to position [52, 0]
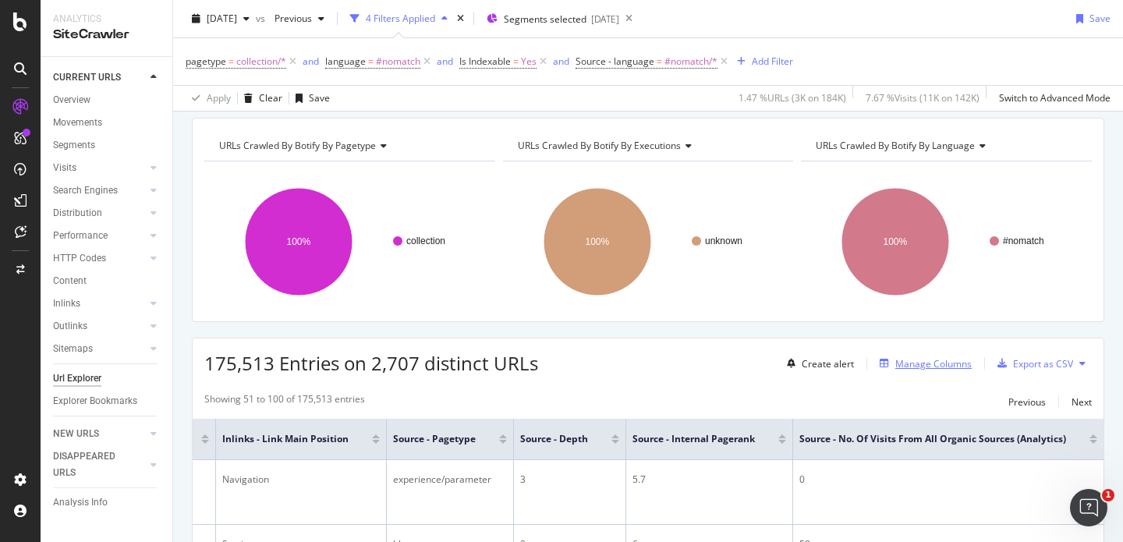
click at [928, 364] on div "Manage Columns" at bounding box center [933, 363] width 76 height 13
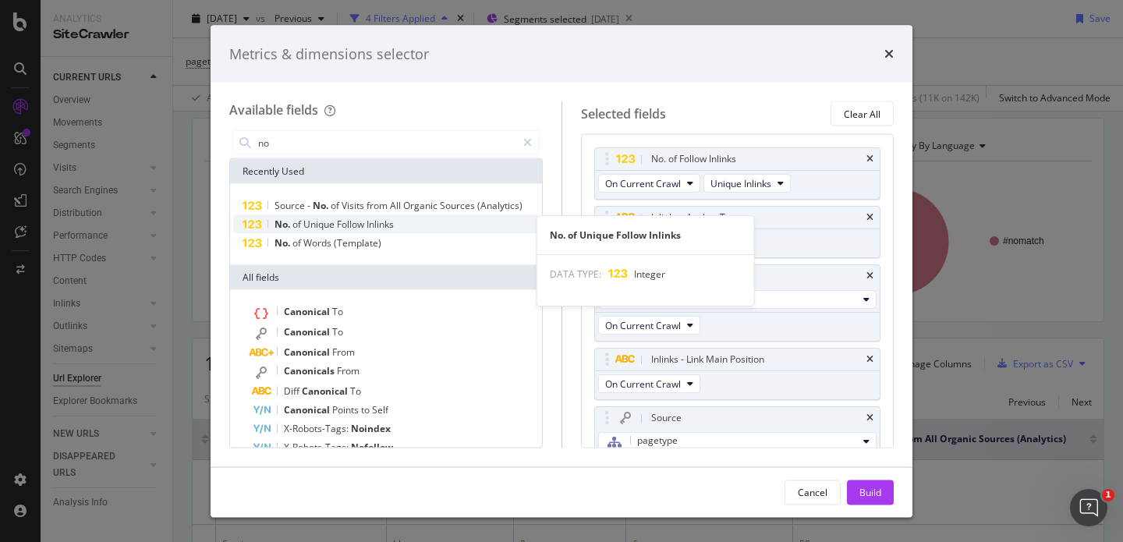
type input "n"
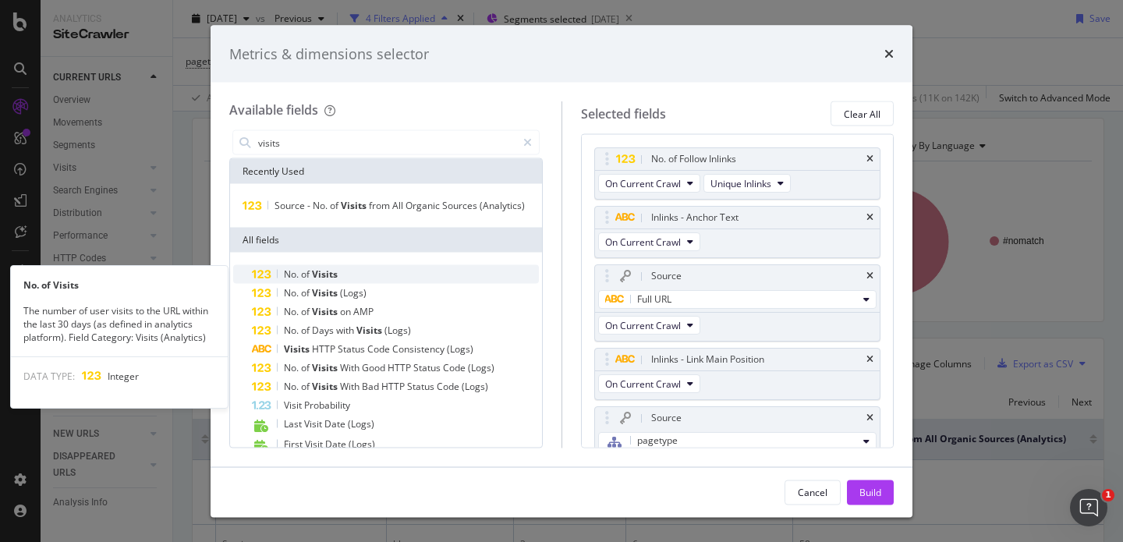
type input "visits"
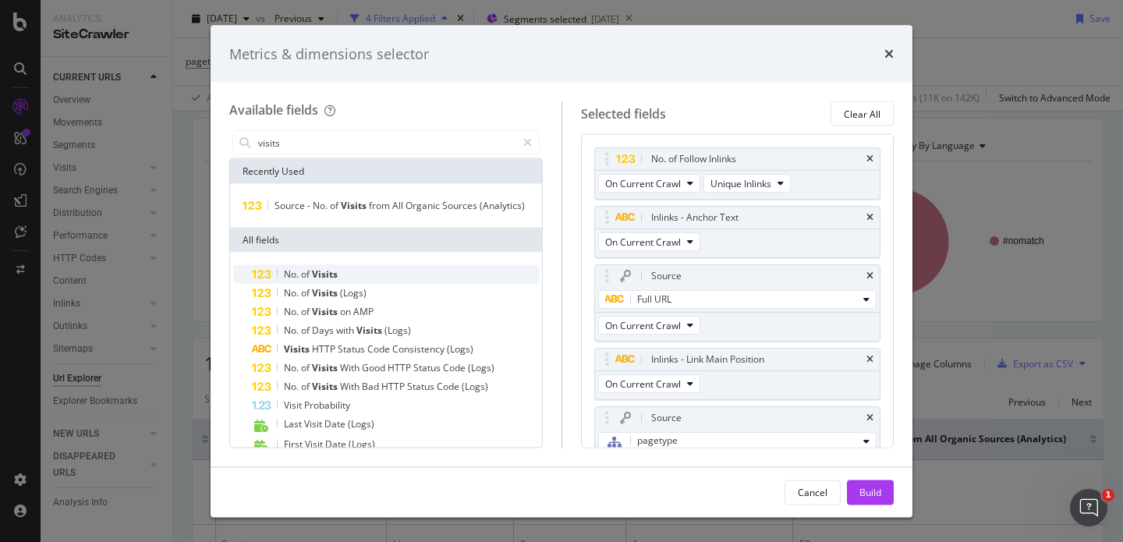
click at [396, 276] on div "No. of Visits" at bounding box center [395, 274] width 287 height 19
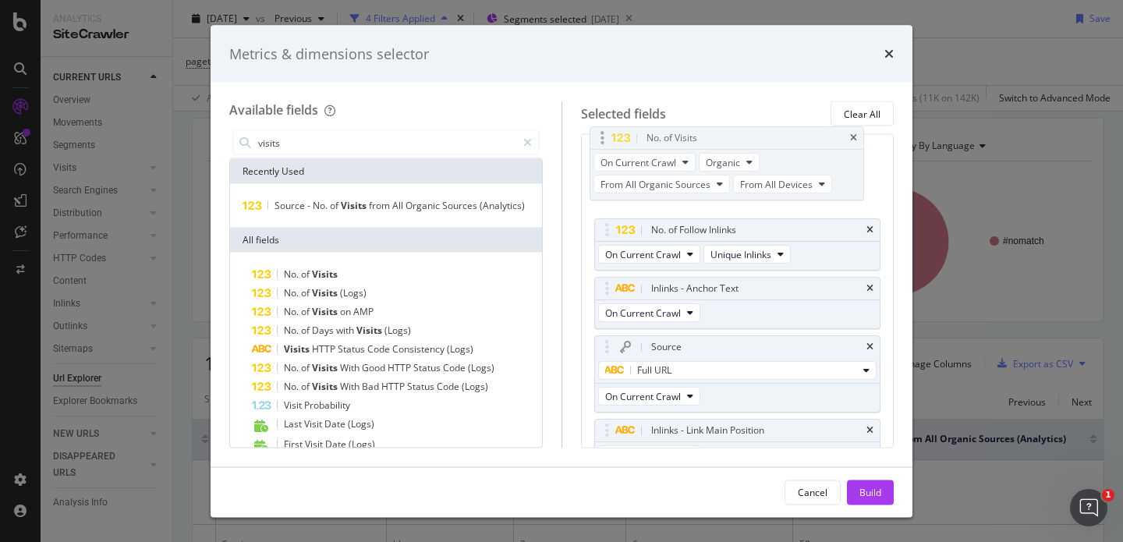
scroll to position [0, 0]
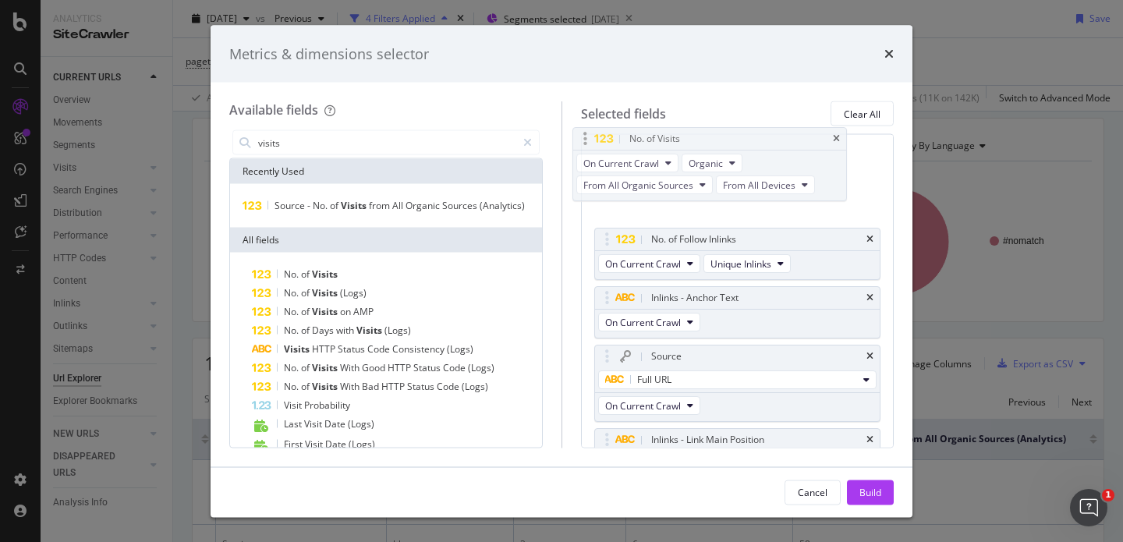
drag, startPoint x: 694, startPoint y: 381, endPoint x: 672, endPoint y: 136, distance: 245.9
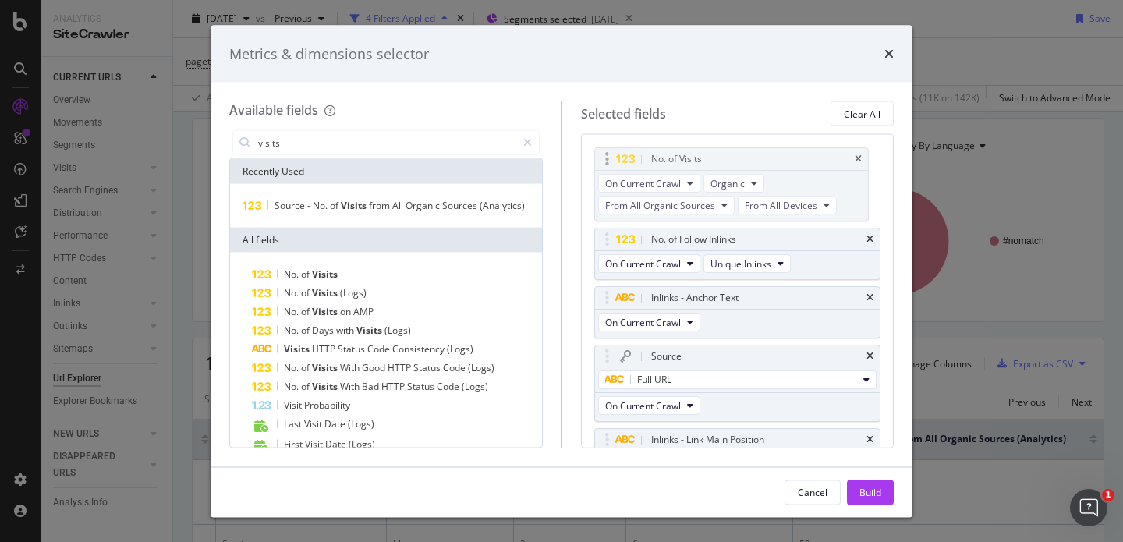
click at [672, 136] on body "Analytics SiteCrawler CURRENT URLS Overview Movements Segments Visits Analysis …" at bounding box center [561, 271] width 1123 height 542
click at [860, 487] on div "Build" at bounding box center [871, 491] width 22 height 13
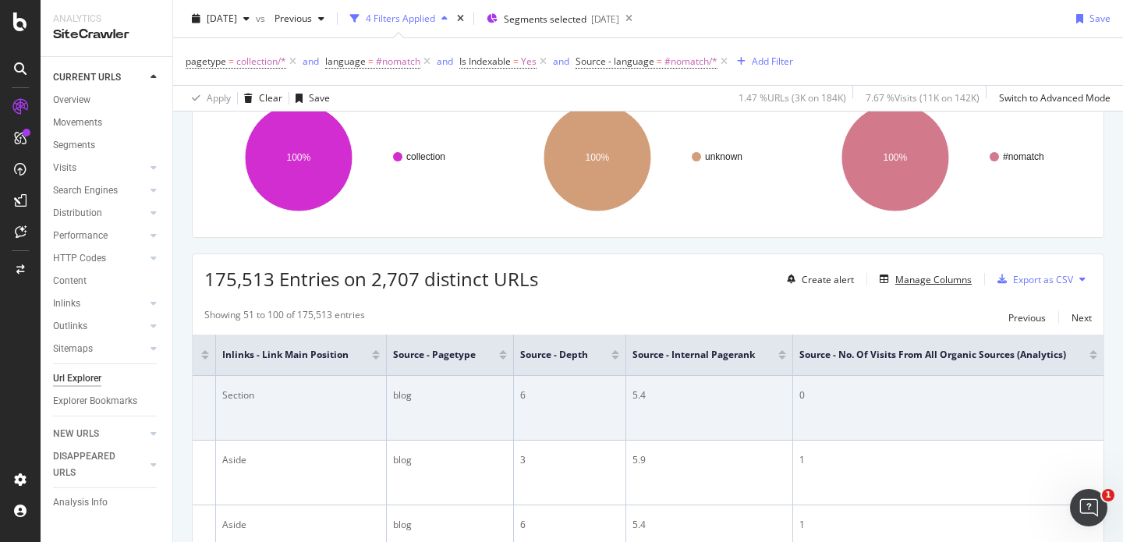
scroll to position [0, 1342]
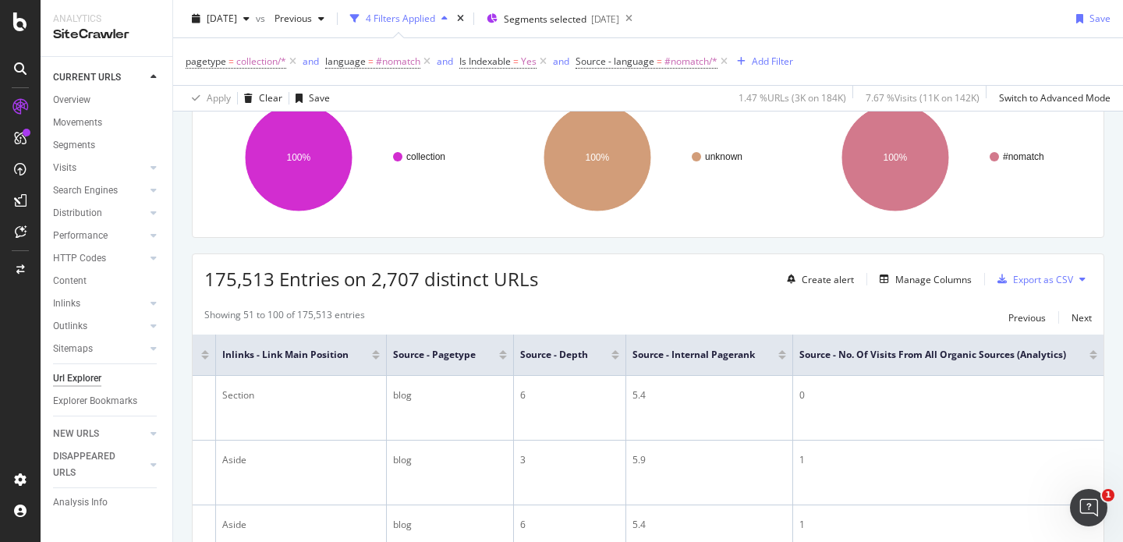
click at [1090, 359] on div at bounding box center [1094, 358] width 8 height 4
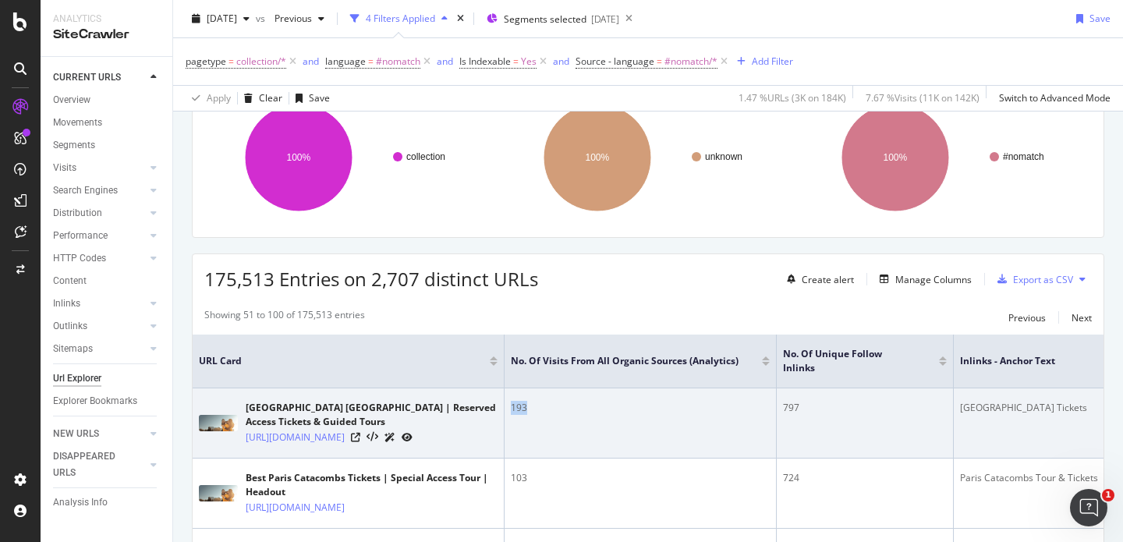
drag, startPoint x: 511, startPoint y: 407, endPoint x: 549, endPoint y: 407, distance: 38.2
click at [549, 407] on div "193" at bounding box center [640, 408] width 259 height 14
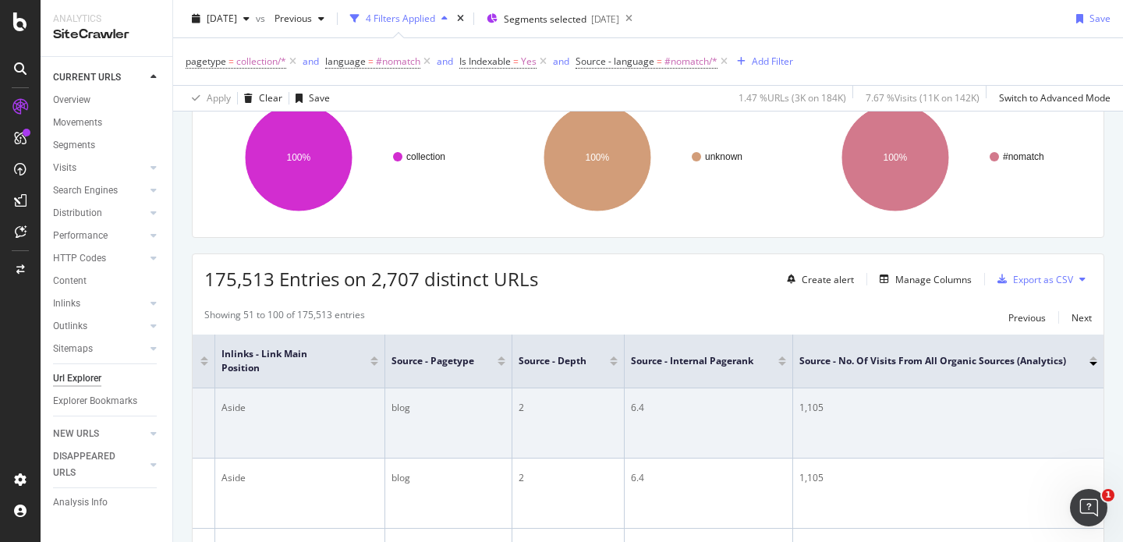
scroll to position [0, 1446]
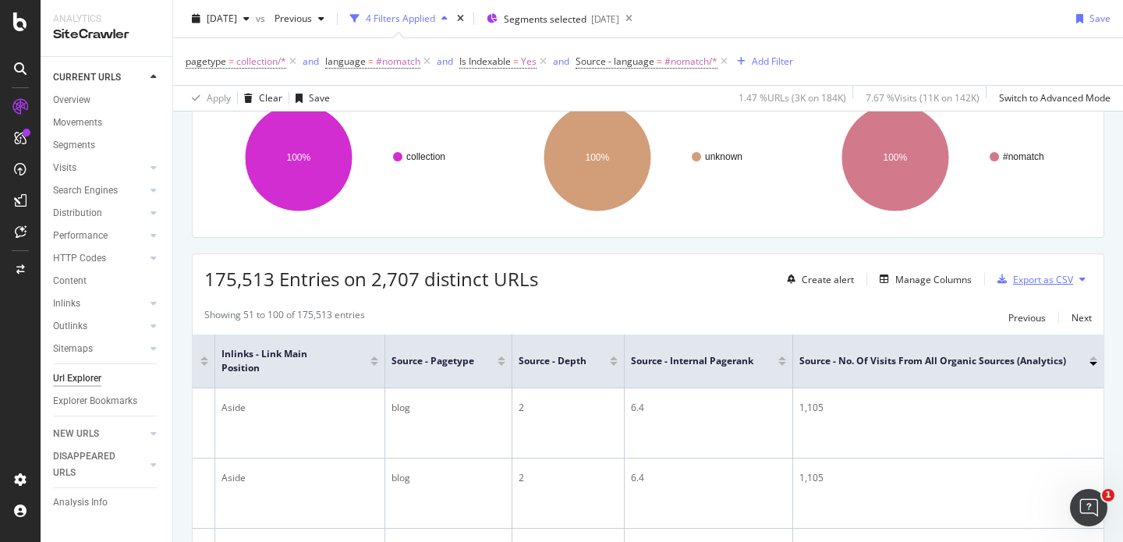
click at [1027, 278] on div "Export as CSV" at bounding box center [1043, 279] width 60 height 13
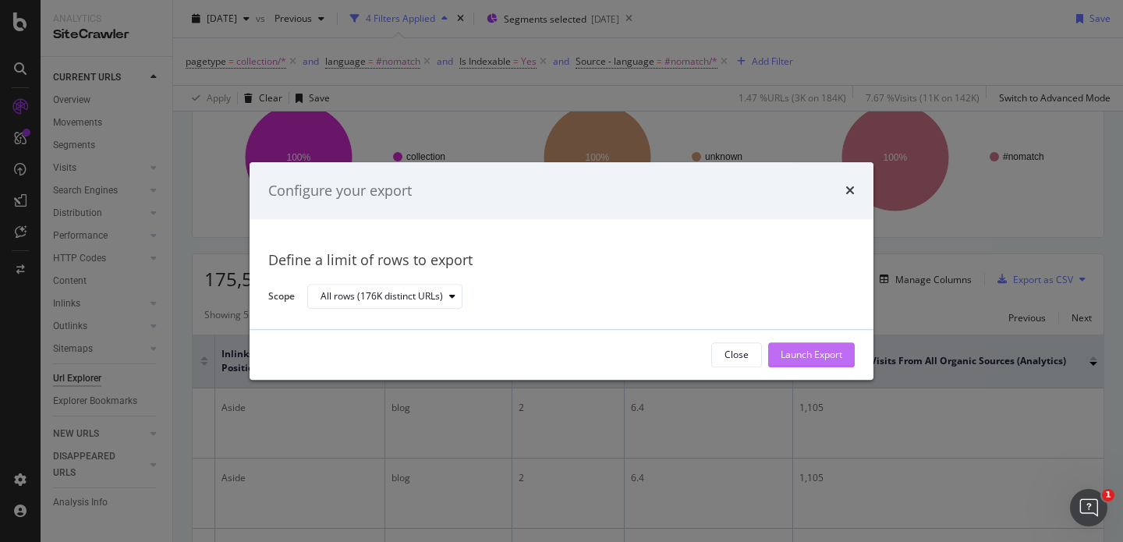
click at [832, 346] on div "Launch Export" at bounding box center [812, 354] width 62 height 23
